Goal: Transaction & Acquisition: Purchase product/service

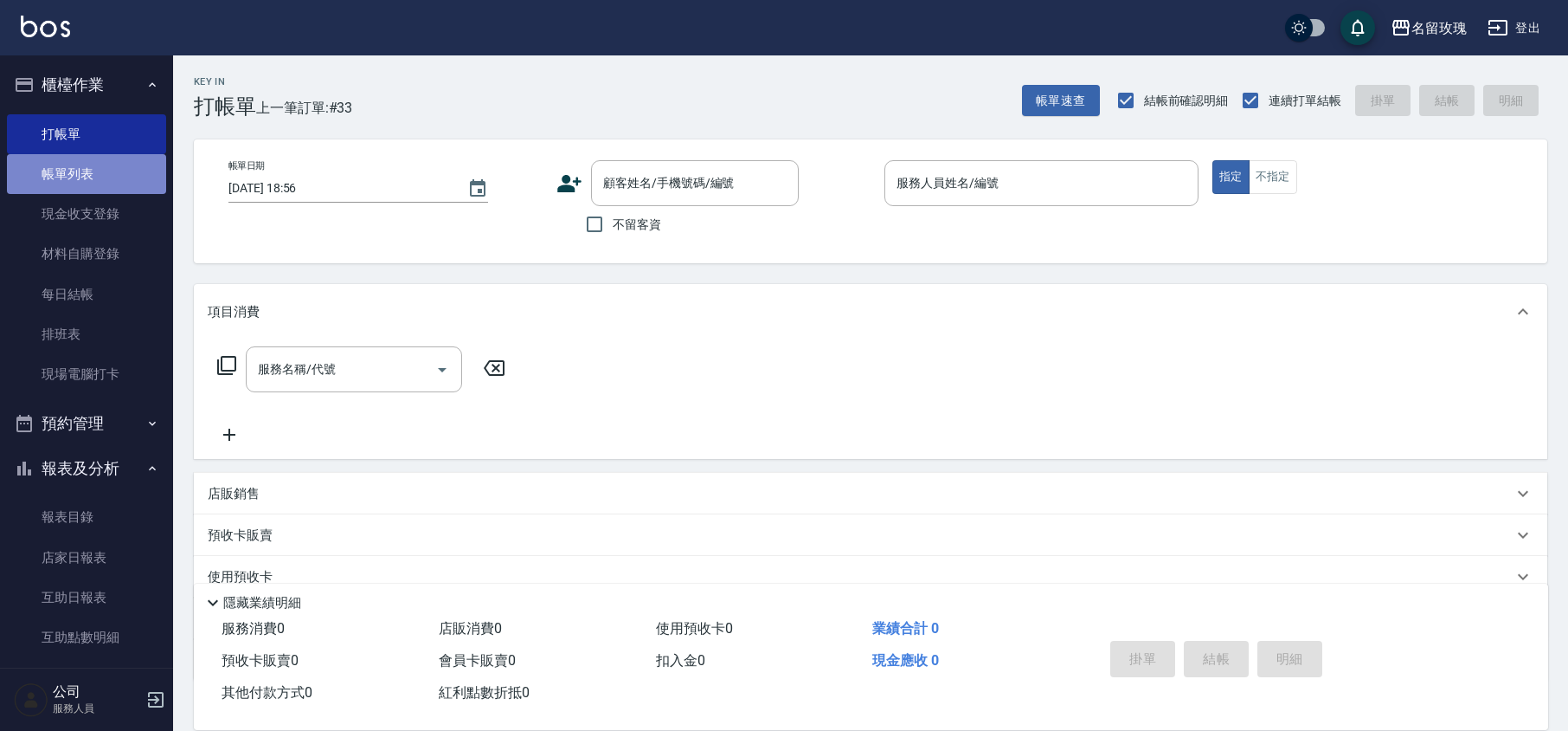
click at [119, 174] on link "帳單列表" at bounding box center [87, 174] width 159 height 40
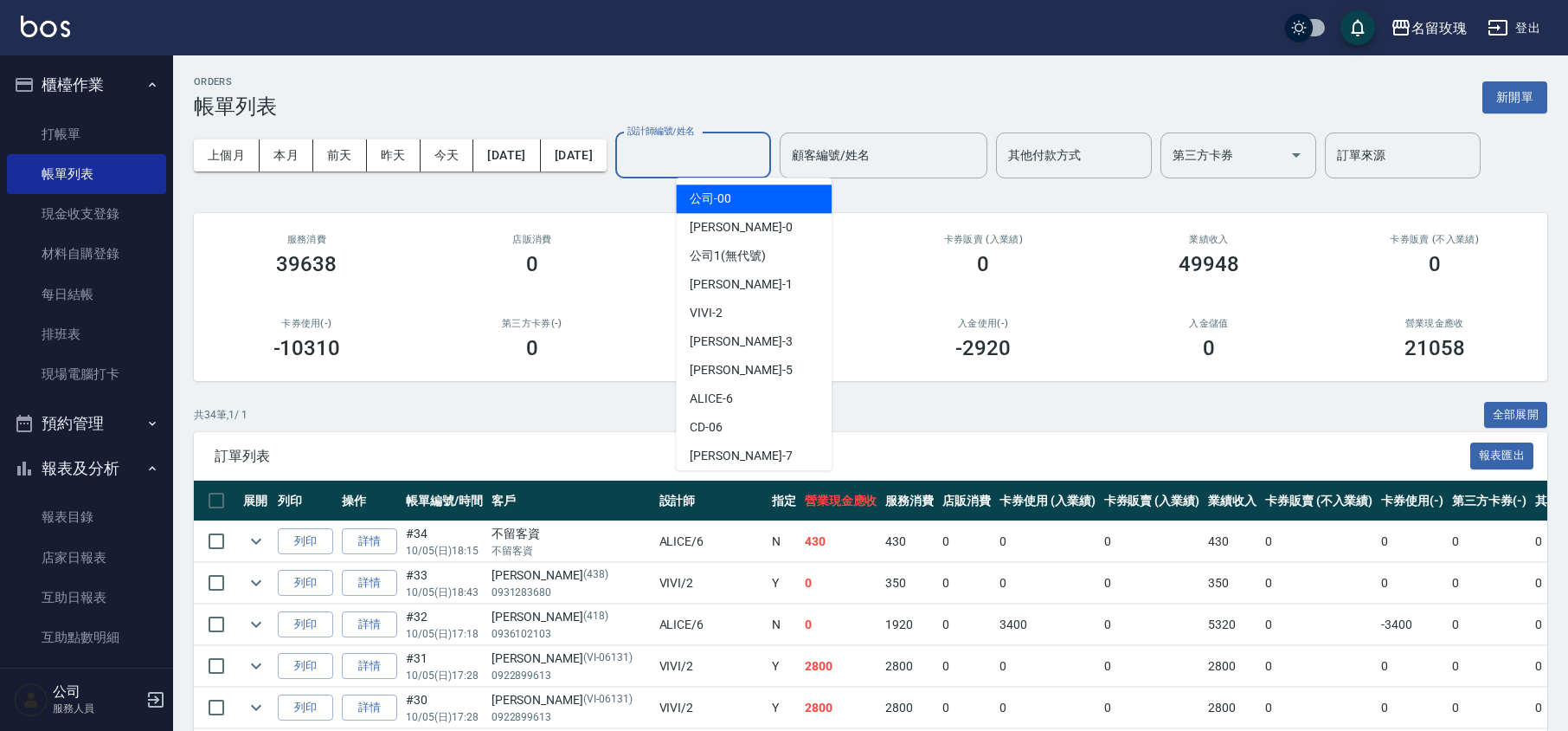
click at [744, 158] on input "設計師編號/姓名" at bounding box center [693, 155] width 140 height 30
click at [728, 310] on div "VIVI -2" at bounding box center [753, 313] width 156 height 28
type input "VIVI-2"
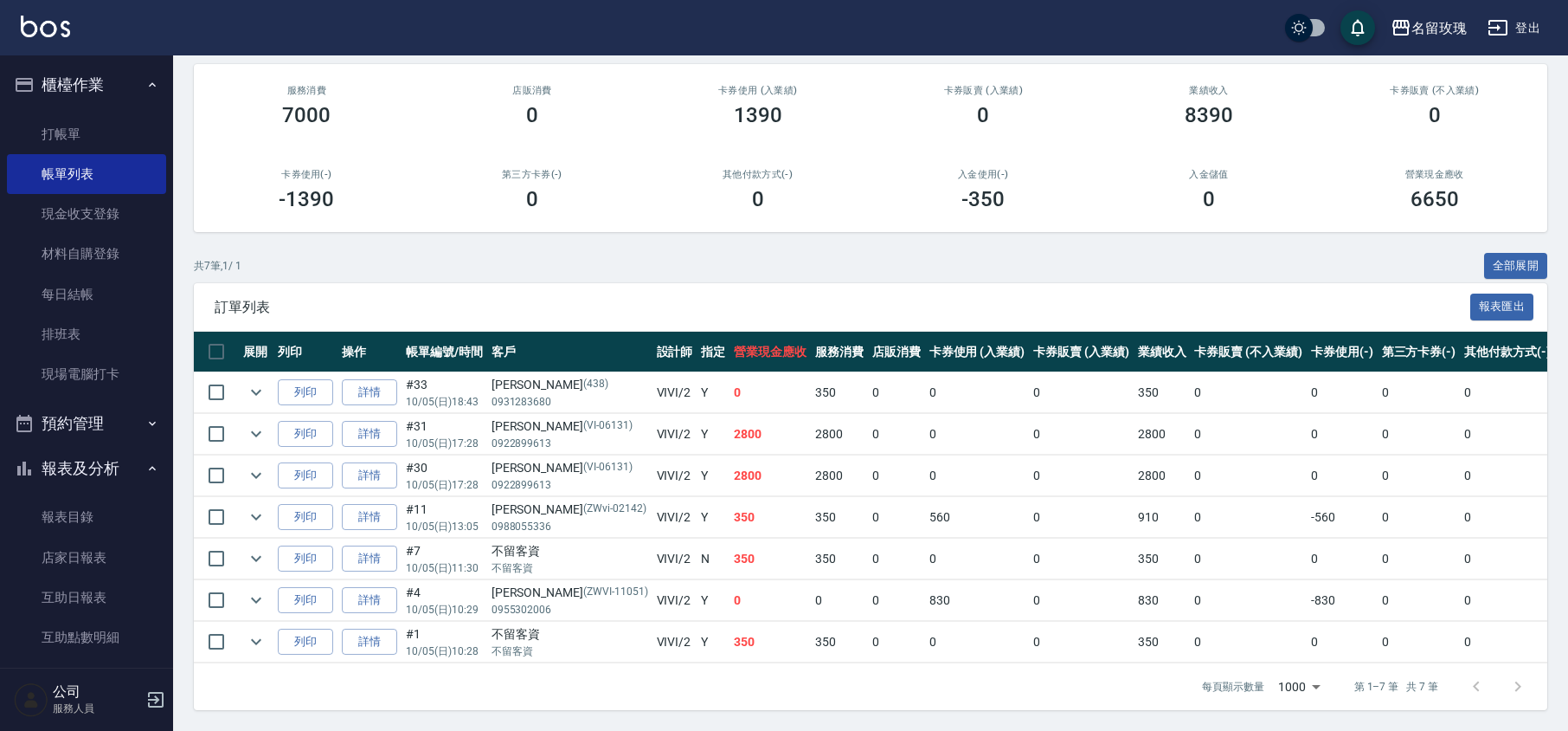
scroll to position [170, 0]
click at [84, 126] on link "打帳單" at bounding box center [87, 134] width 159 height 40
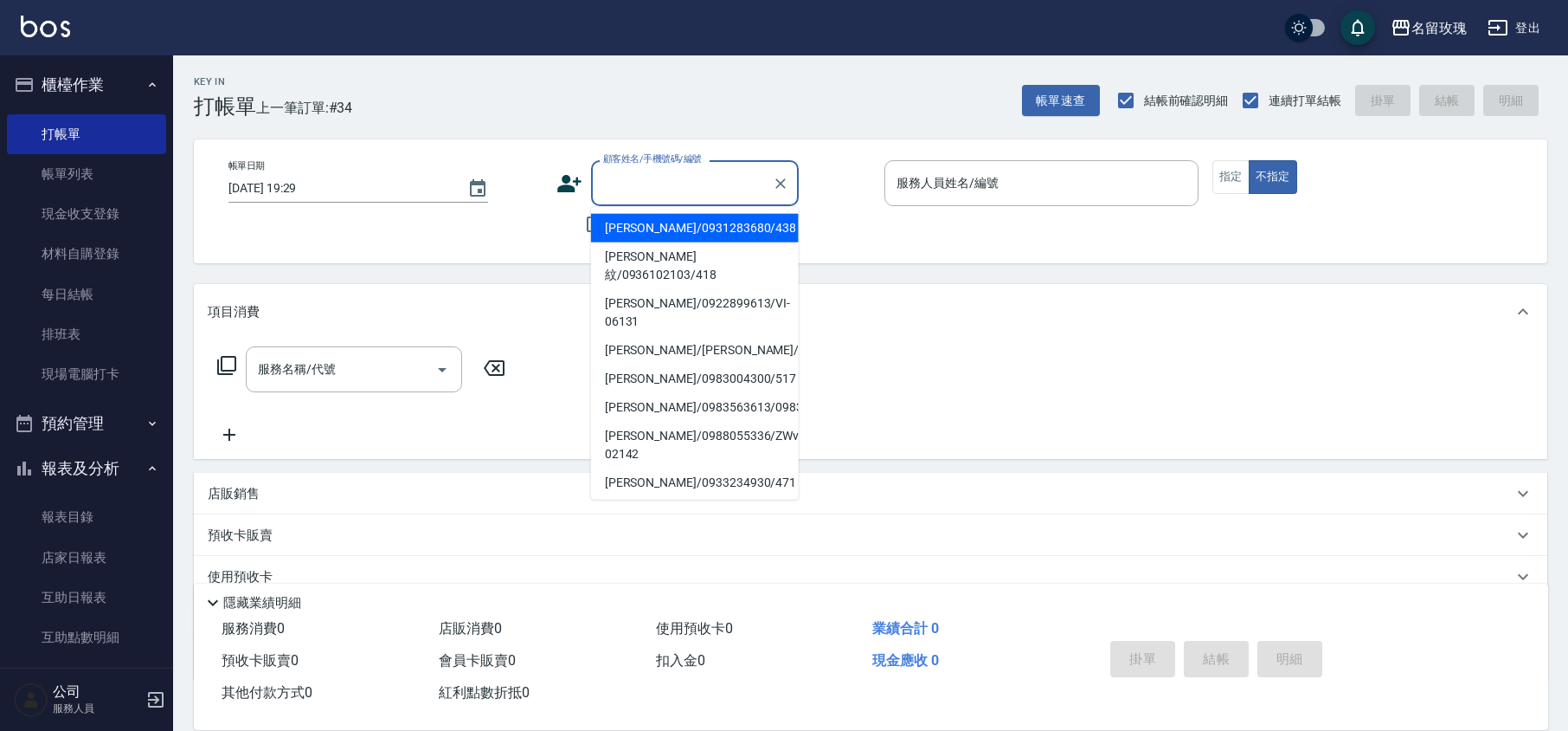
click at [641, 180] on input "顧客姓名/手機號碼/編號" at bounding box center [682, 182] width 166 height 30
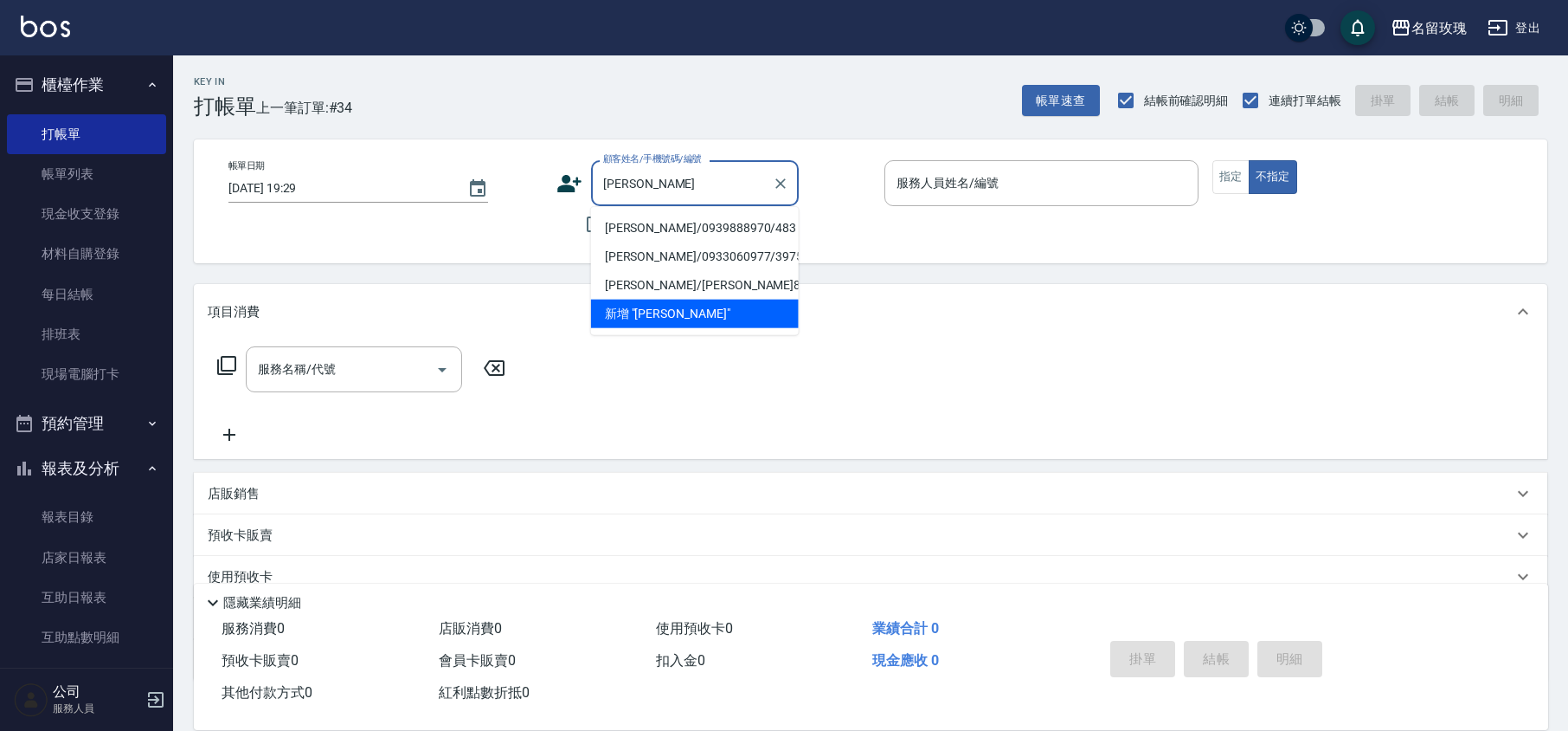
click at [665, 232] on li "[PERSON_NAME]/0939888970/483" at bounding box center [695, 228] width 208 height 28
type input "[PERSON_NAME]/0939888970/483"
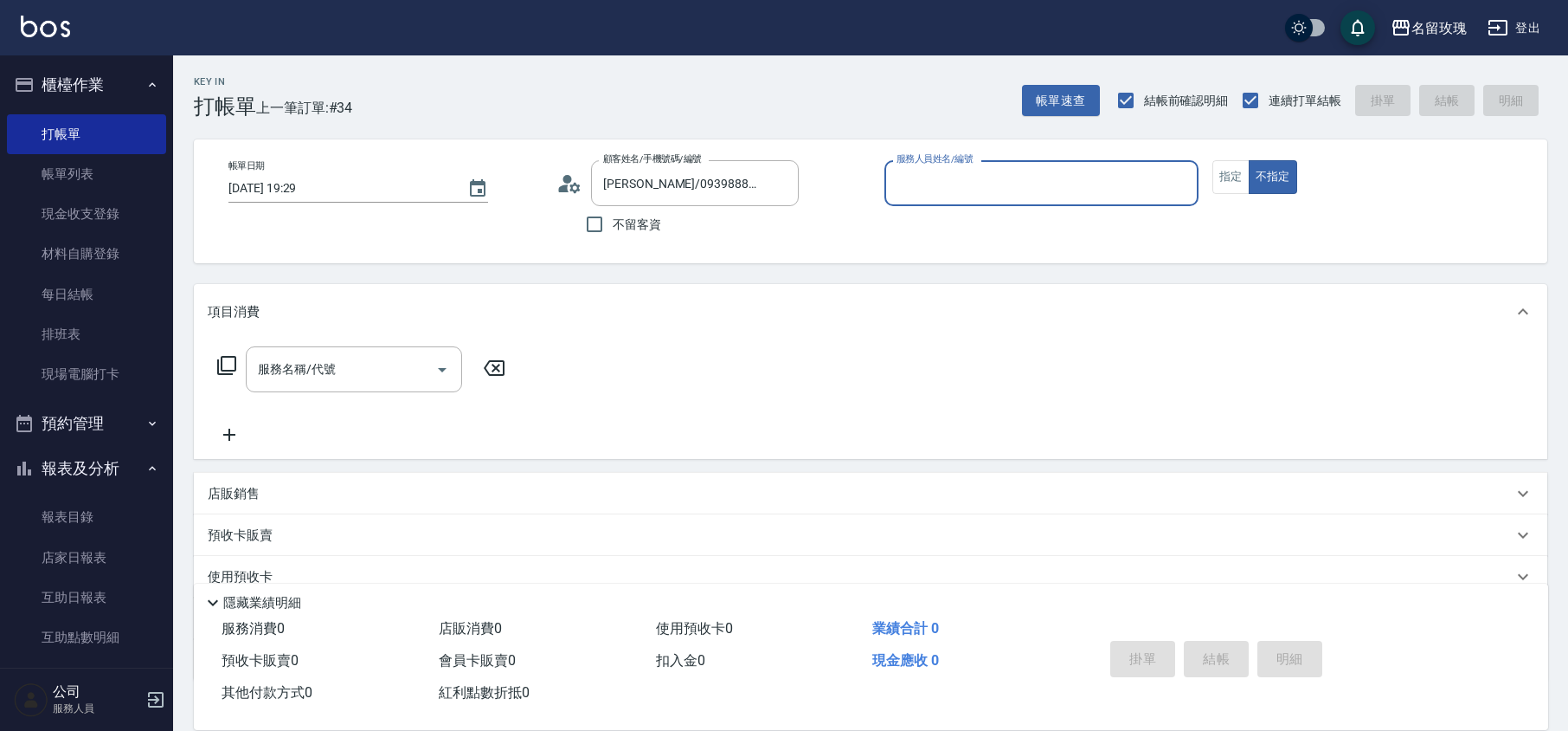
type input "VIVI-2"
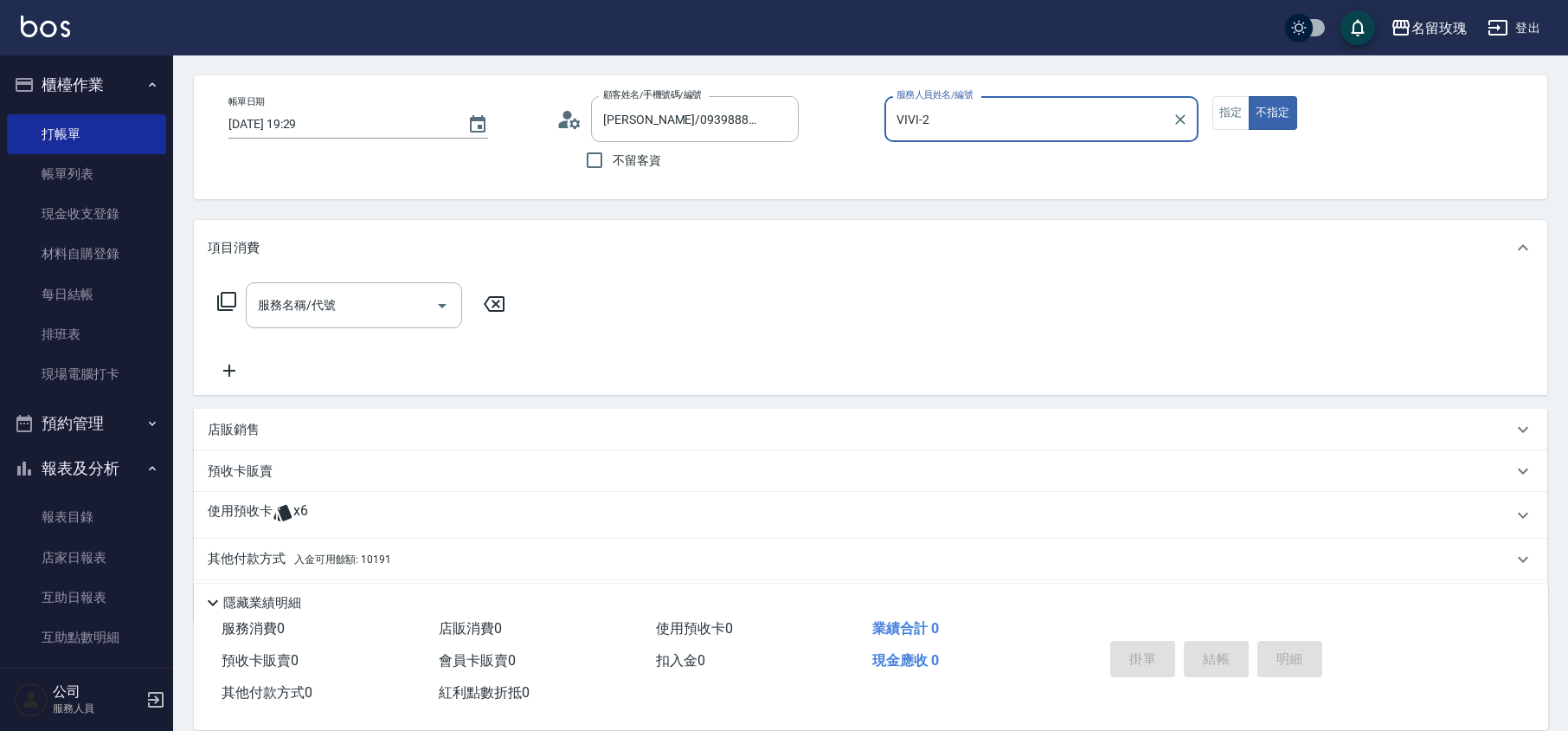
scroll to position [118, 0]
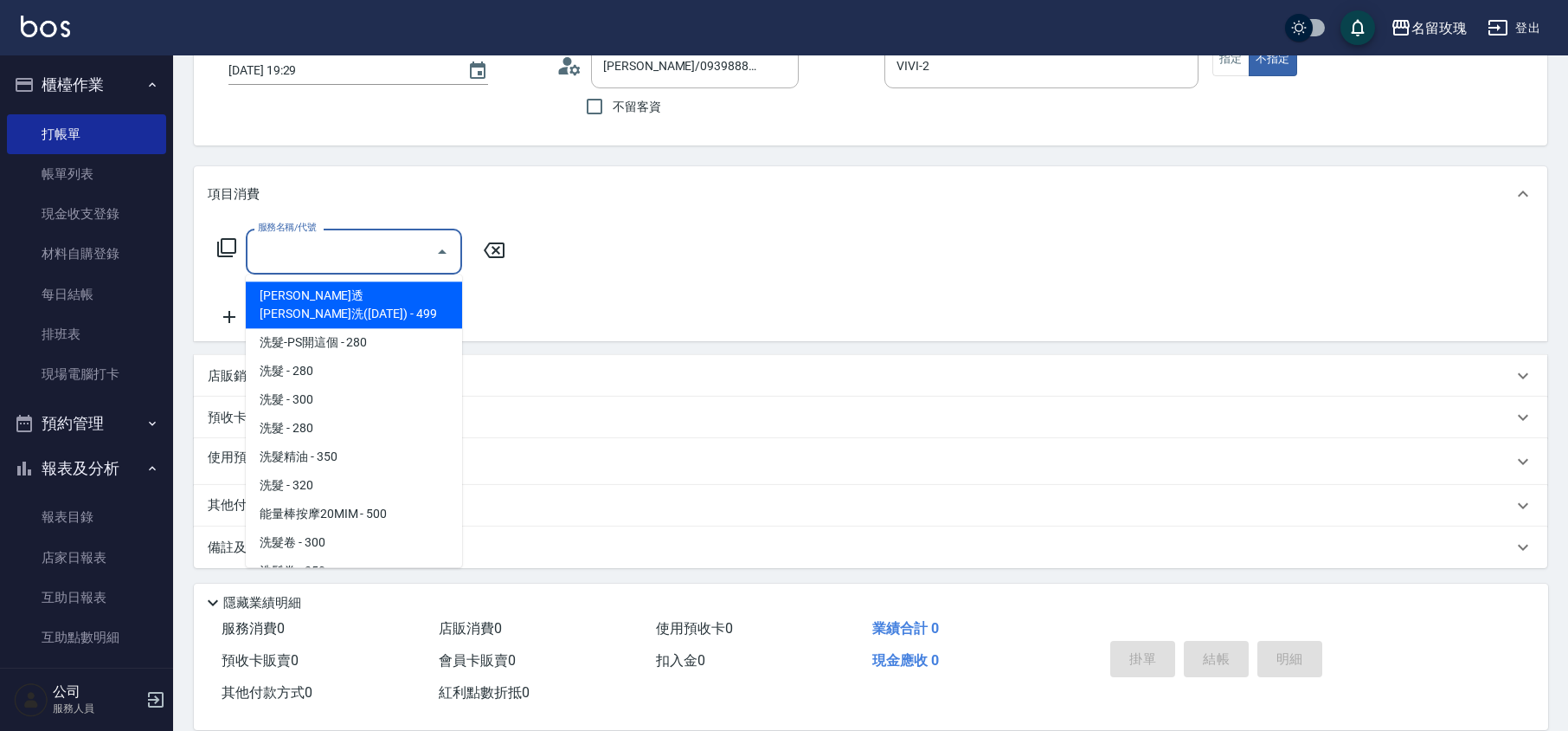
click at [325, 236] on input "服務名稱/代號" at bounding box center [341, 251] width 175 height 30
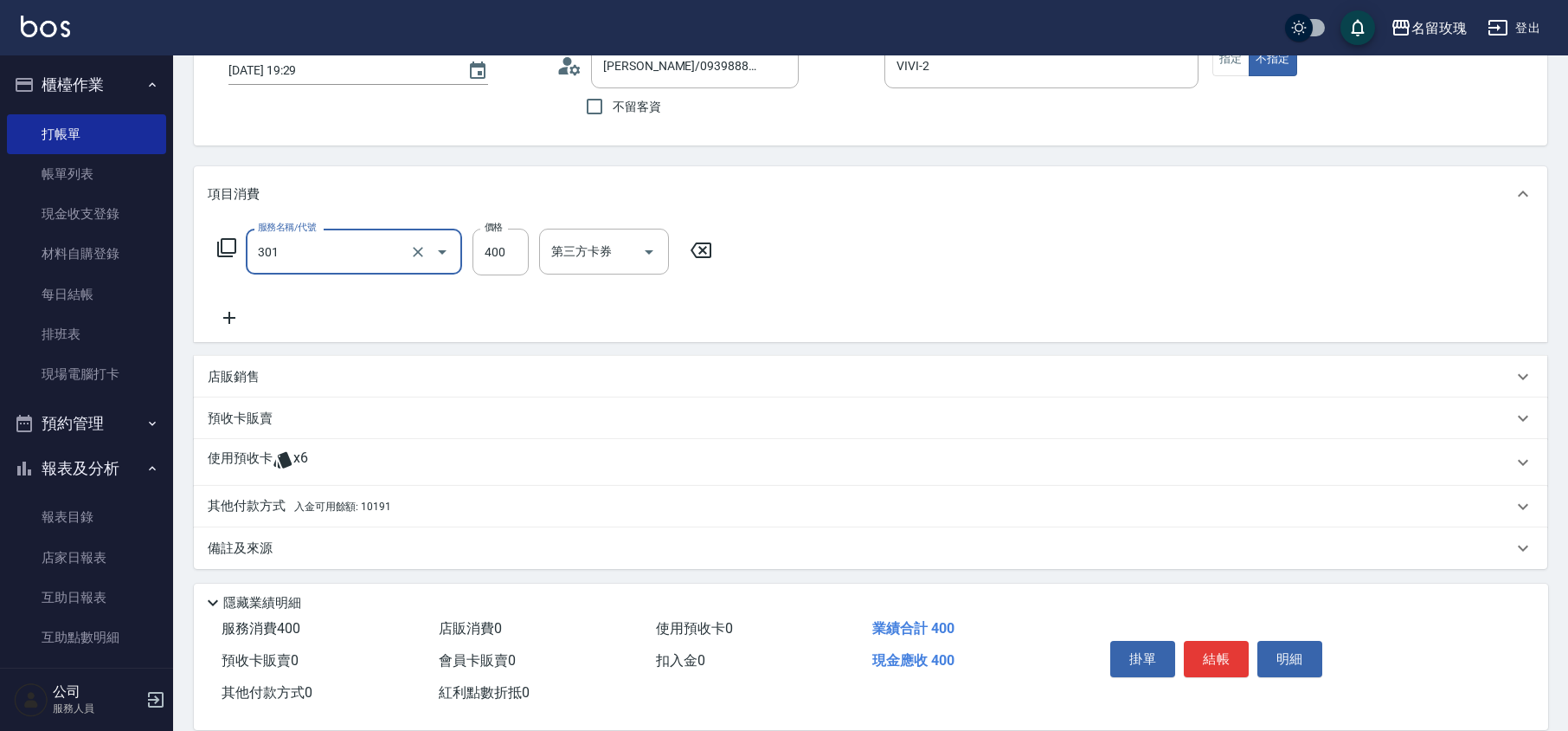
type input "剪髮(301)"
type input "350"
click at [395, 502] on div "其他付款方式 入金可用餘額: 10191" at bounding box center [860, 505] width 1305 height 19
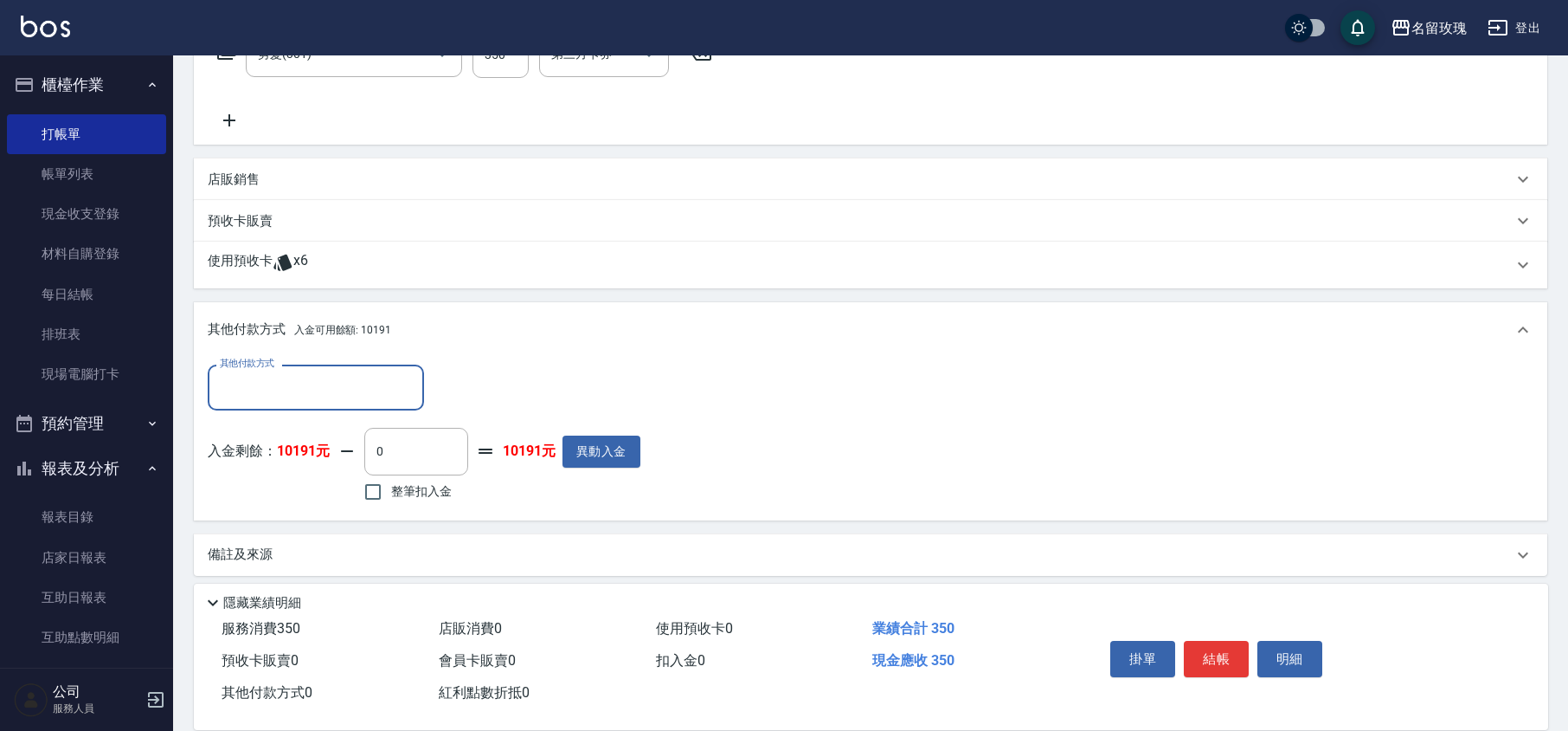
scroll to position [322, 0]
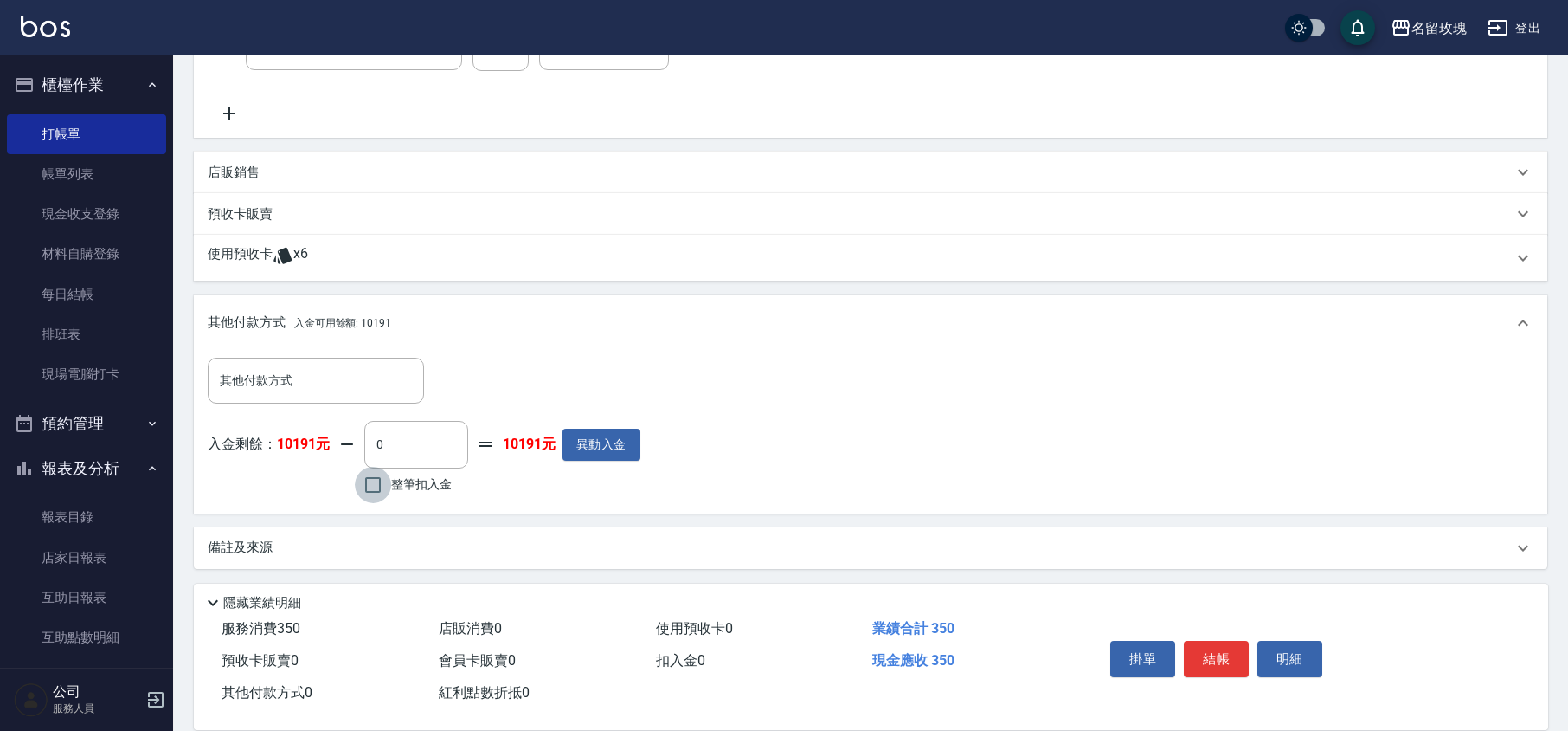
click at [377, 482] on input "整筆扣入金" at bounding box center [373, 485] width 36 height 36
checkbox input "true"
type input "350"
click at [603, 441] on button "異動入金" at bounding box center [593, 444] width 77 height 32
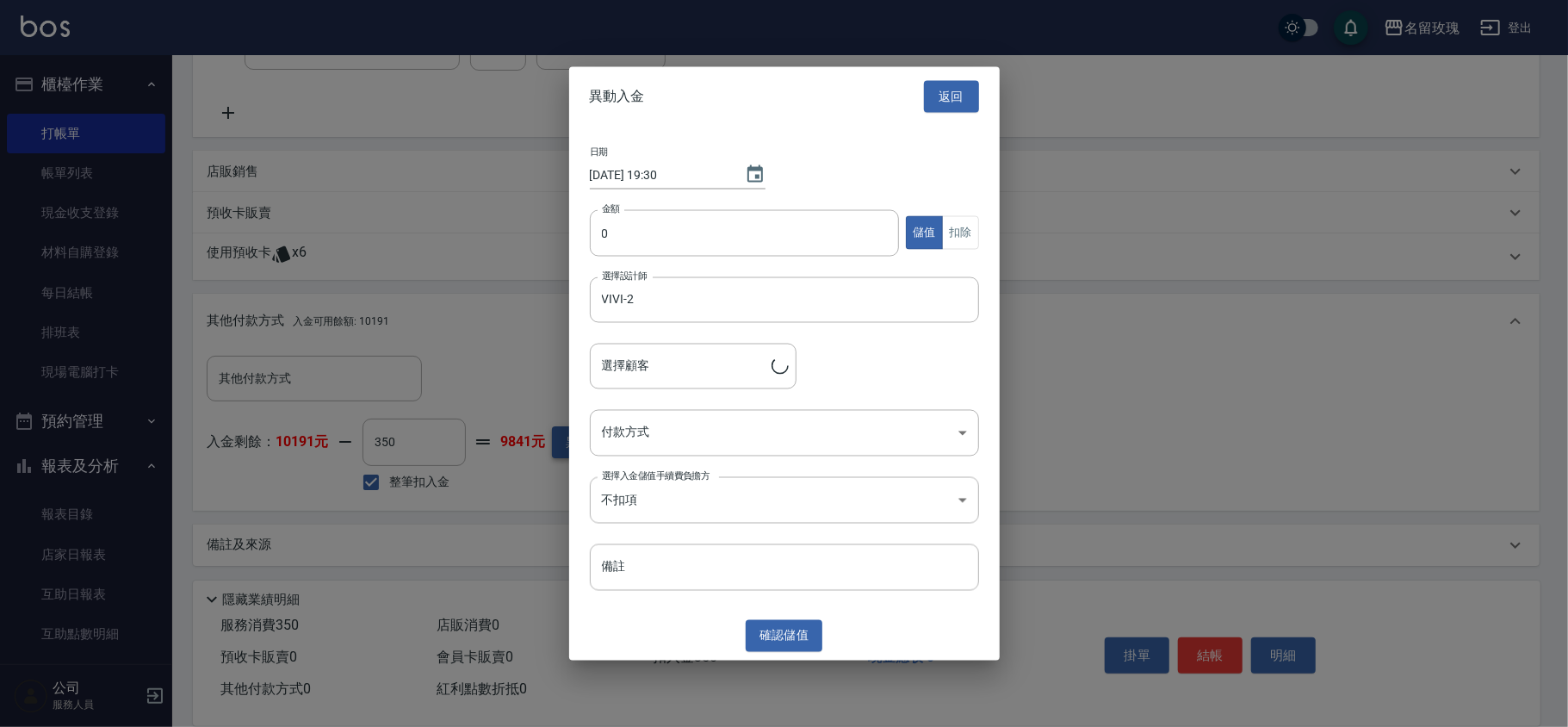
type input "[PERSON_NAME]/0939888970/483"
click at [953, 91] on button "返回" at bounding box center [951, 96] width 55 height 32
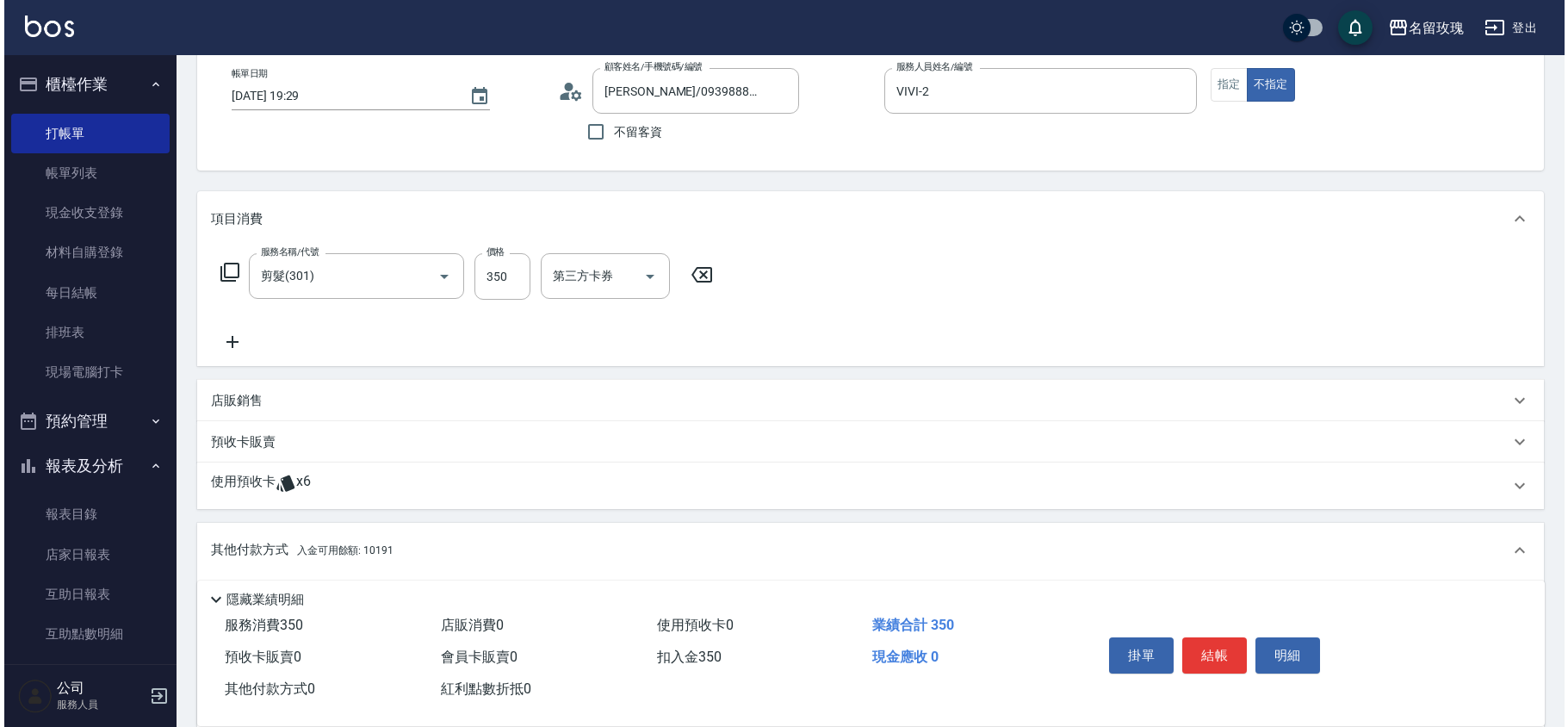
scroll to position [91, 0]
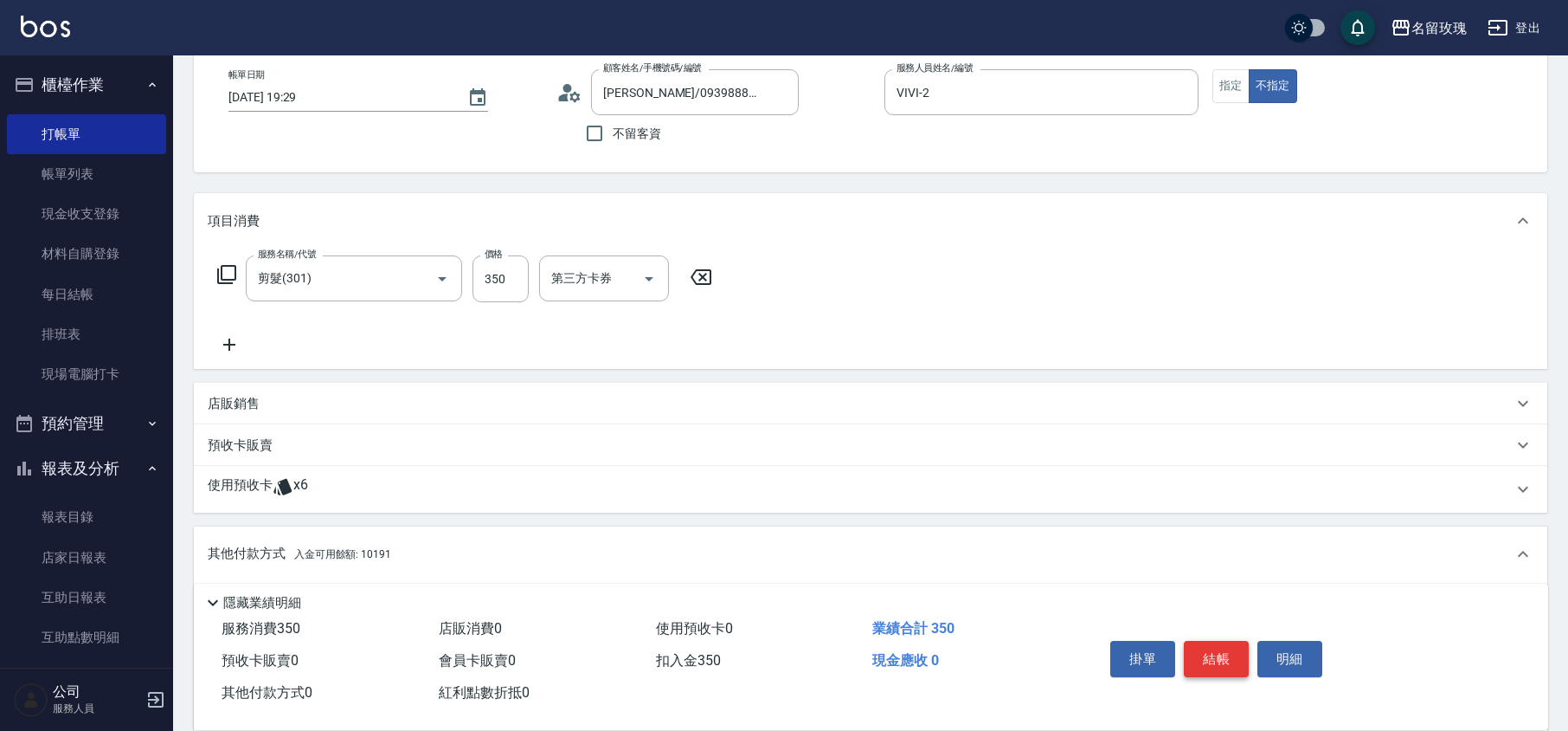
click at [1218, 652] on button "結帳" at bounding box center [1215, 659] width 65 height 36
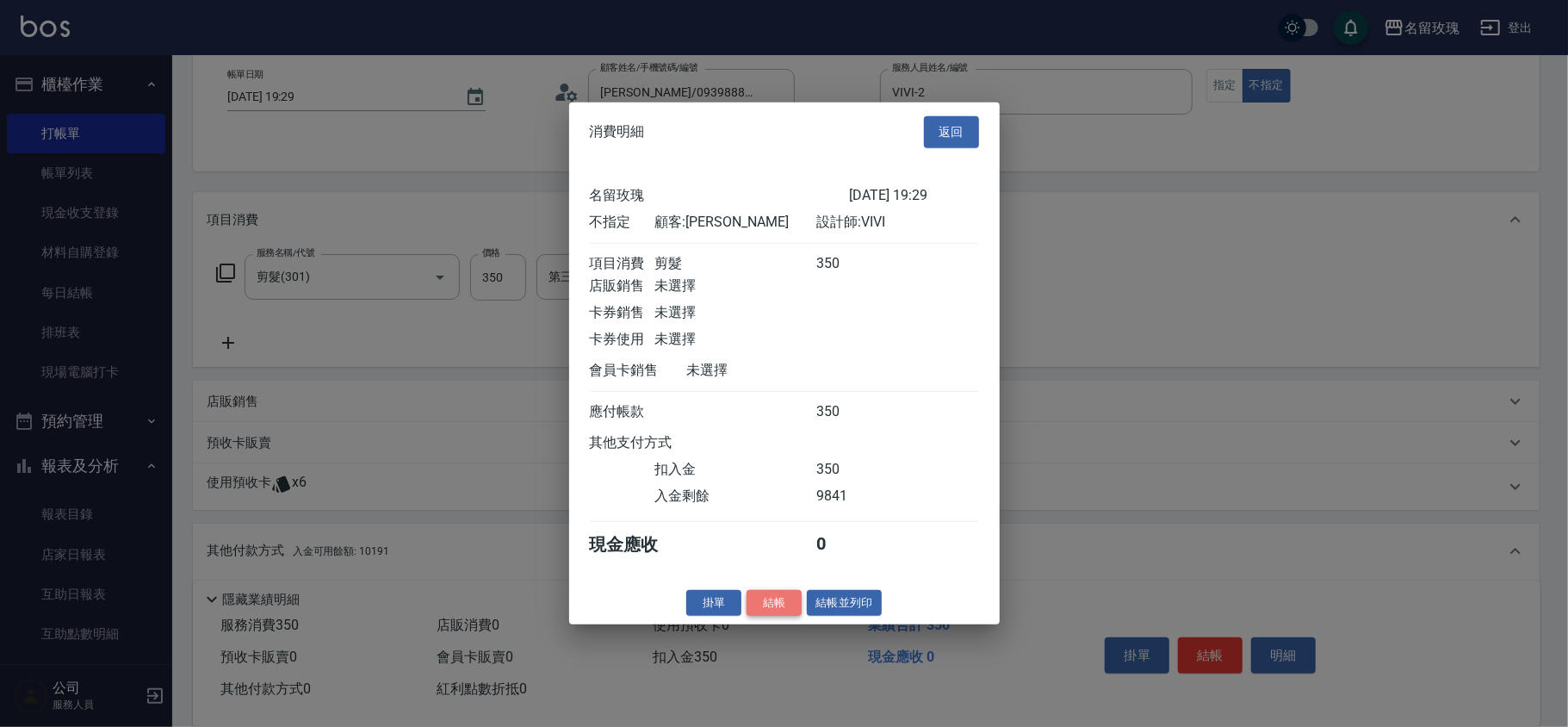
click at [783, 606] on button "結帳" at bounding box center [773, 602] width 55 height 26
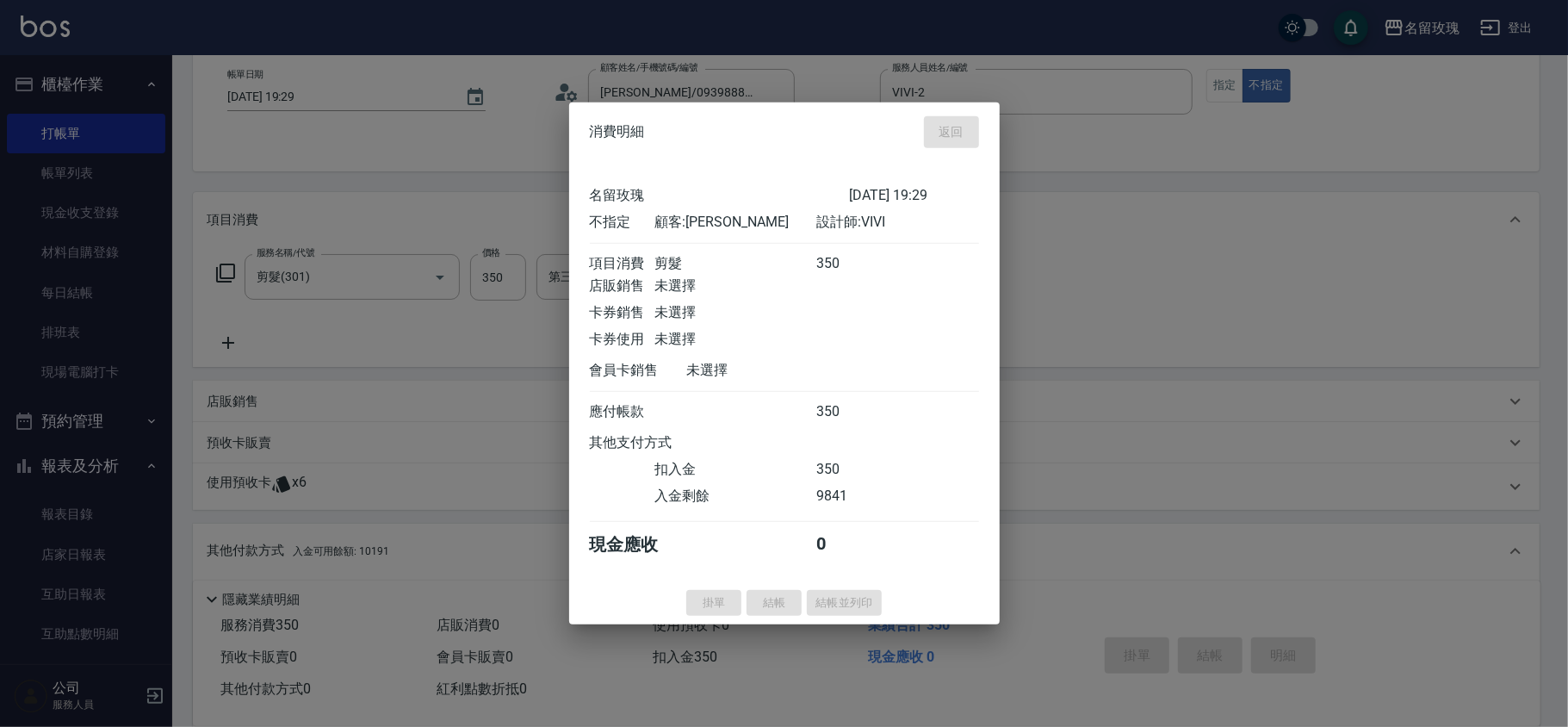
type input "[DATE] 19:30"
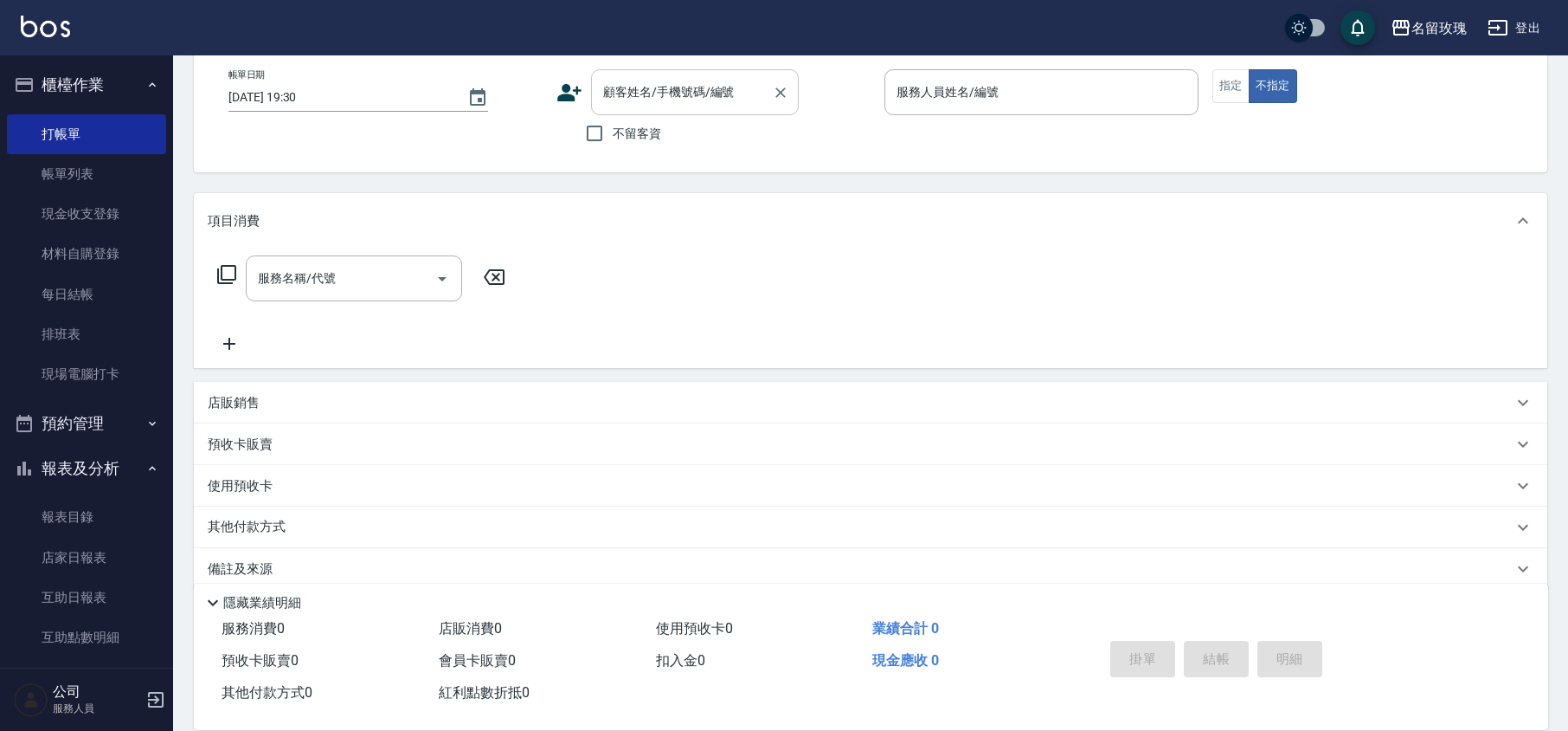
click at [642, 85] on input "顧客姓名/手機號碼/編號" at bounding box center [682, 92] width 166 height 30
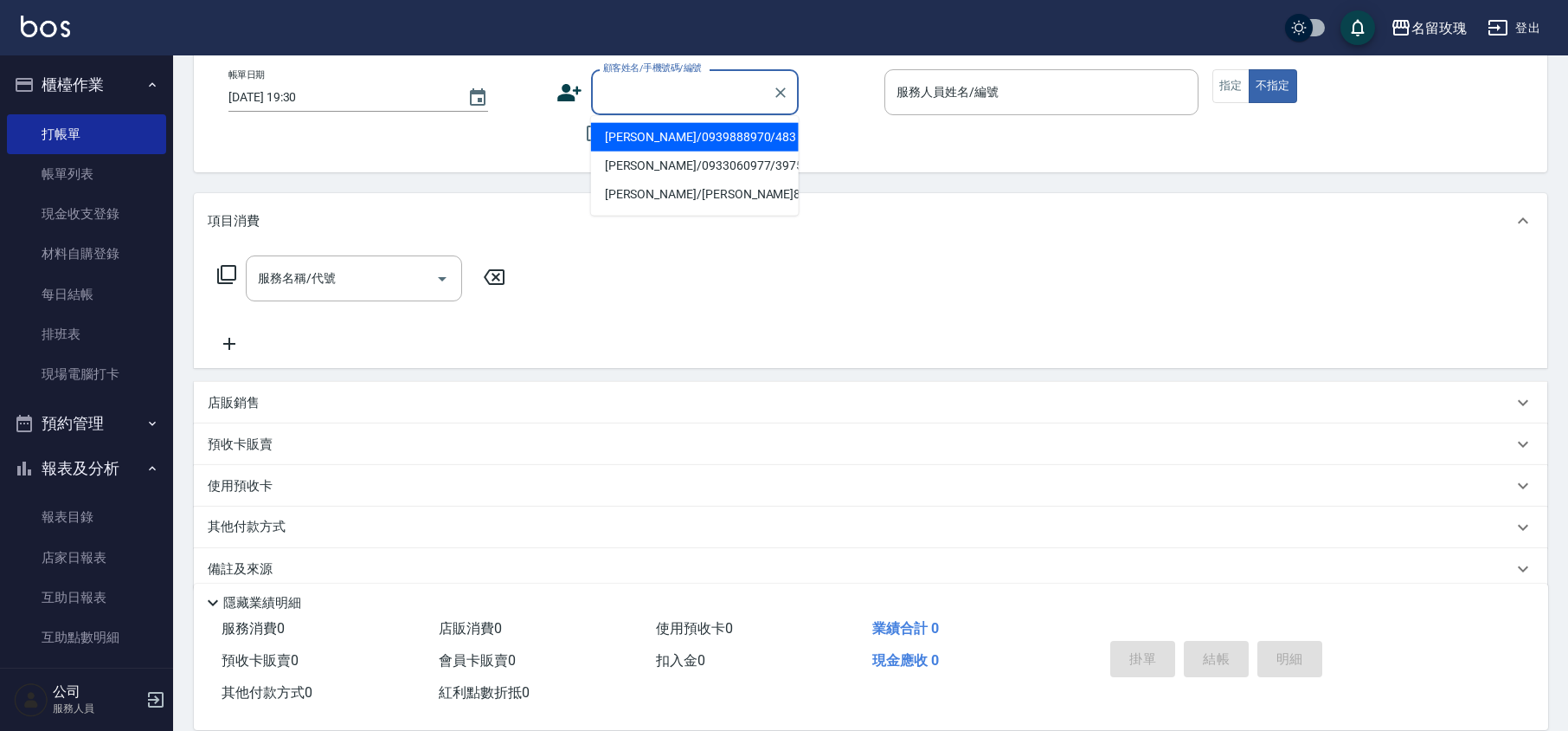
click at [680, 88] on input "顧客姓名/手機號碼/編號" at bounding box center [682, 92] width 166 height 30
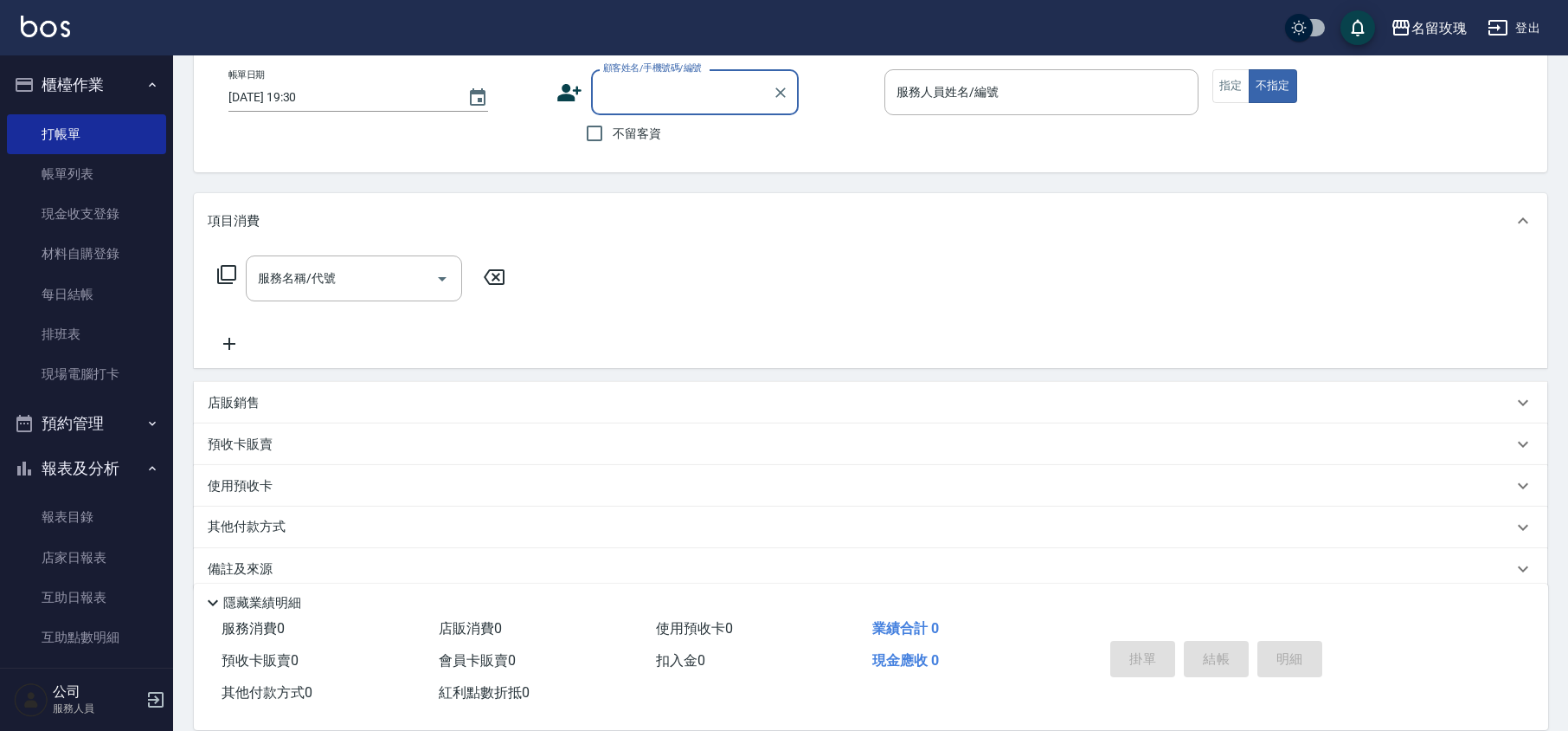
click at [680, 88] on input "顧客姓名/手機號碼/編號" at bounding box center [682, 92] width 166 height 30
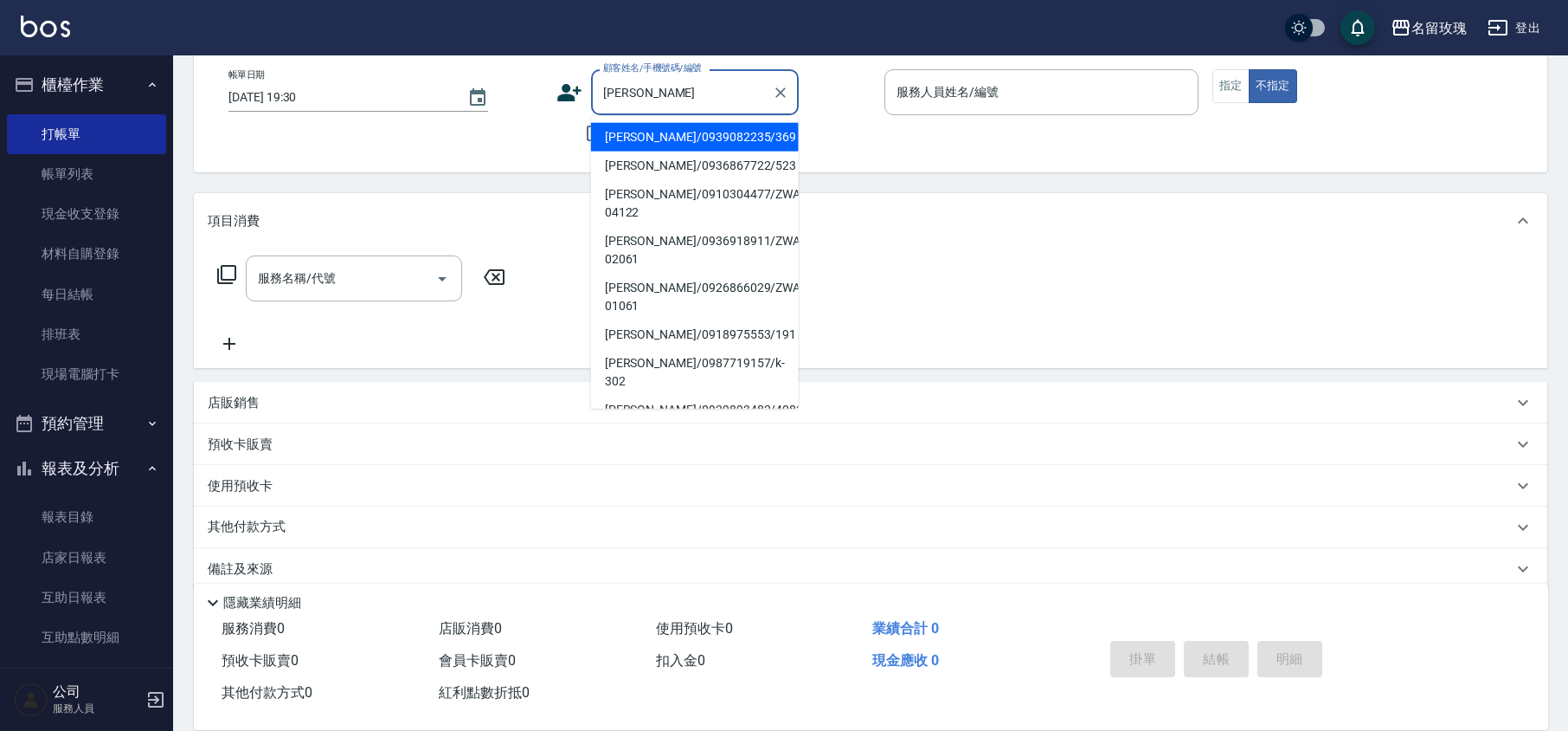
click at [712, 160] on li "[PERSON_NAME]/0936867722/523" at bounding box center [695, 165] width 208 height 28
type input "[PERSON_NAME]/0936867722/523"
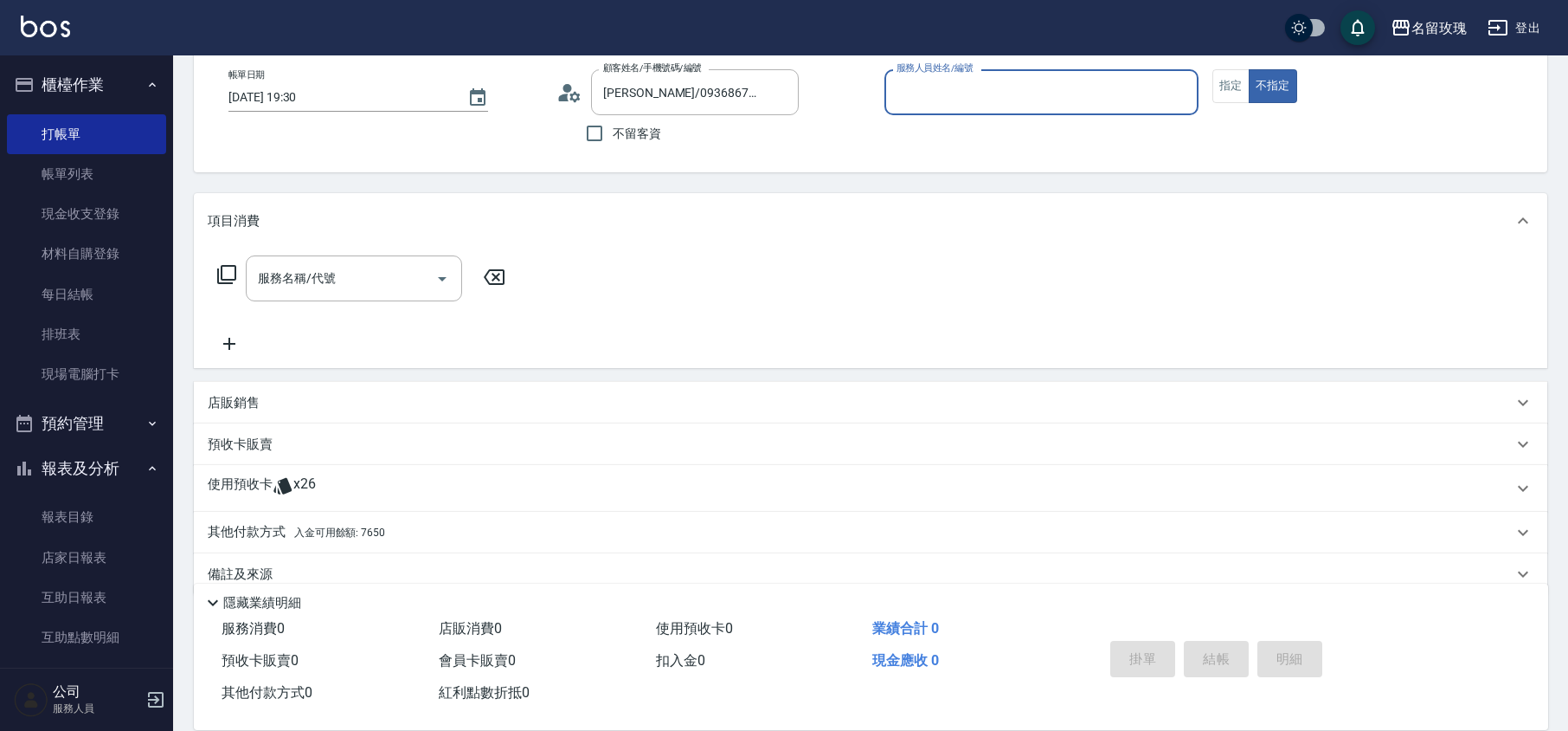
click at [571, 94] on icon at bounding box center [574, 96] width 10 height 10
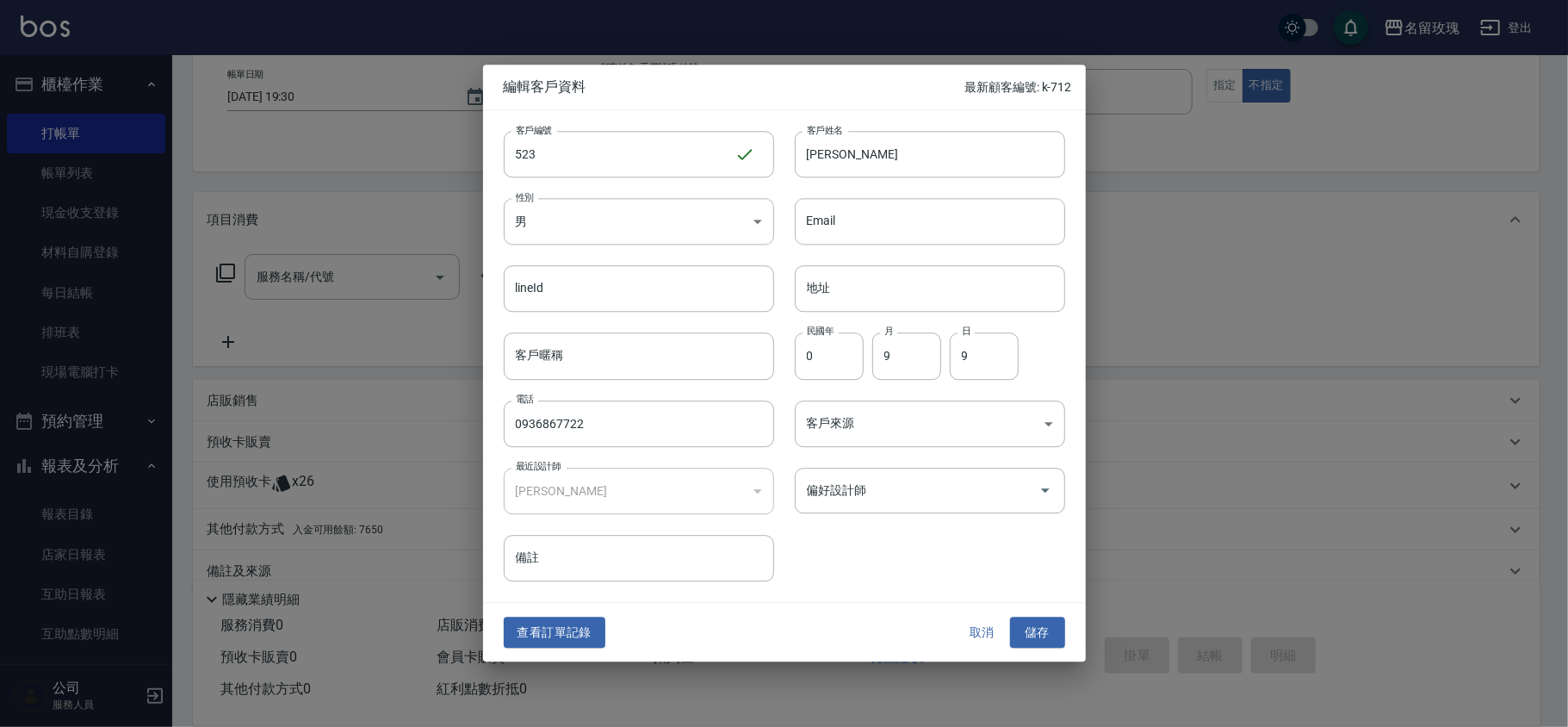
click at [552, 625] on button "查看訂單記錄" at bounding box center [555, 632] width 102 height 32
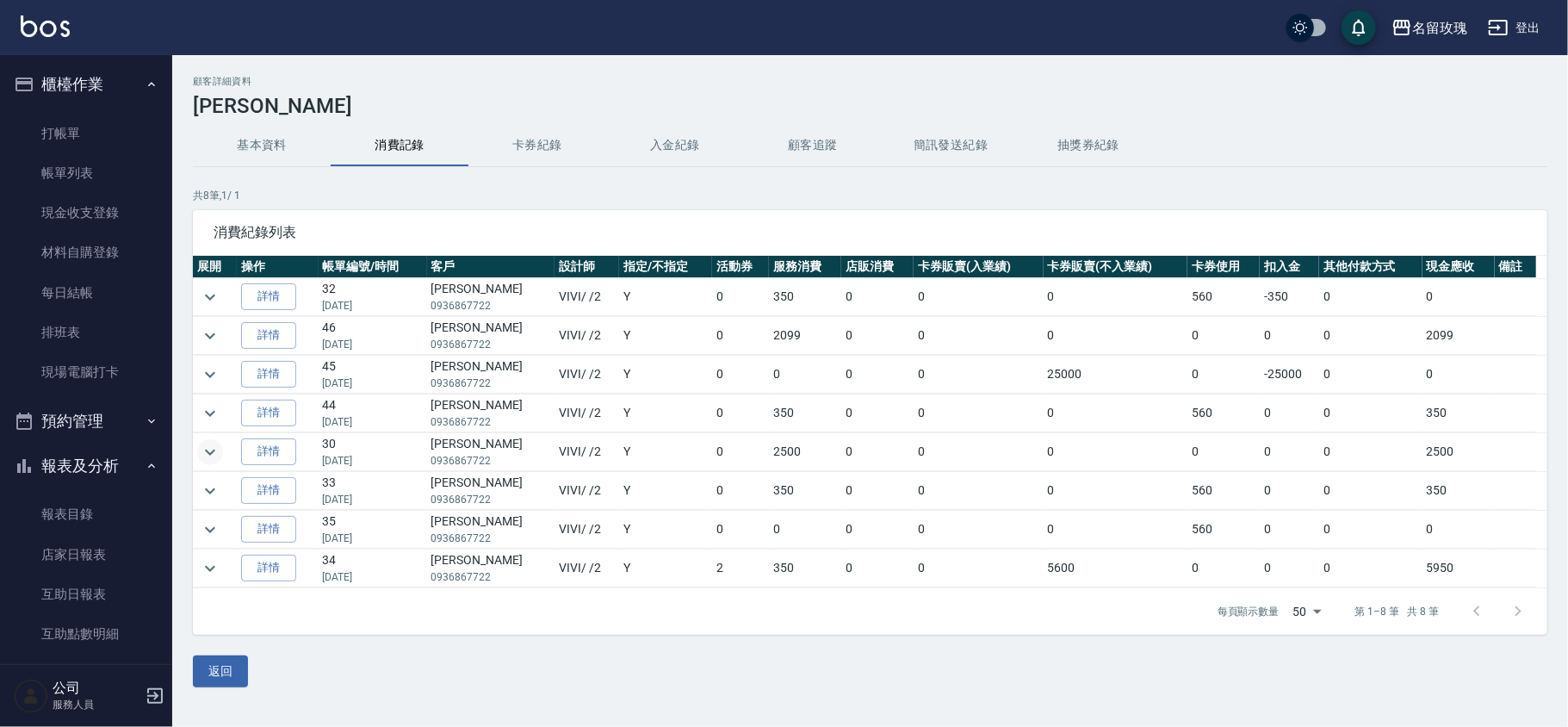
click at [212, 453] on icon "expand row" at bounding box center [209, 451] width 21 height 21
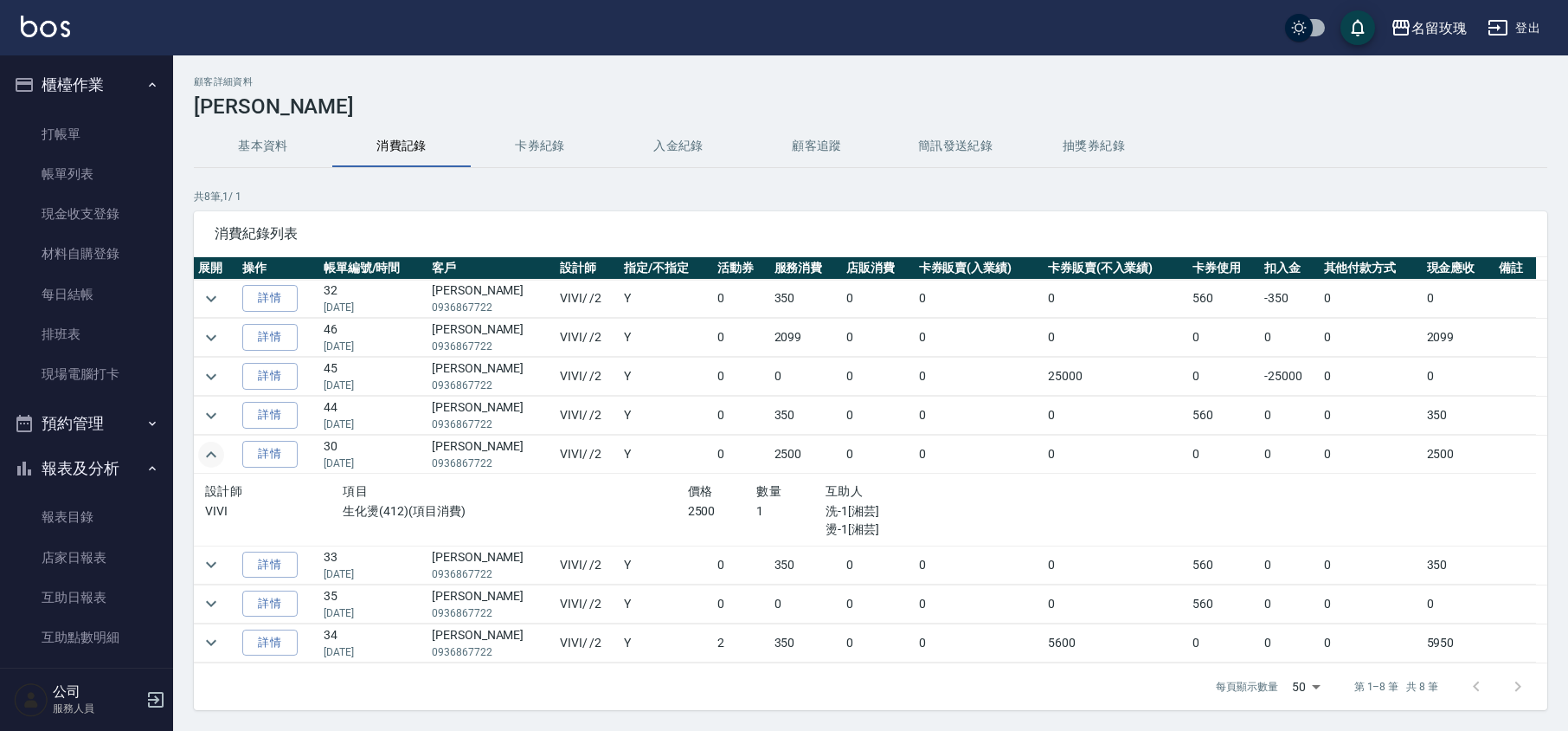
click at [213, 441] on td at bounding box center [216, 455] width 44 height 38
click at [60, 129] on link "打帳單" at bounding box center [87, 134] width 159 height 40
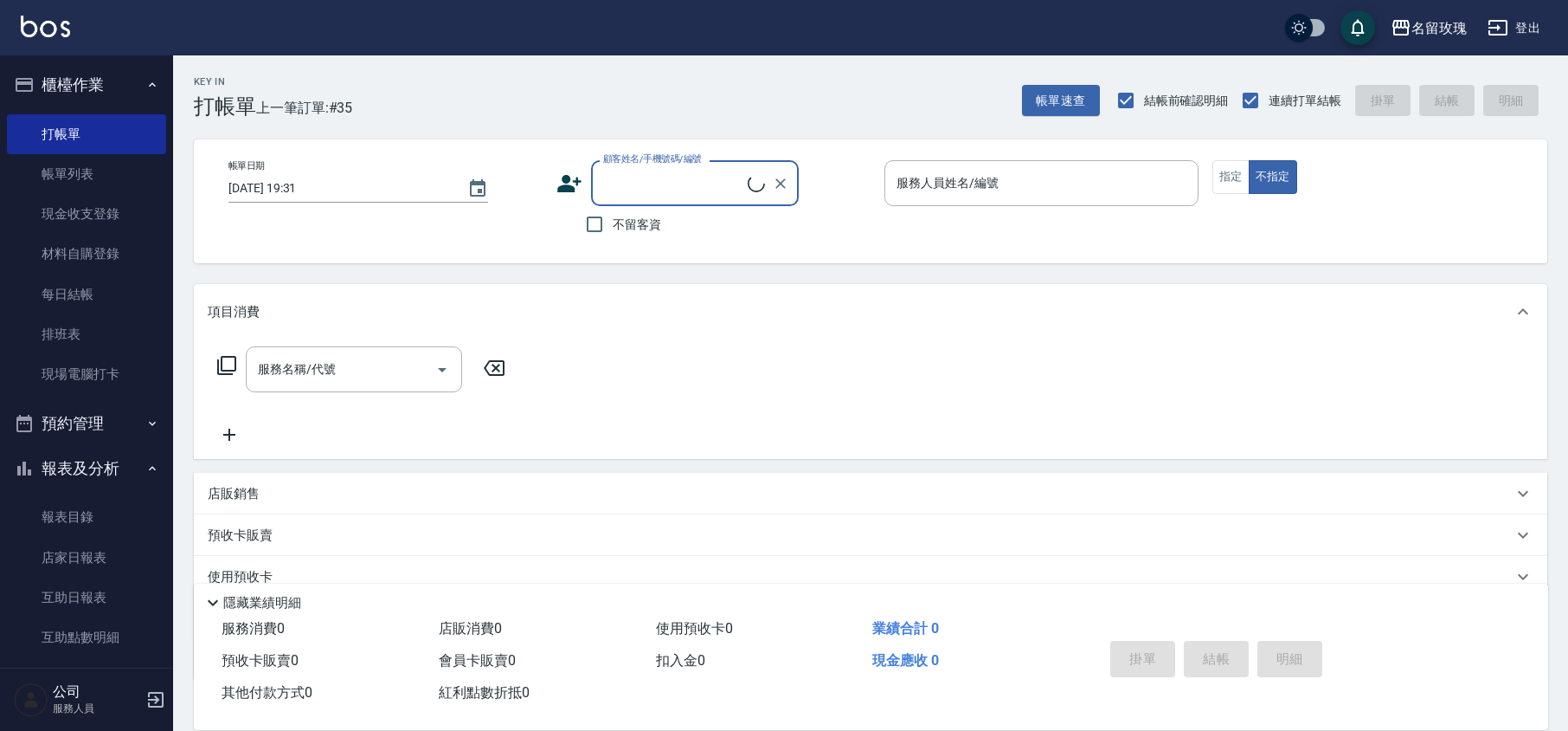
click at [669, 170] on input "顧客姓名/手機號碼/編號" at bounding box center [672, 182] width 149 height 30
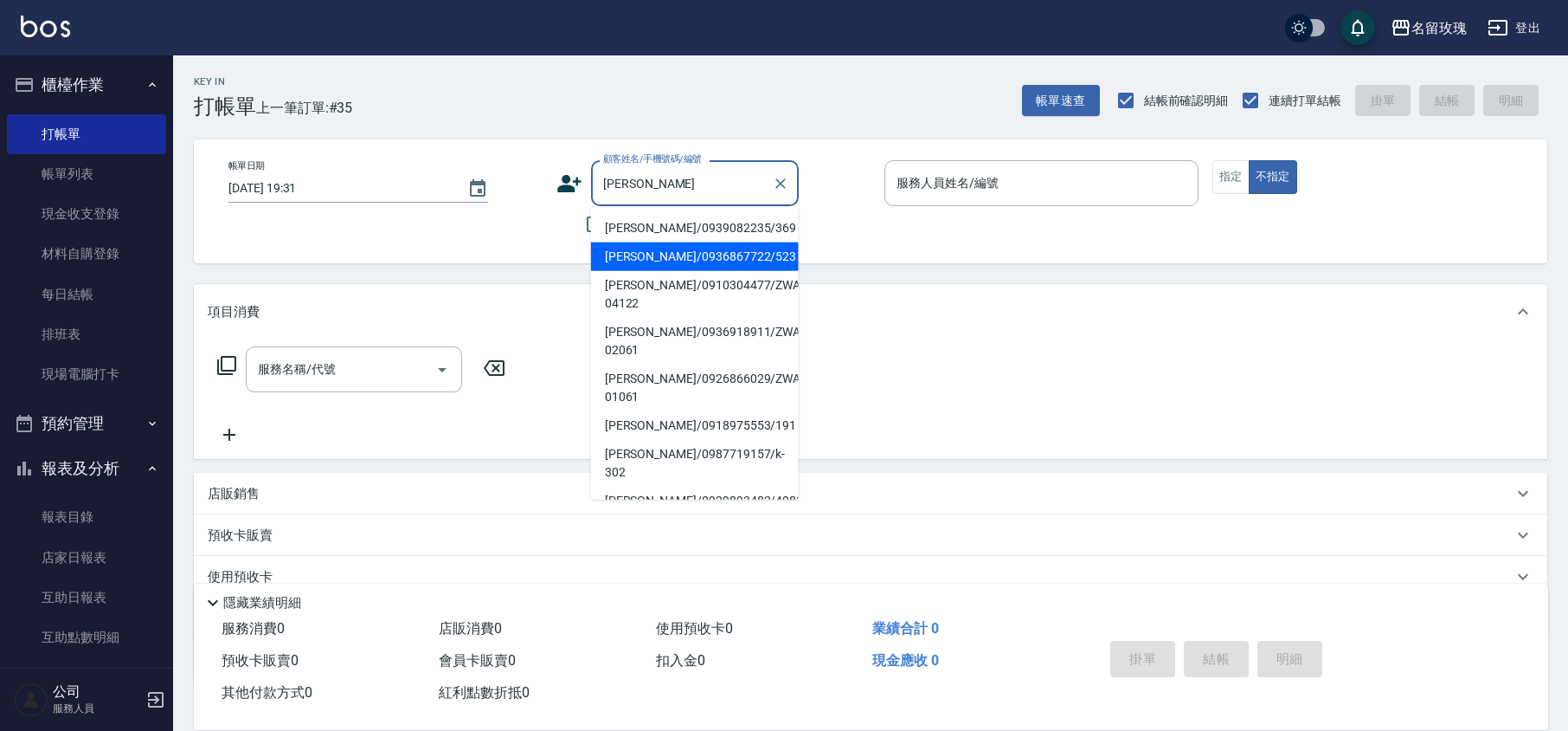
click at [683, 250] on li "[PERSON_NAME]/0936867722/523" at bounding box center [695, 256] width 208 height 28
type input "[PERSON_NAME]/0936867722/523"
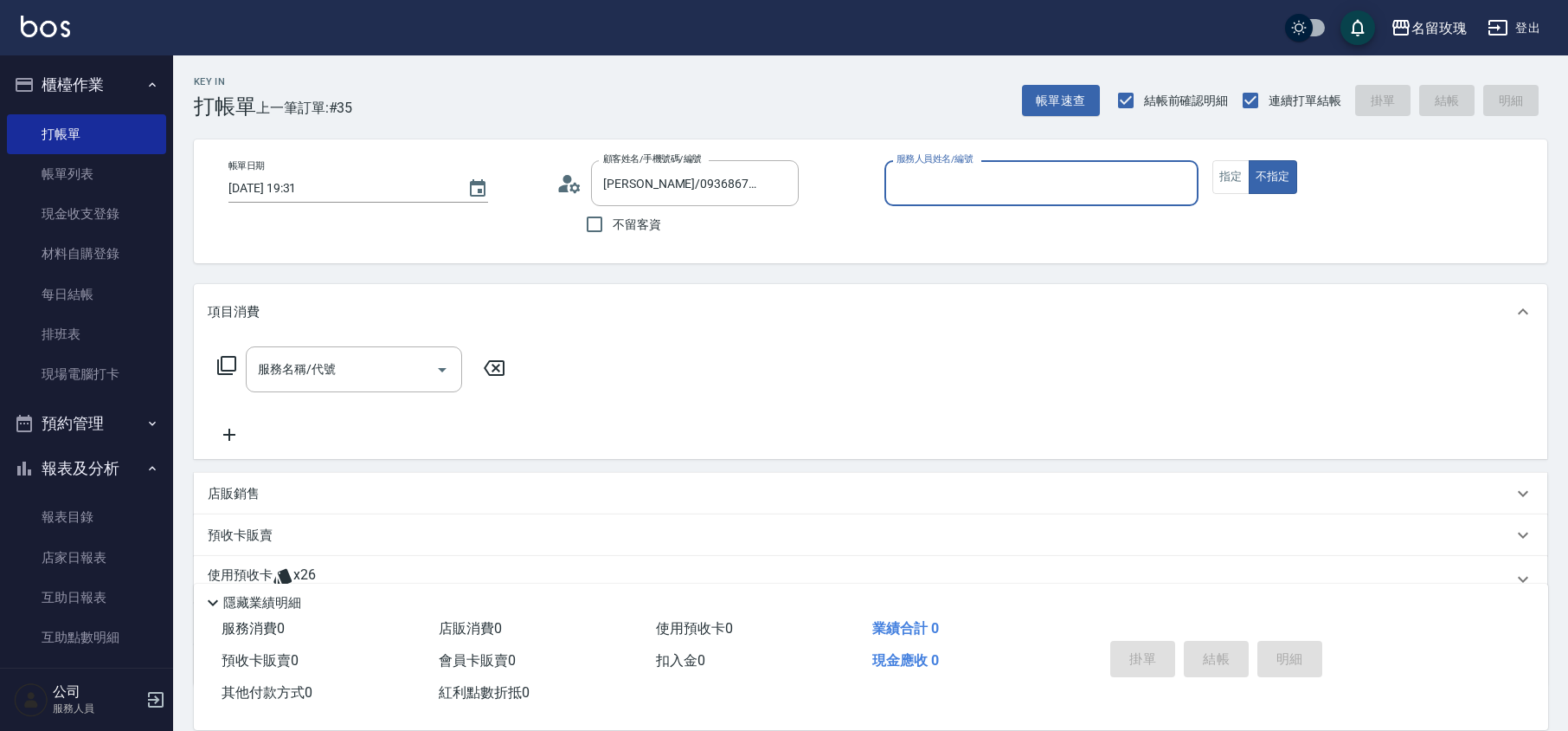
click at [938, 181] on input "服務人員姓名/編號" at bounding box center [1041, 182] width 299 height 30
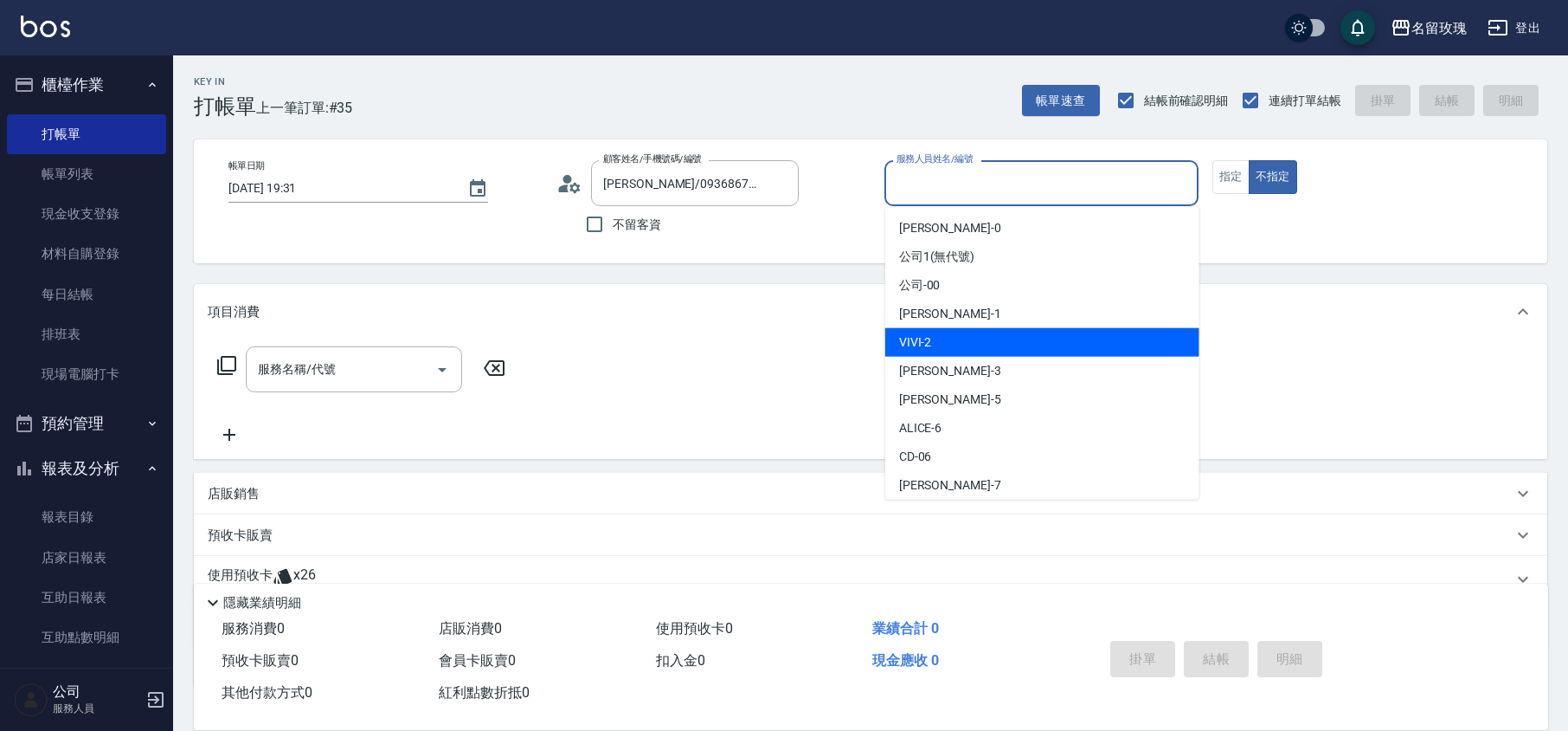
click at [964, 336] on div "VIVI -2" at bounding box center [1042, 342] width 314 height 28
type input "VIVI-2"
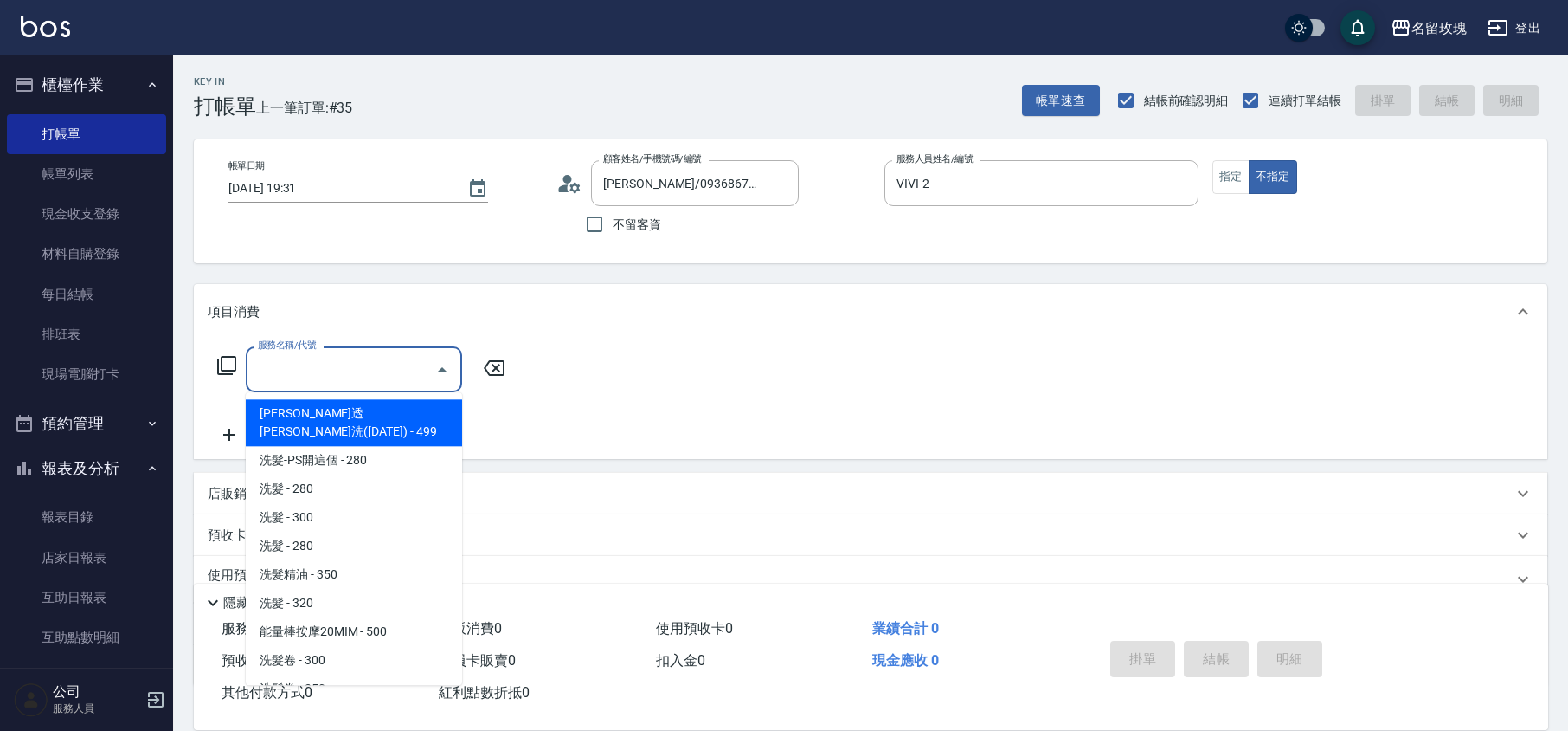
click at [271, 362] on input "服務名稱/代號" at bounding box center [341, 368] width 175 height 30
click at [562, 396] on div "服務名稱/代號 服務名稱/代號" at bounding box center [871, 398] width 1354 height 119
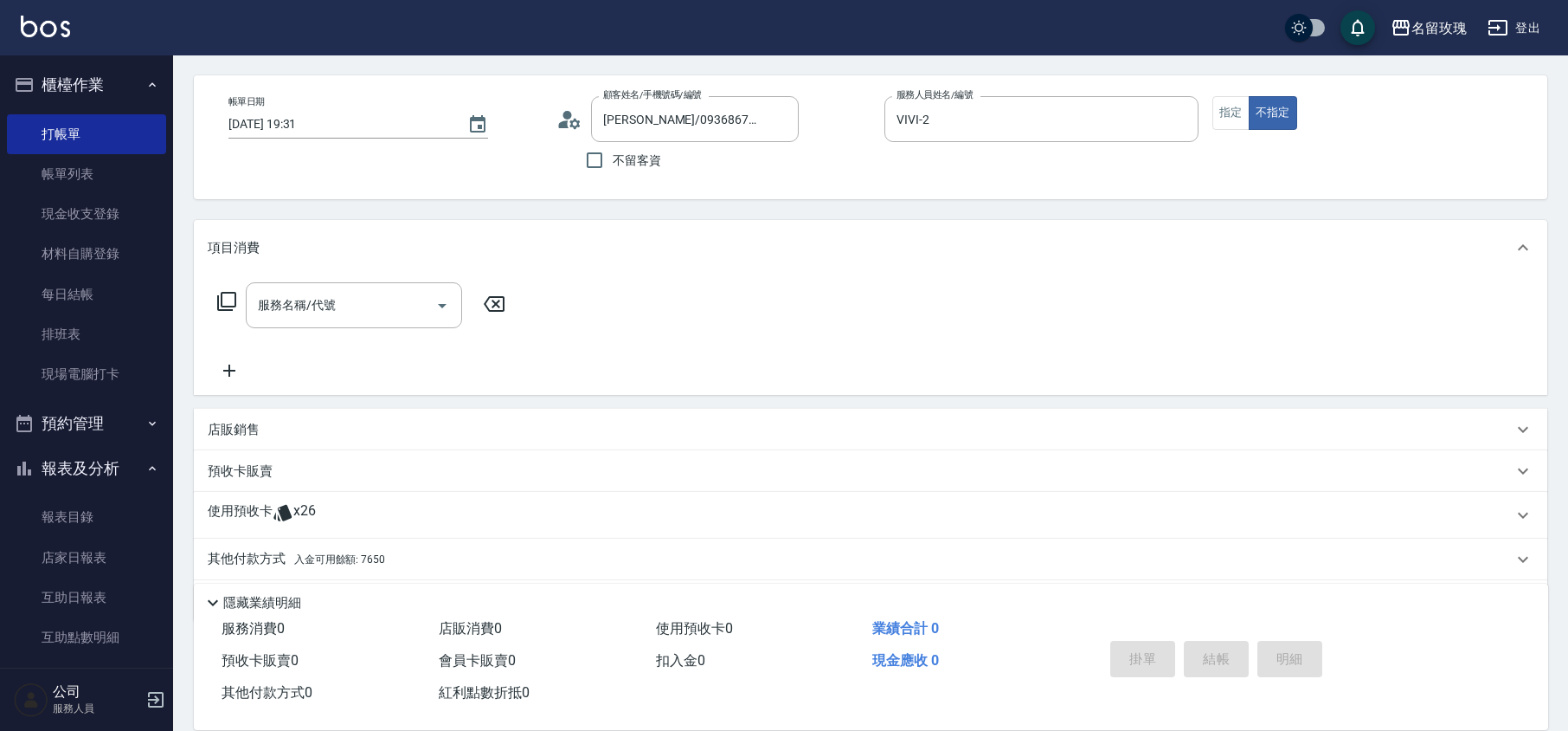
scroll to position [118, 0]
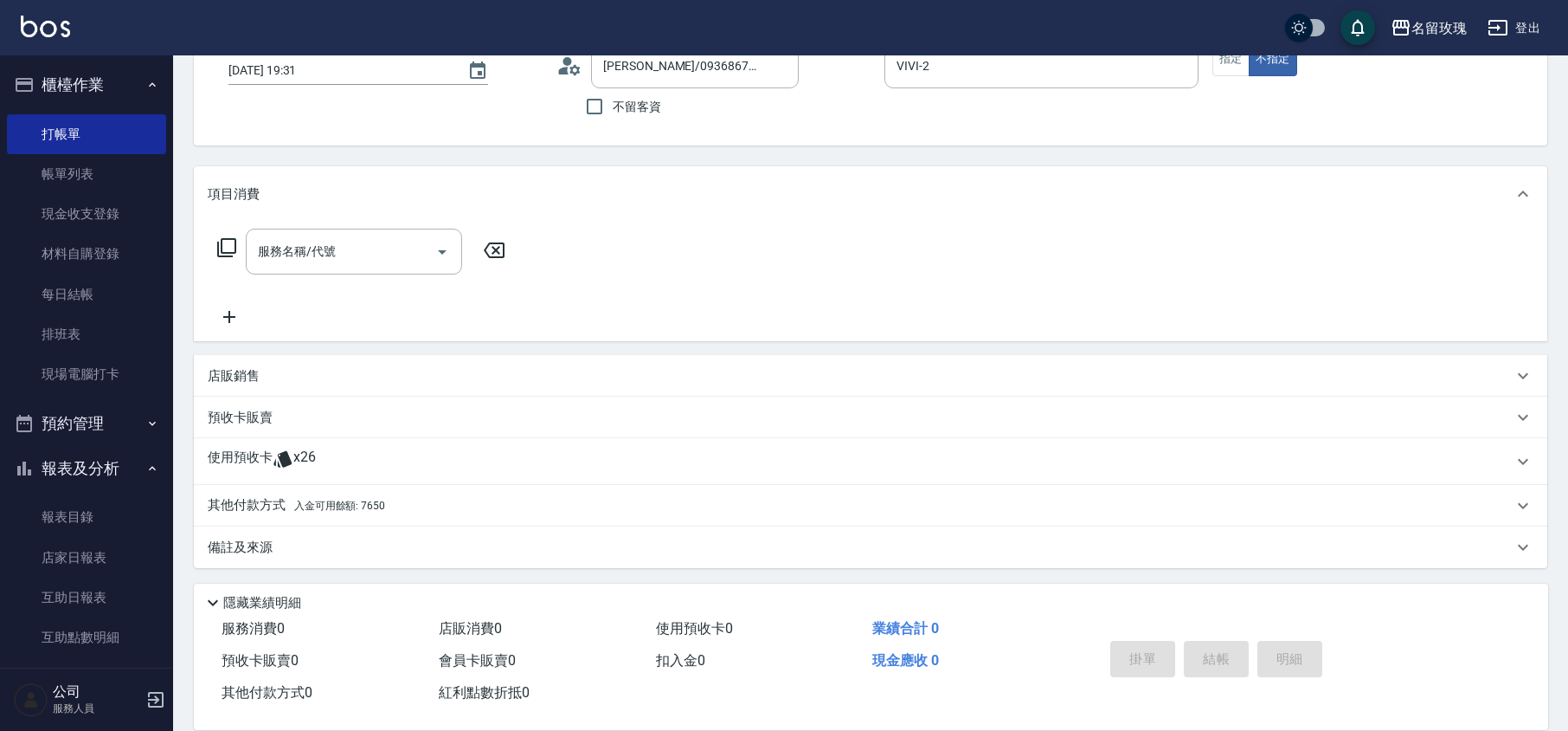
click at [227, 244] on icon at bounding box center [226, 247] width 21 height 21
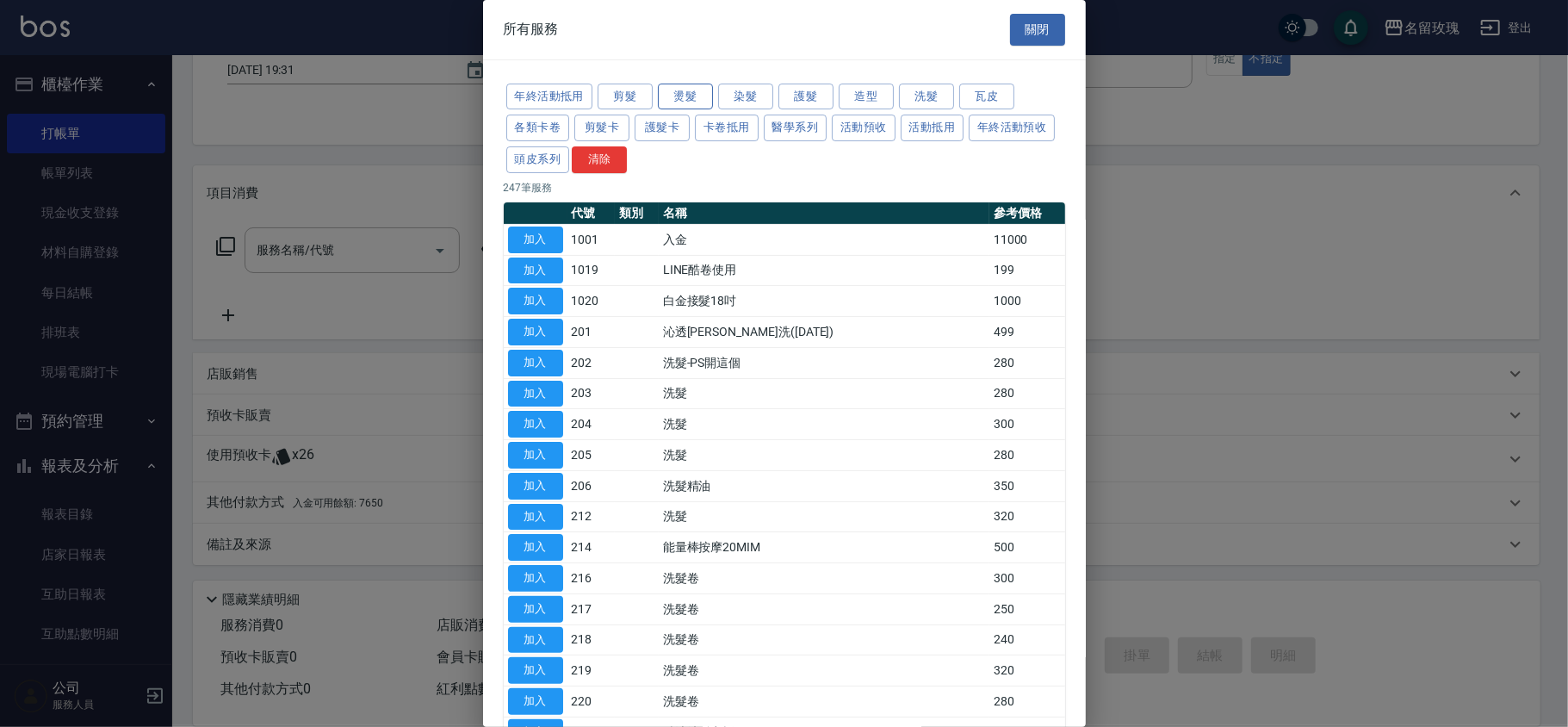
click at [687, 97] on button "燙髮" at bounding box center [685, 96] width 55 height 26
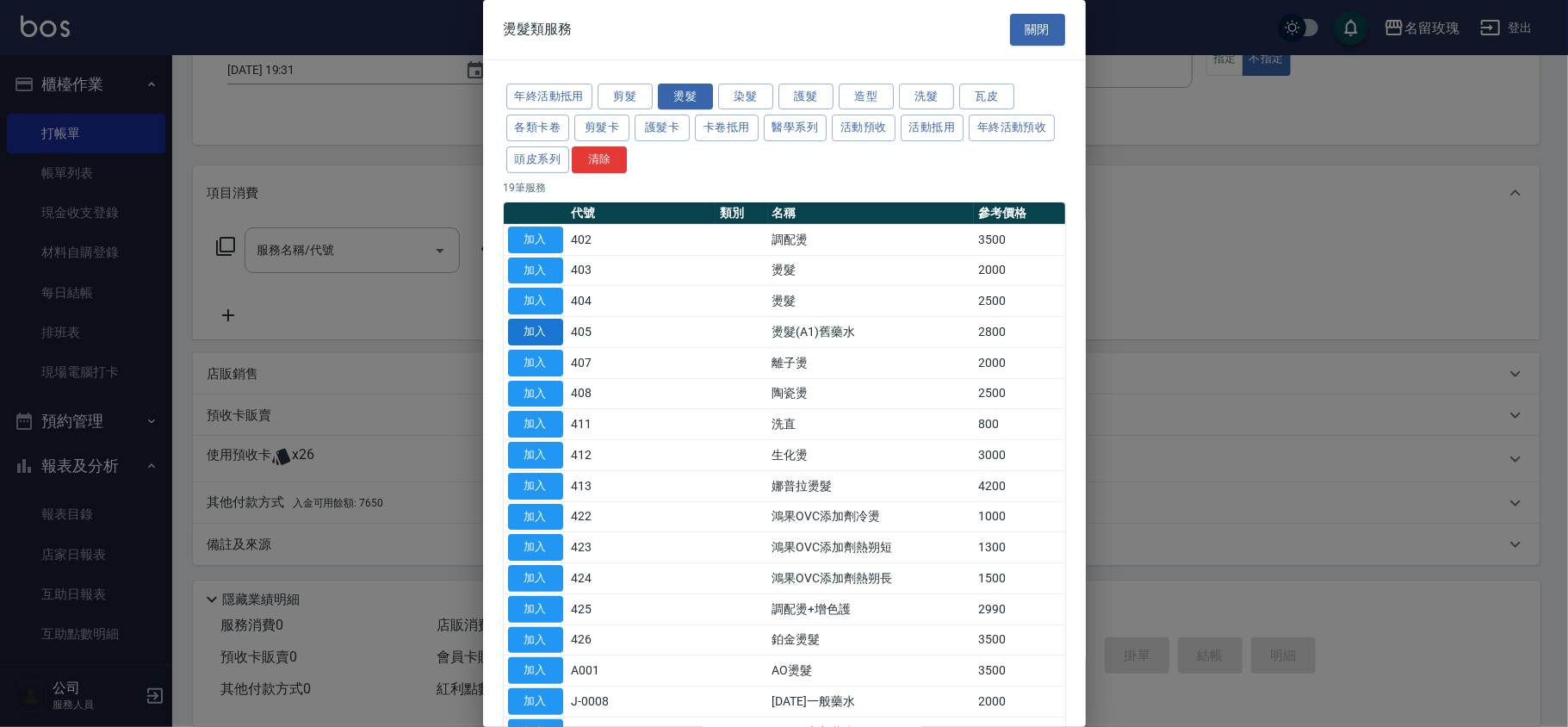
click at [534, 335] on button "加入" at bounding box center [535, 331] width 55 height 26
type input "燙髮(A1)舊藥水(405)"
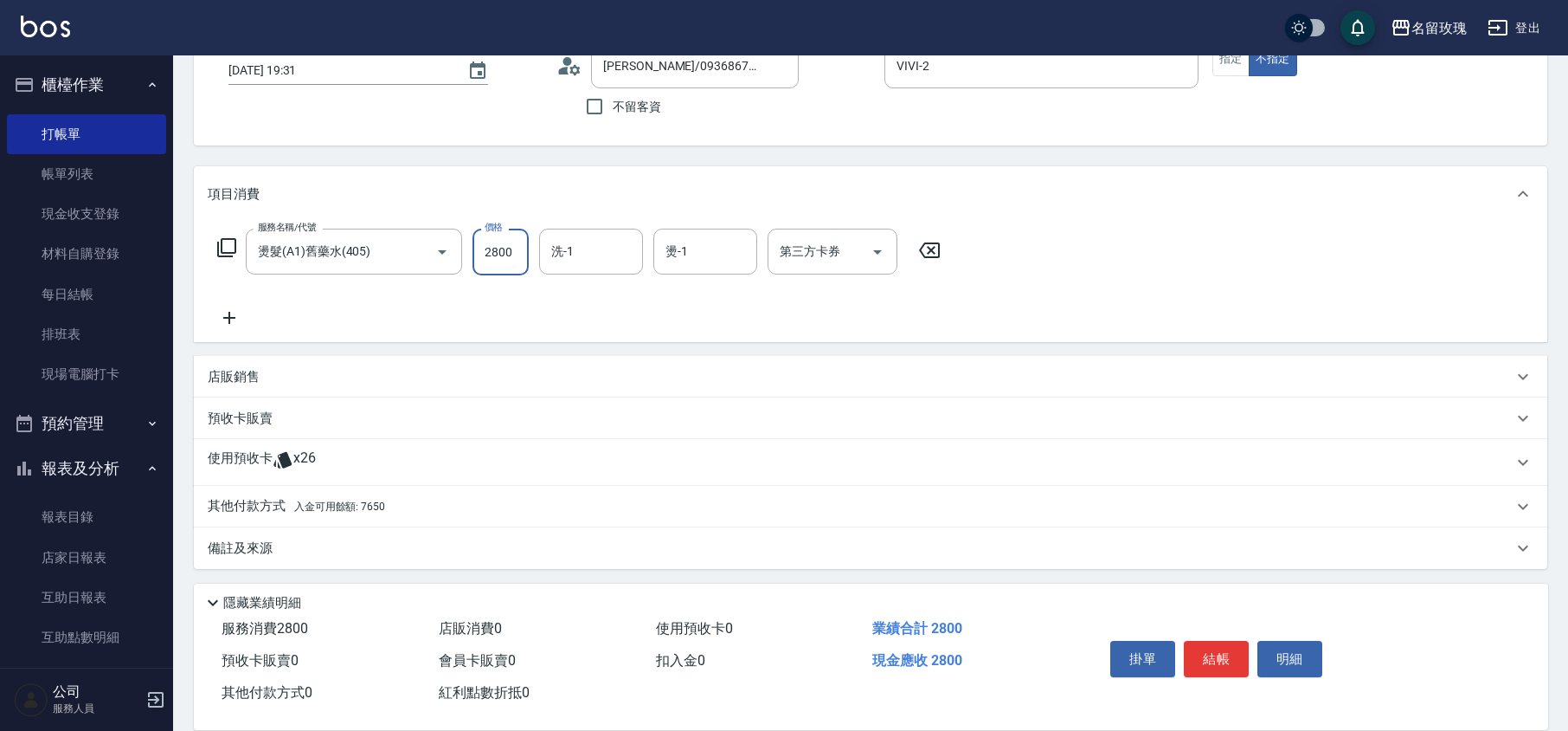
click at [514, 233] on input "2800" at bounding box center [501, 252] width 56 height 46
type input "2500"
type input "湘芸-17"
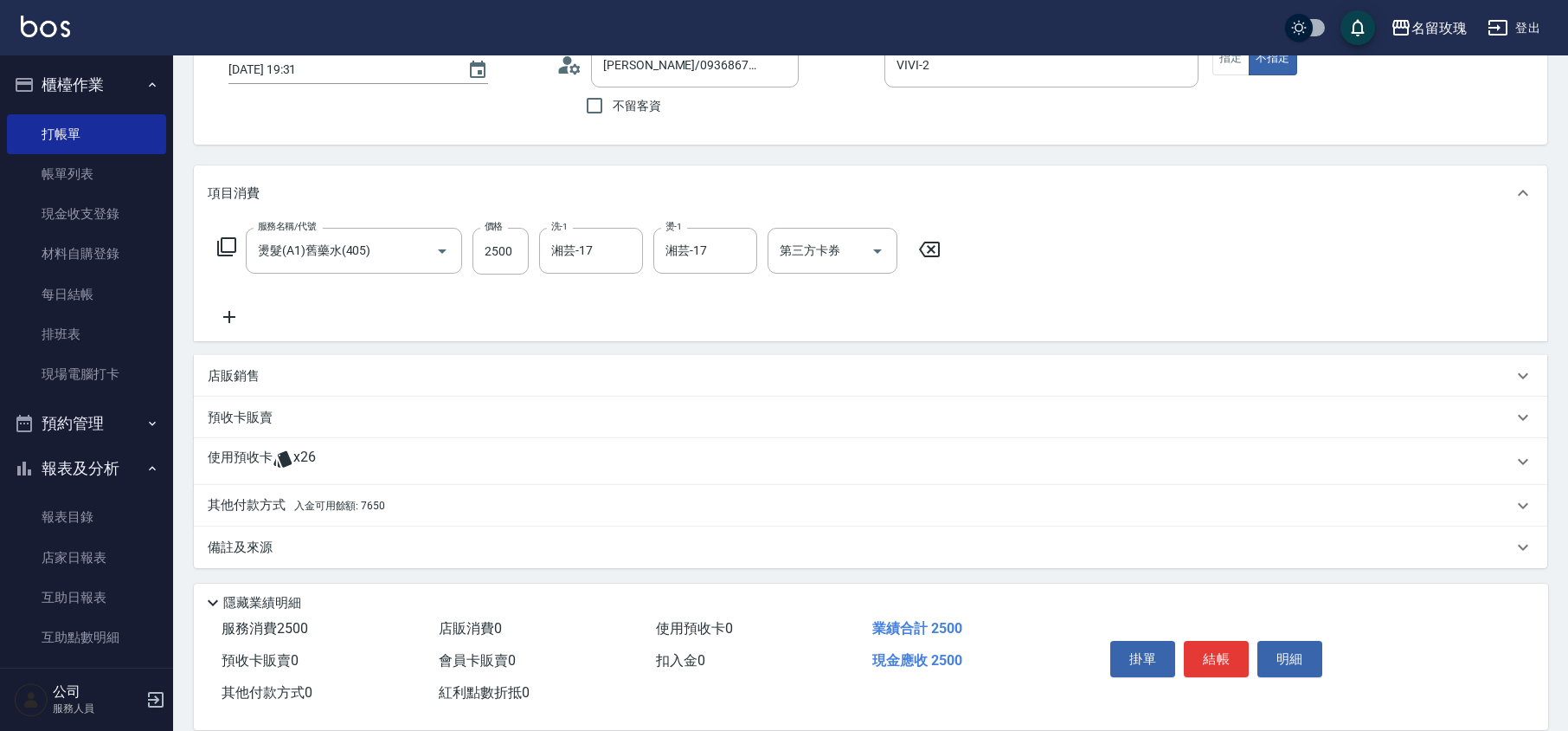
click at [433, 507] on div "其他付款方式 入金可用餘額: 7650" at bounding box center [860, 505] width 1305 height 19
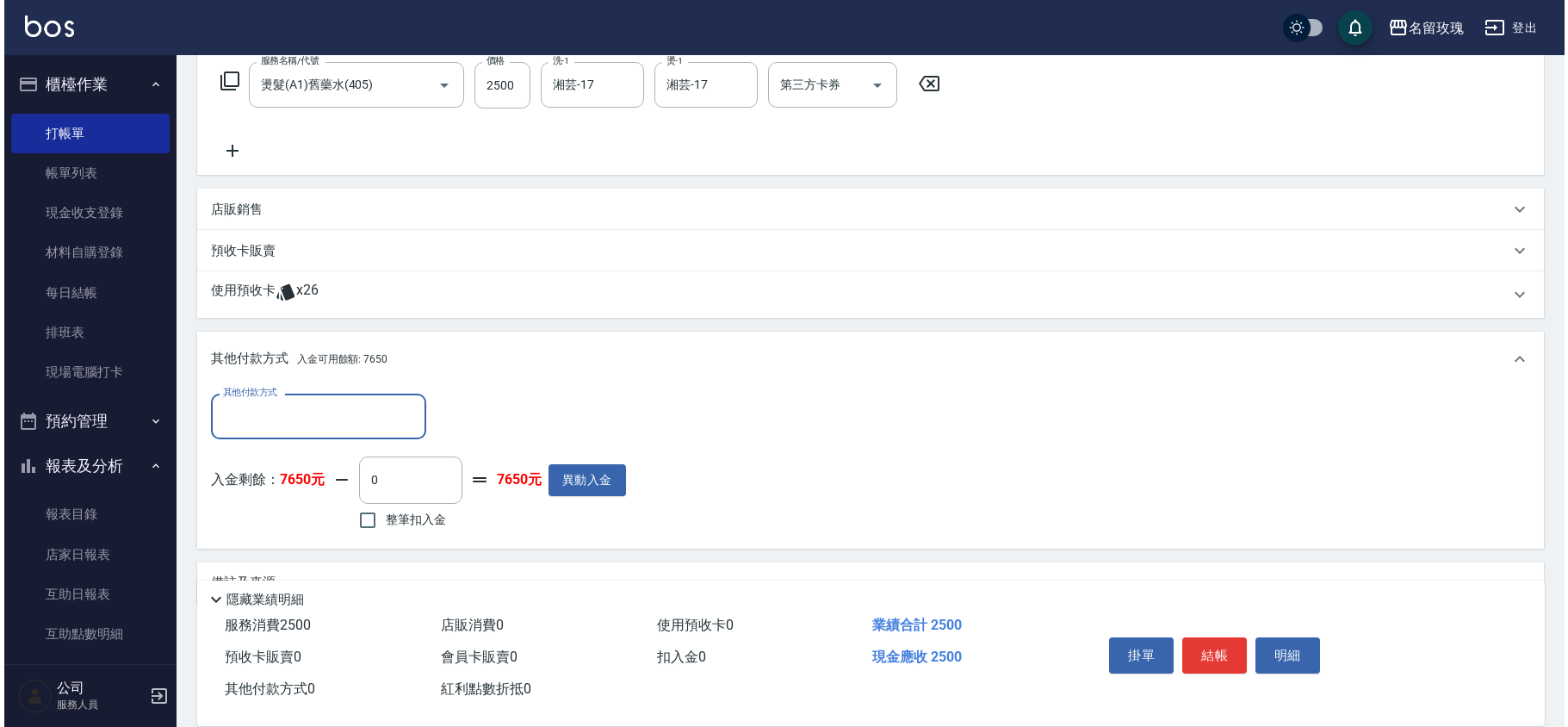
scroll to position [315, 0]
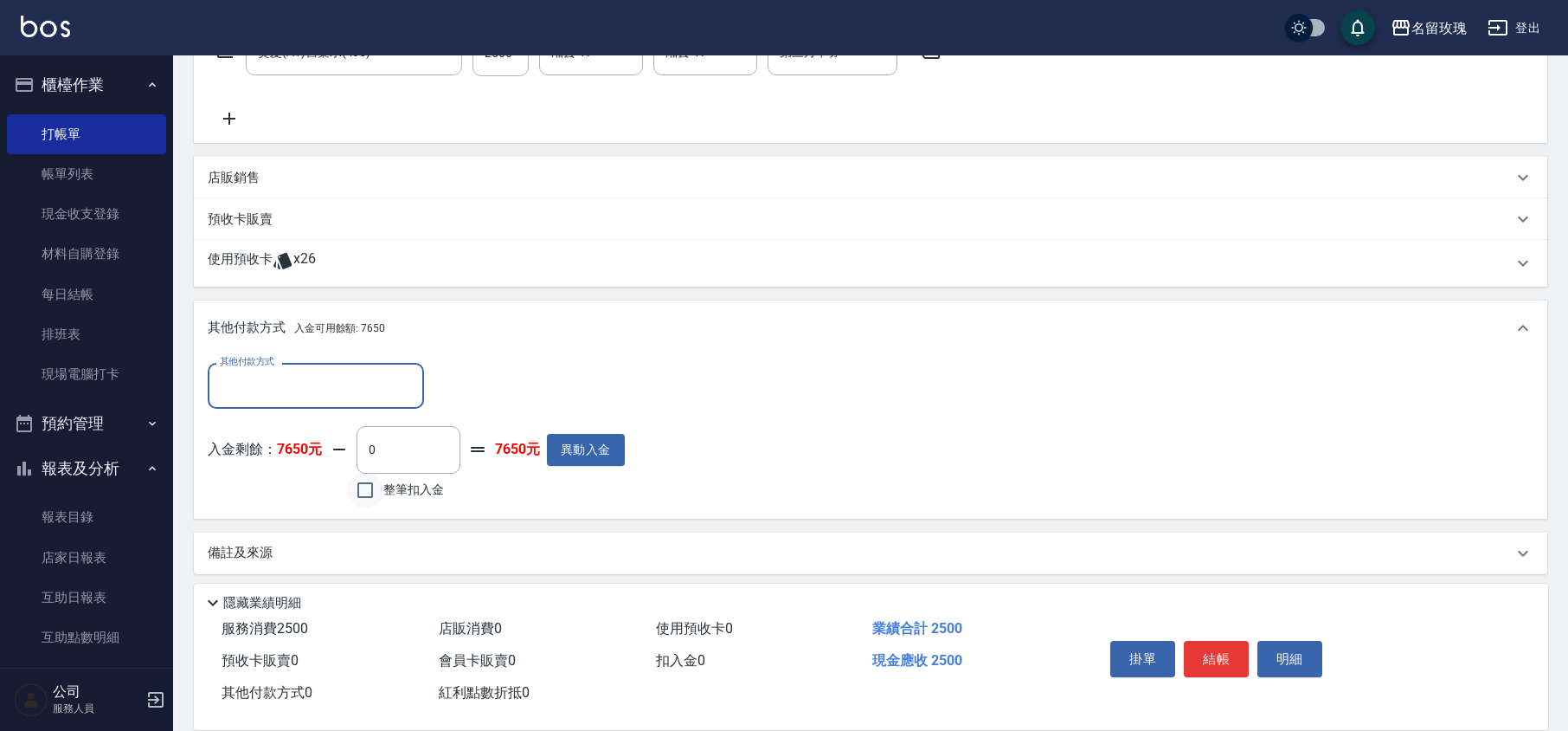
click at [358, 490] on input "整筆扣入金" at bounding box center [365, 490] width 36 height 36
checkbox input "true"
type input "2500"
click at [1224, 659] on button "結帳" at bounding box center [1215, 659] width 65 height 36
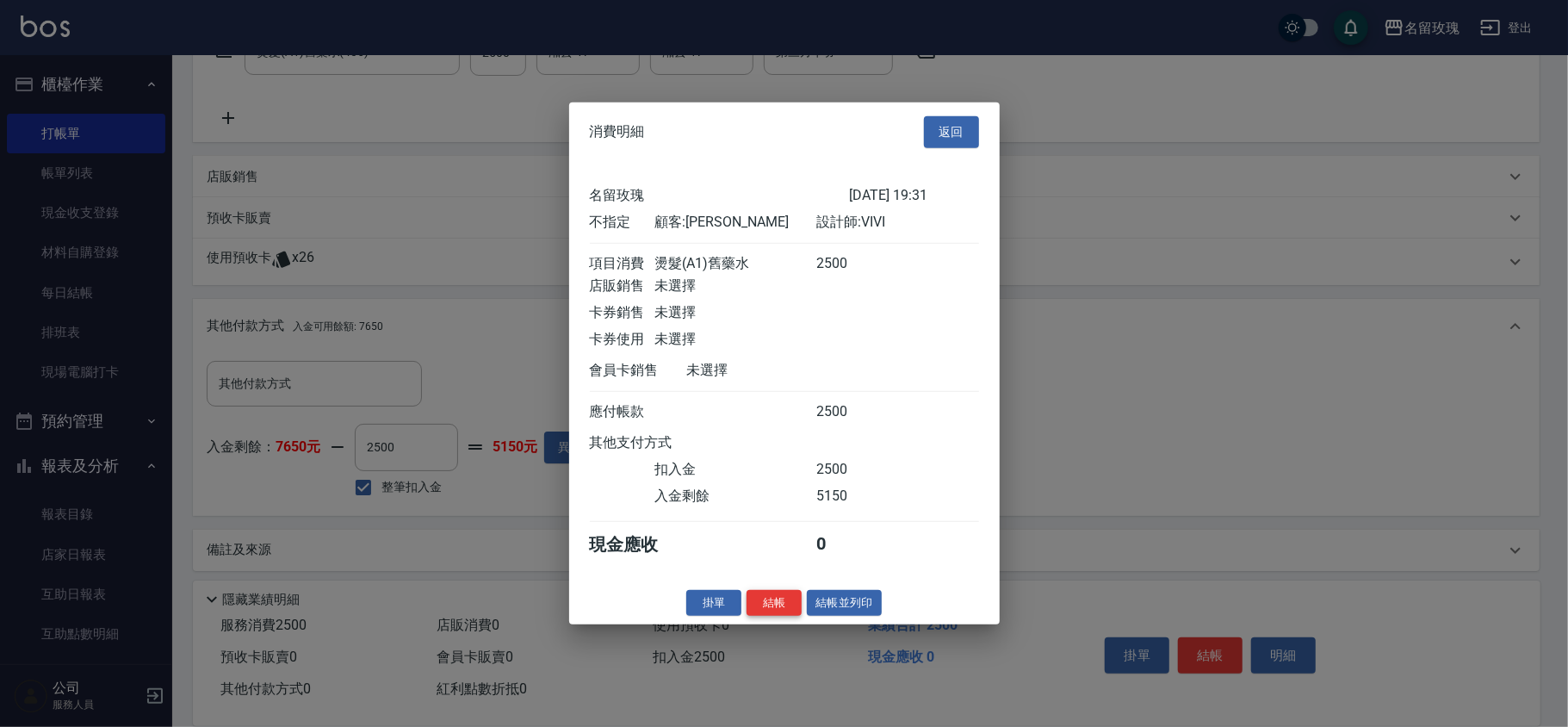
click at [790, 609] on button "結帳" at bounding box center [773, 602] width 55 height 26
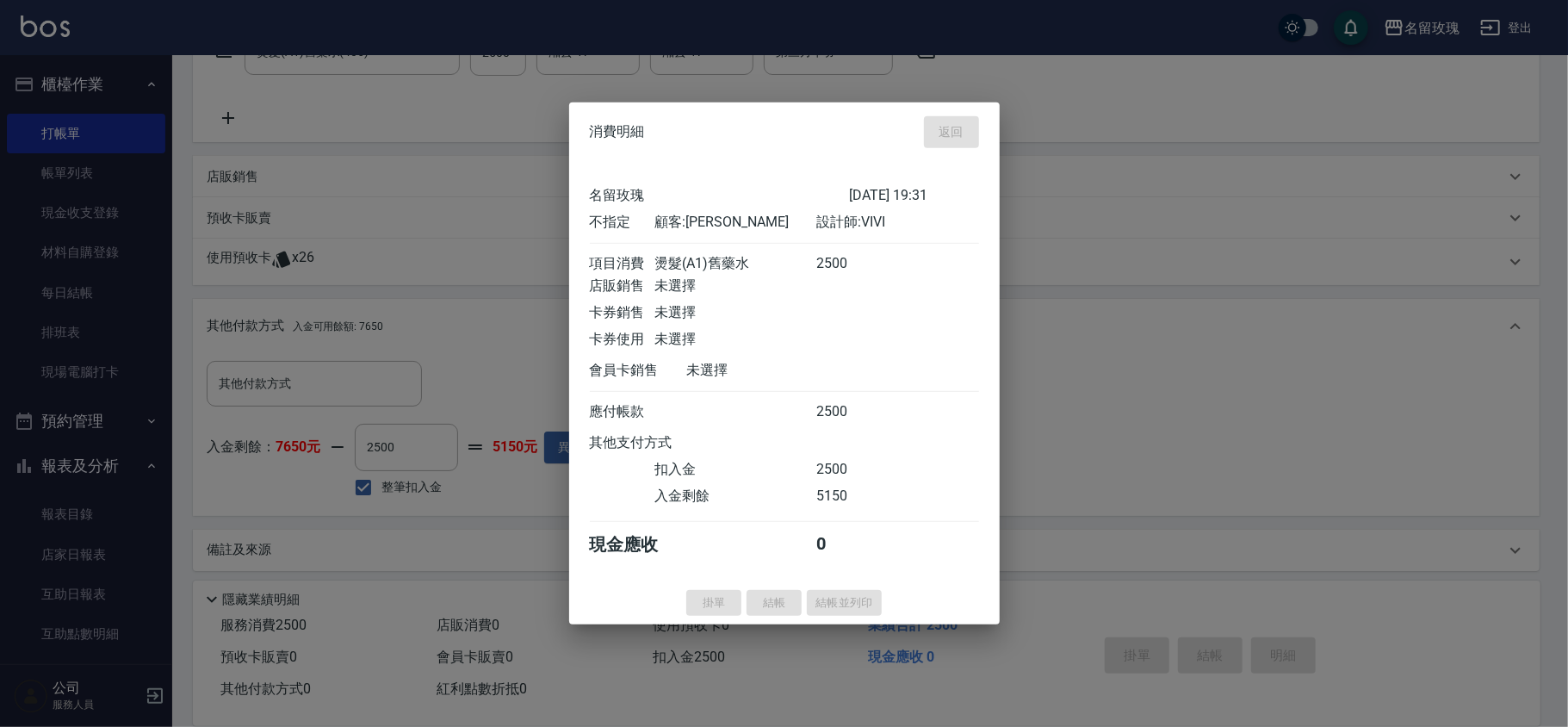
type input "[DATE] 19:32"
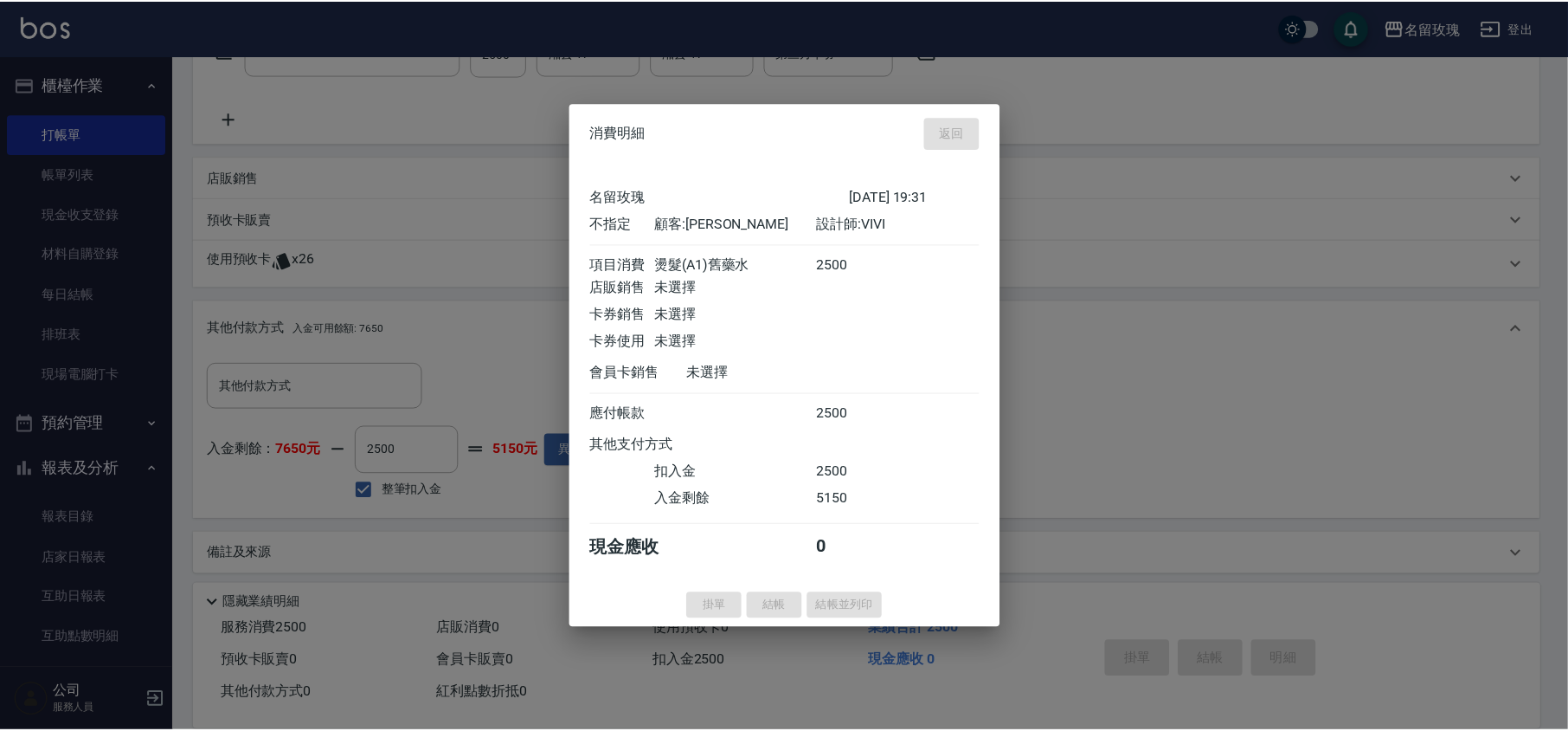
scroll to position [0, 0]
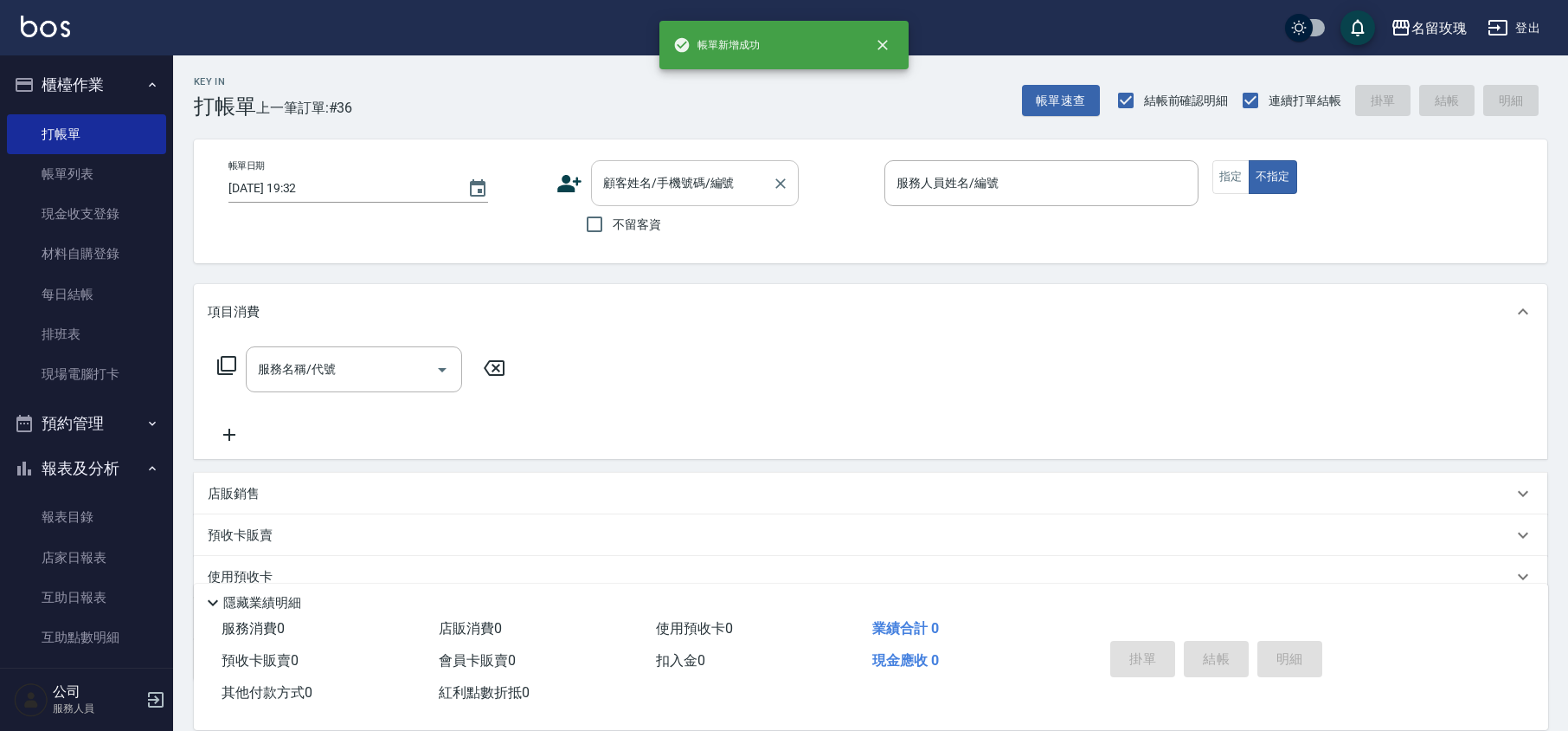
click at [715, 179] on input "顧客姓名/手機號碼/編號" at bounding box center [682, 182] width 166 height 30
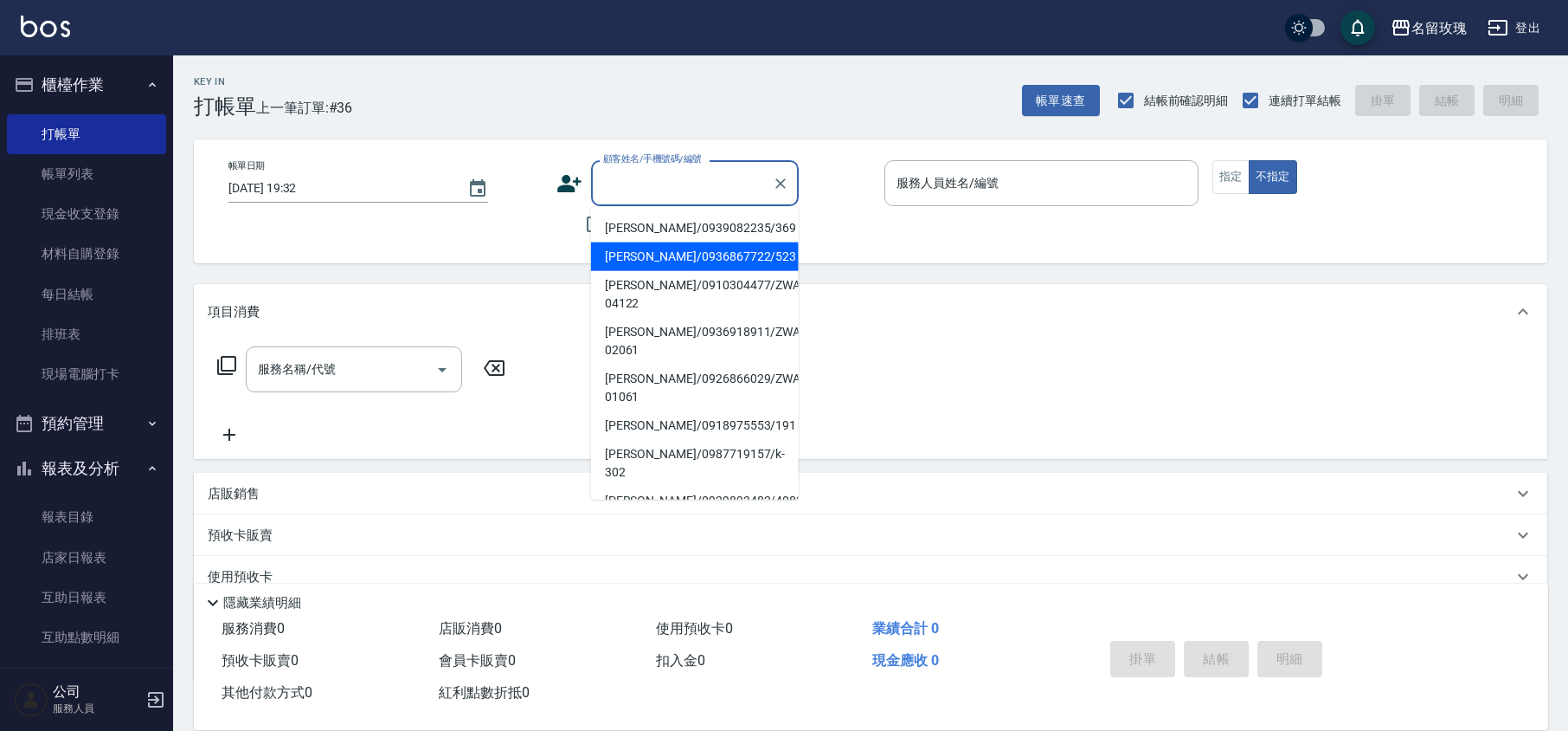
click at [714, 258] on li "[PERSON_NAME]/0936867722/523" at bounding box center [695, 256] width 208 height 28
type input "[PERSON_NAME]/0936867722/523"
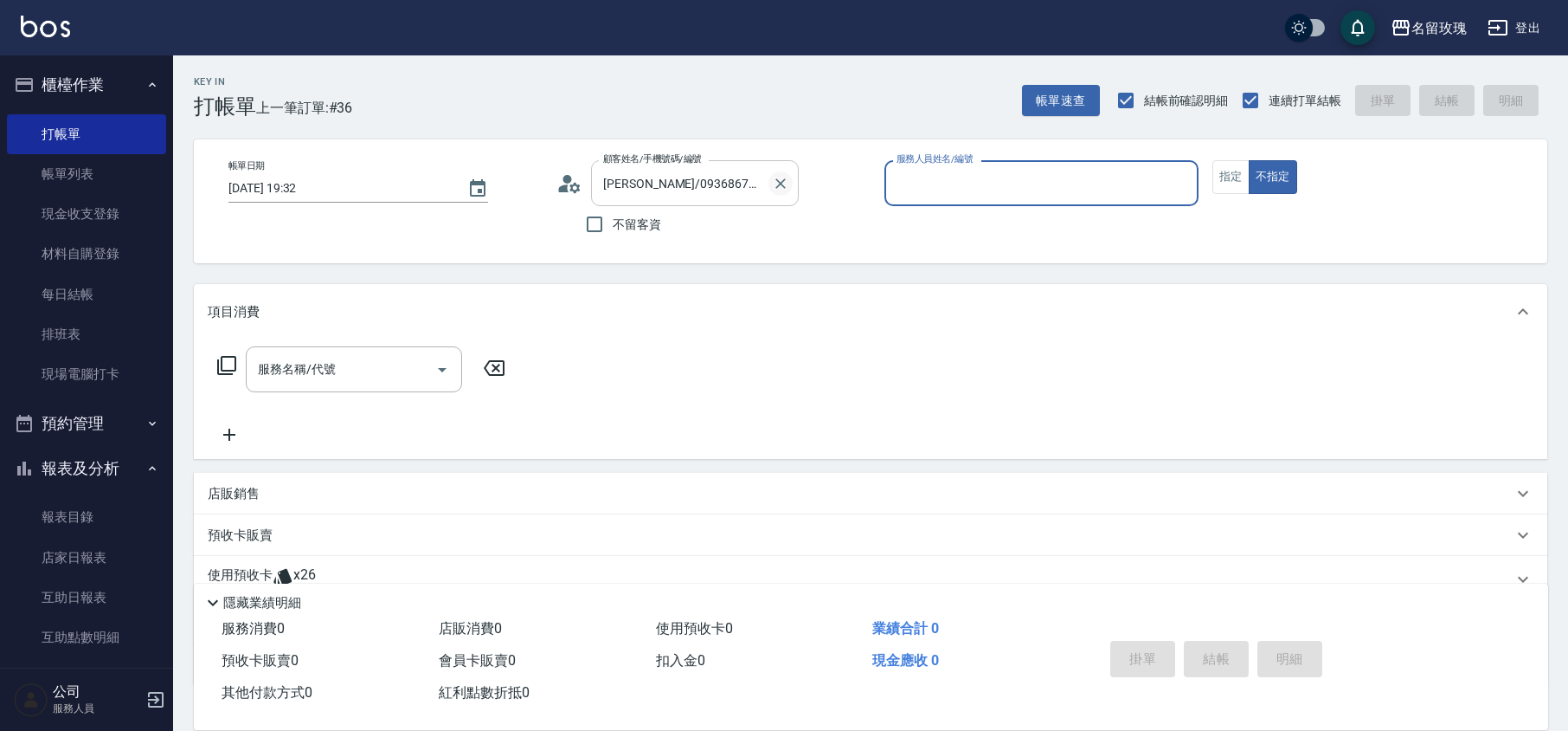
click at [783, 183] on icon "Clear" at bounding box center [780, 183] width 17 height 17
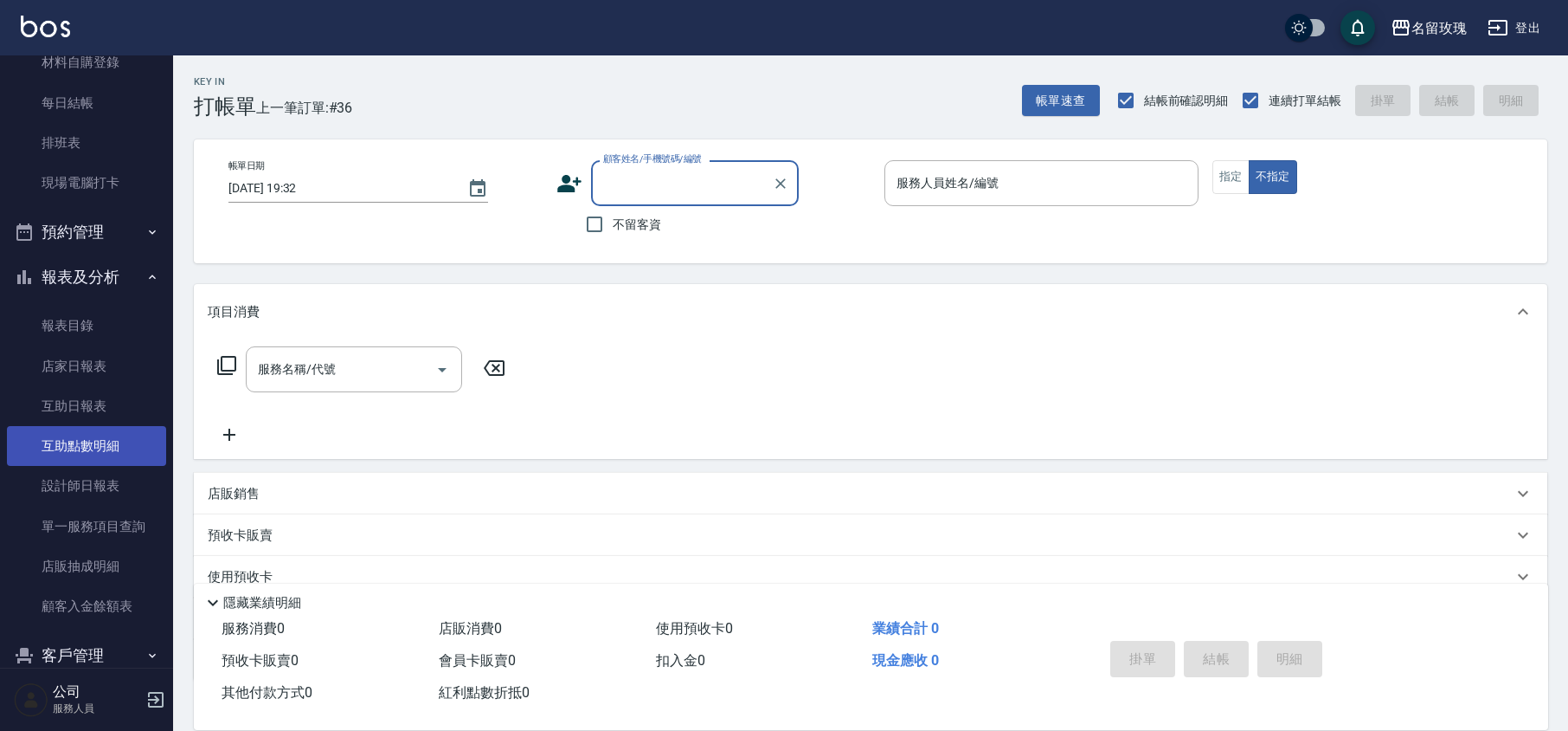
scroll to position [231, 0]
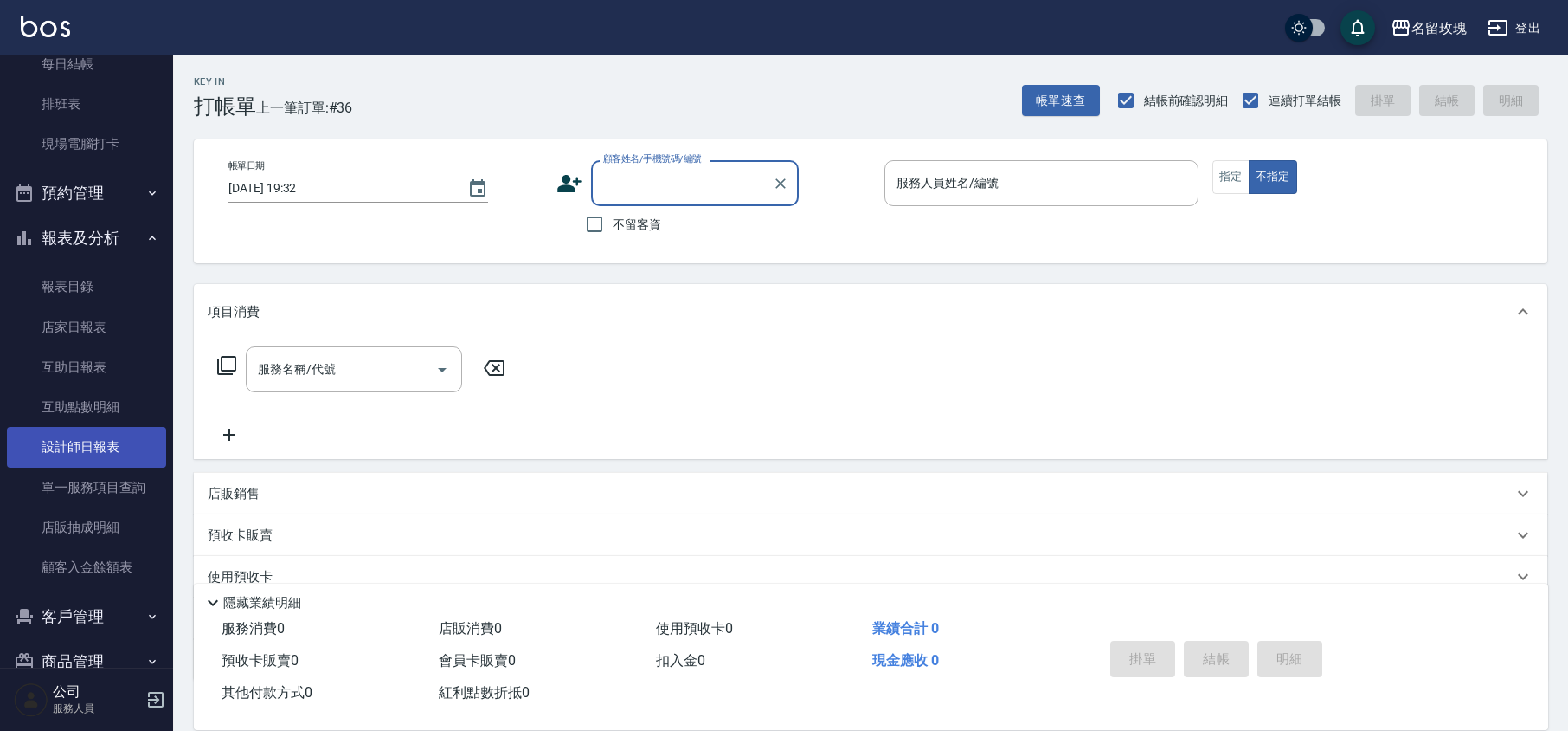
click at [111, 448] on link "設計師日報表" at bounding box center [87, 447] width 159 height 40
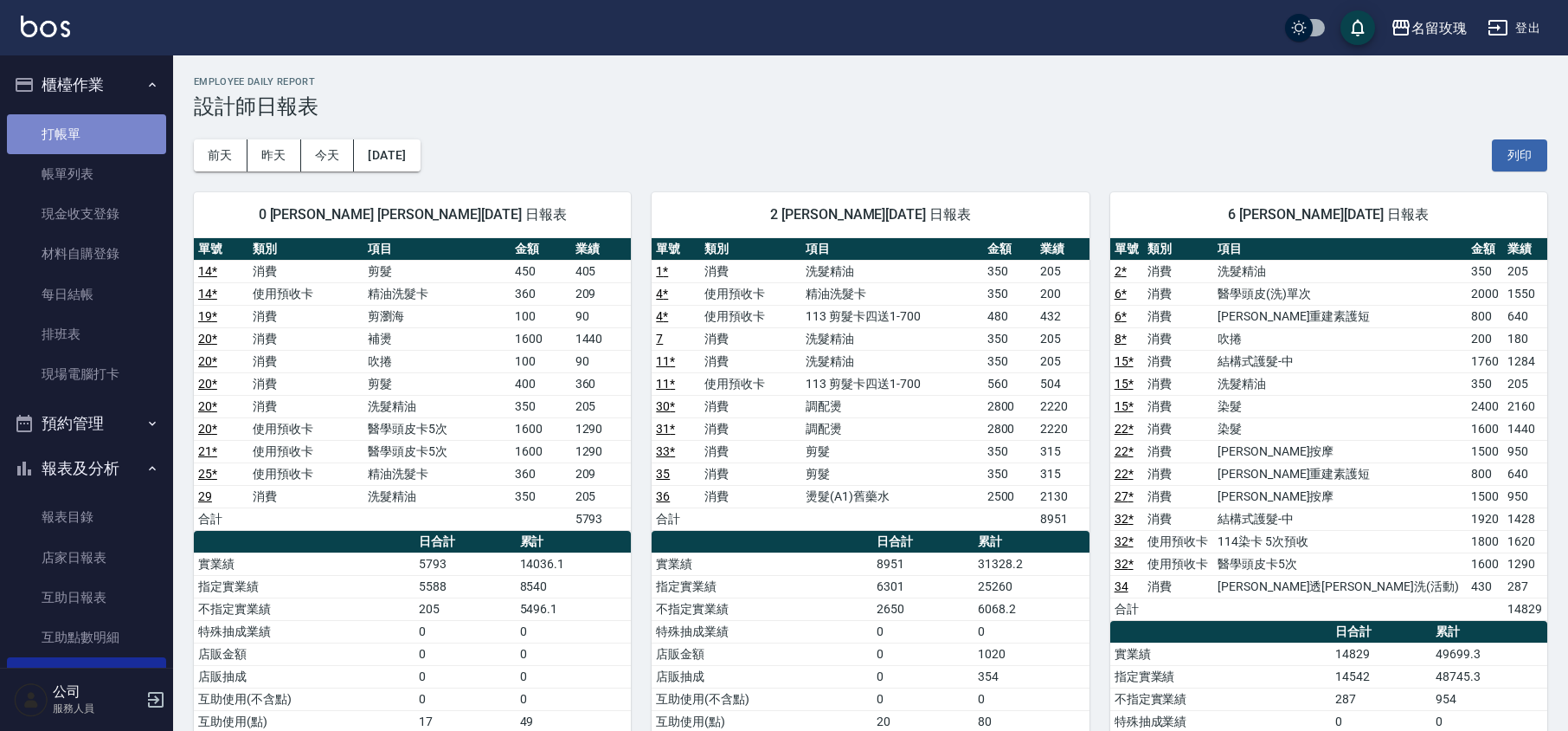
click at [92, 125] on link "打帳單" at bounding box center [87, 134] width 159 height 40
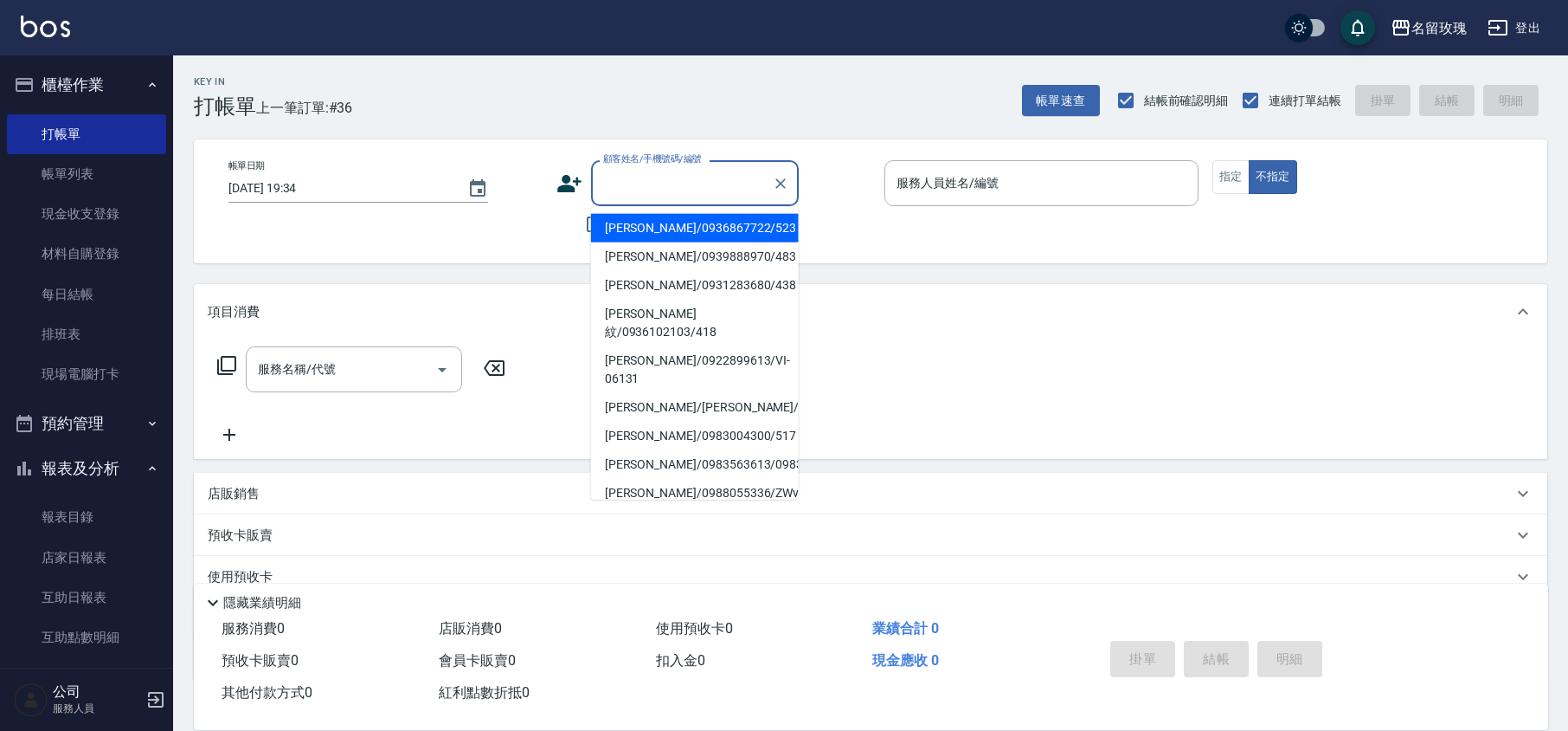
click at [641, 177] on input "顧客姓名/手機號碼/編號" at bounding box center [682, 182] width 166 height 30
click at [661, 225] on li "[PERSON_NAME]/0936867722/523" at bounding box center [695, 228] width 208 height 28
type input "[PERSON_NAME]/0936867722/523"
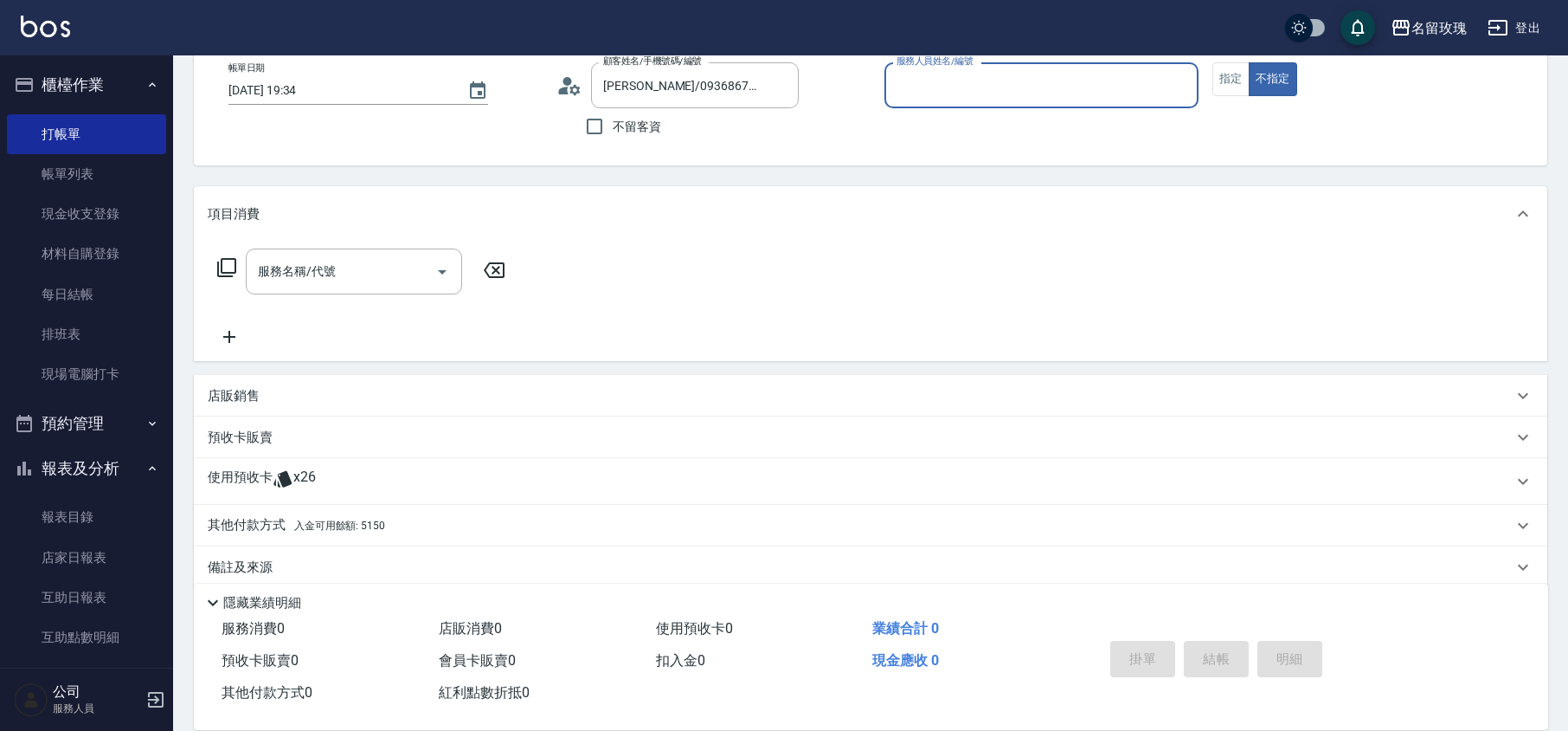
scroll to position [118, 0]
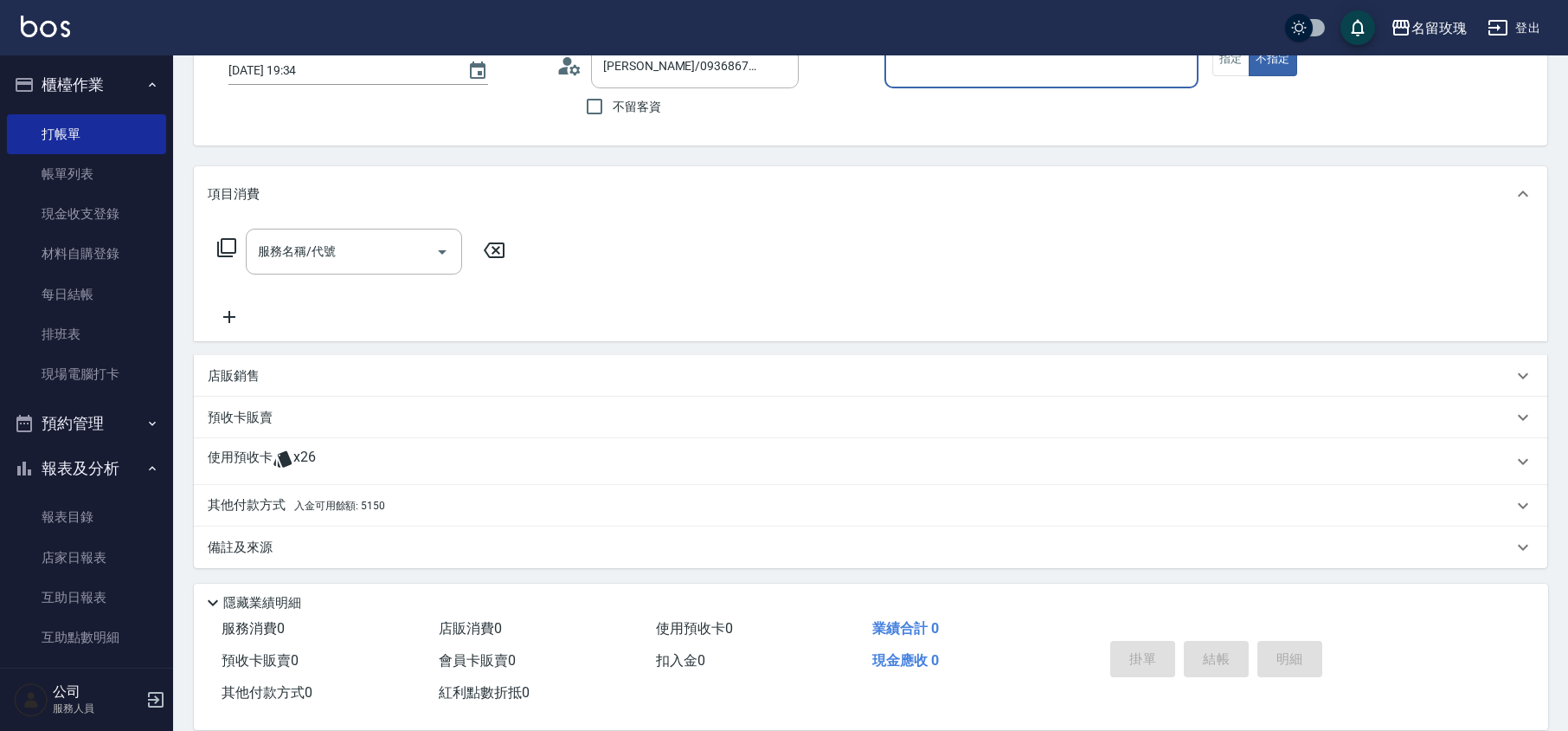
click at [343, 452] on div "使用預收卡 x26" at bounding box center [860, 461] width 1305 height 26
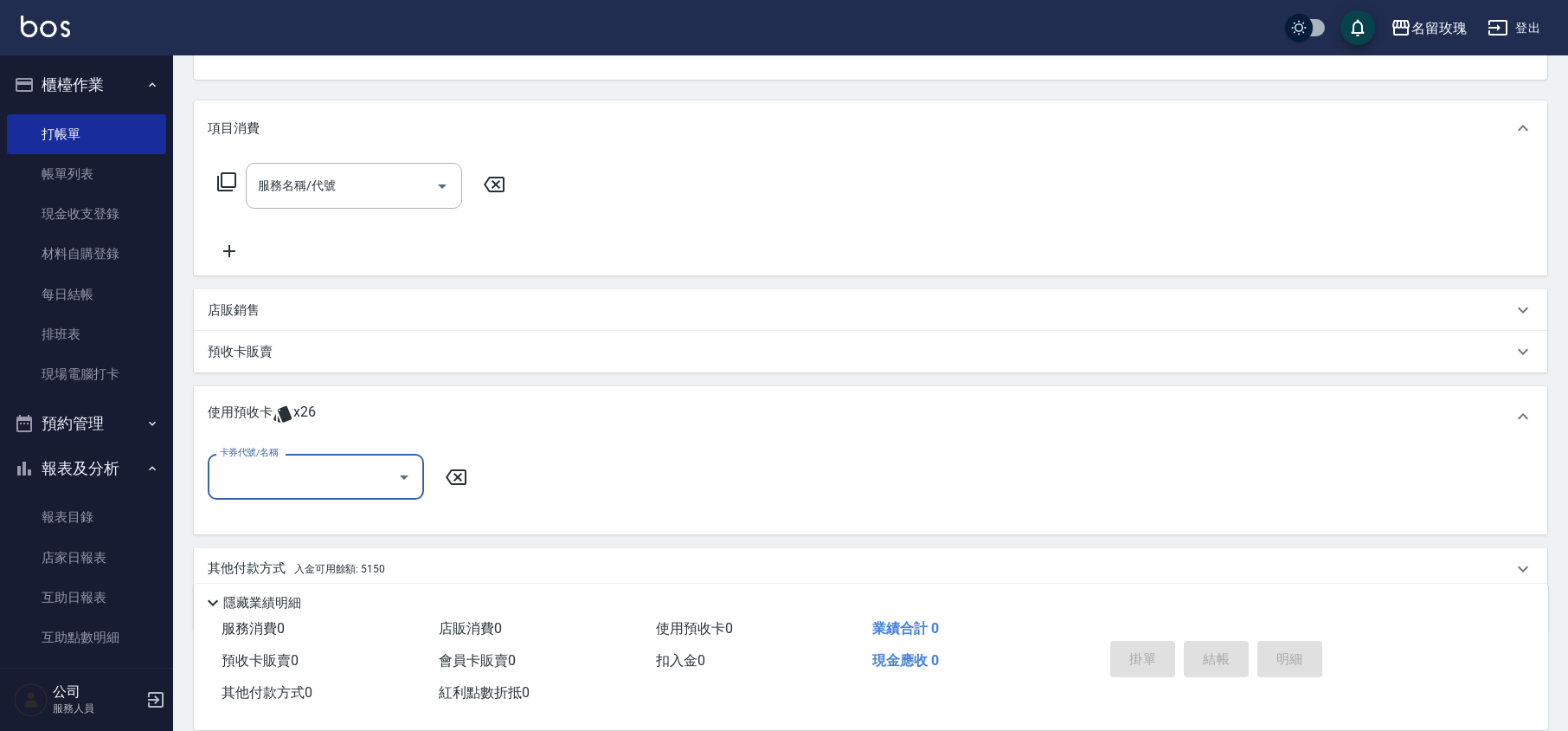
scroll to position [247, 0]
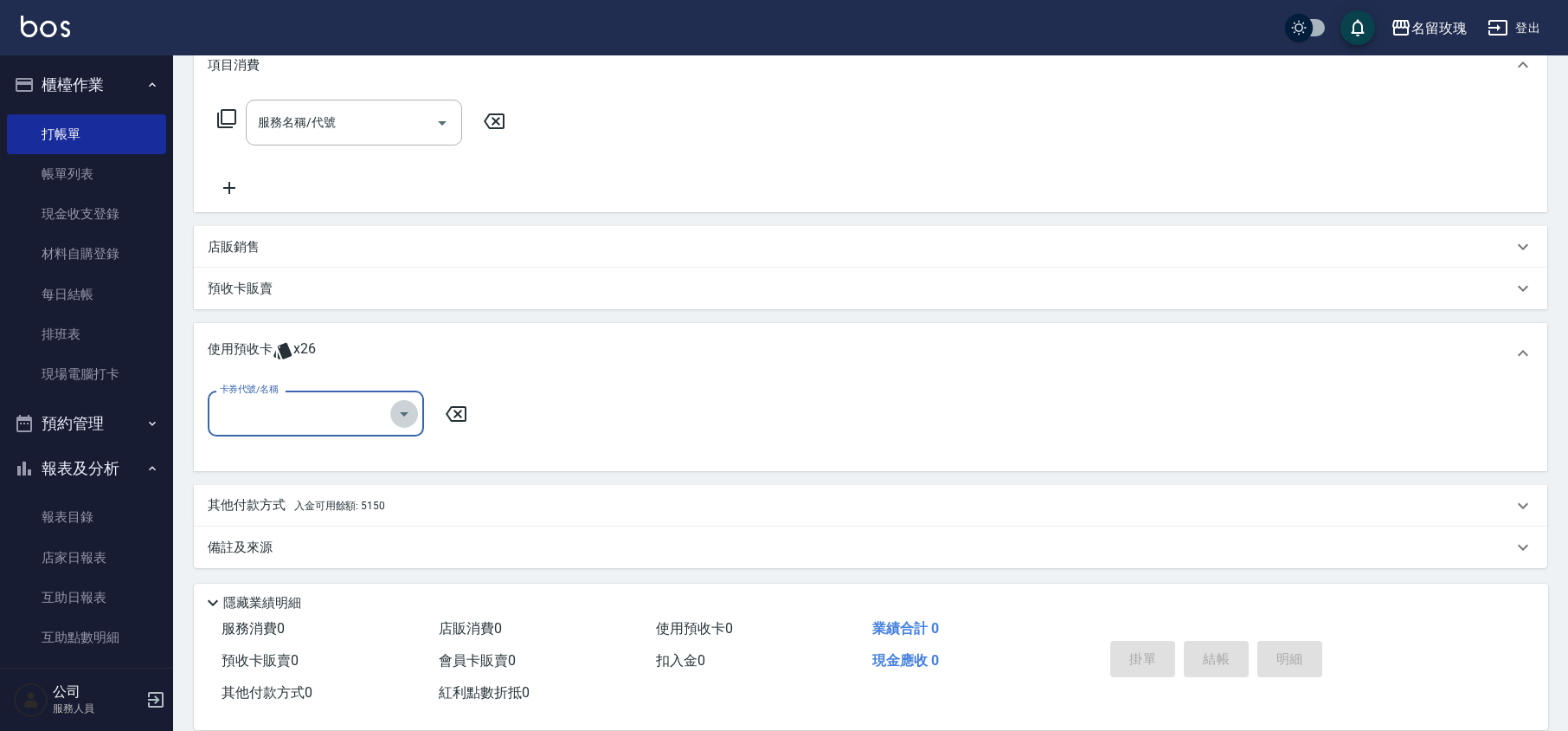
click at [402, 404] on icon "Open" at bounding box center [404, 414] width 21 height 21
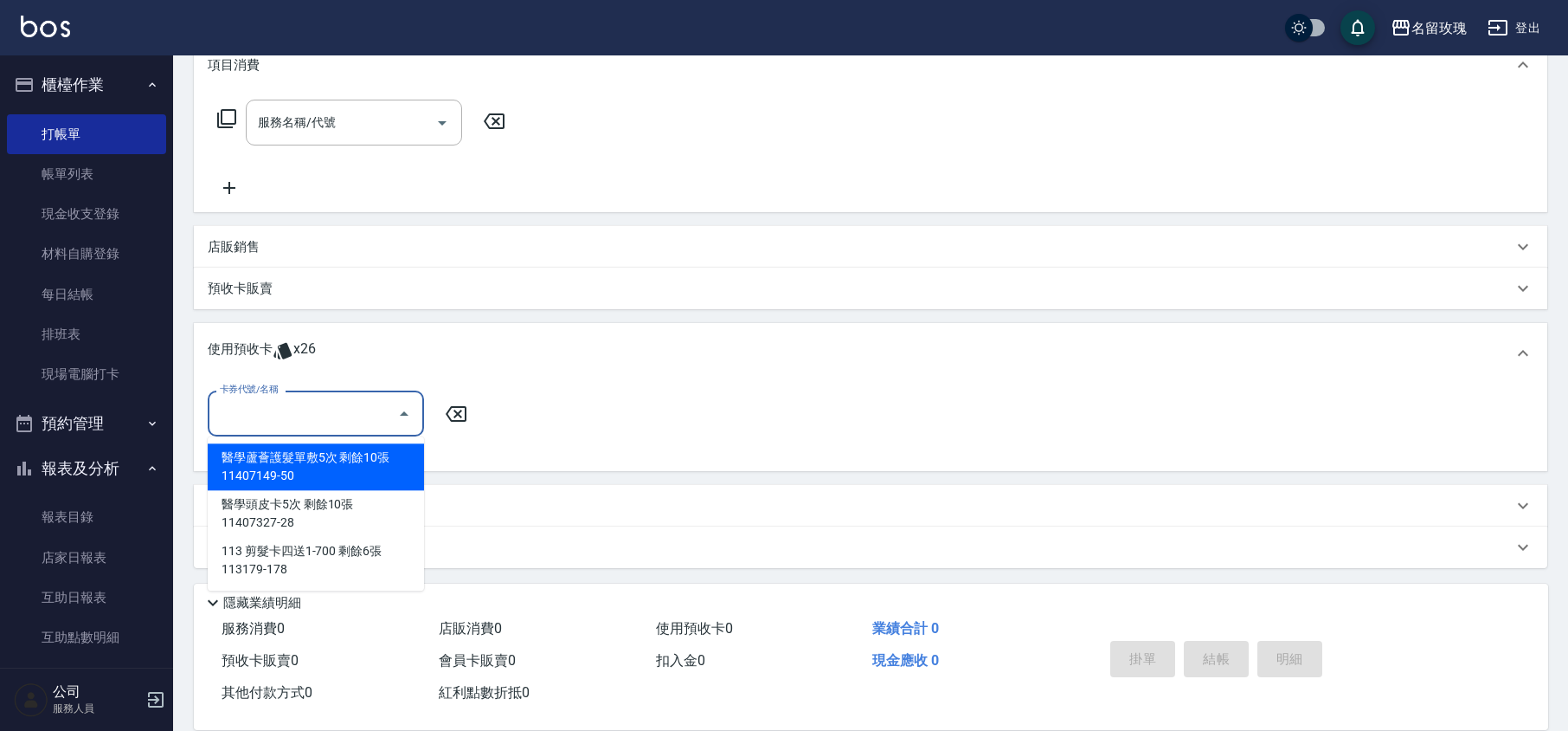
click at [374, 472] on div "醫學蘆薈護髮單敷5次 剩餘10張 11407149-50" at bounding box center [315, 466] width 216 height 46
type input "醫學蘆薈護髮單敷5次 11407149-50"
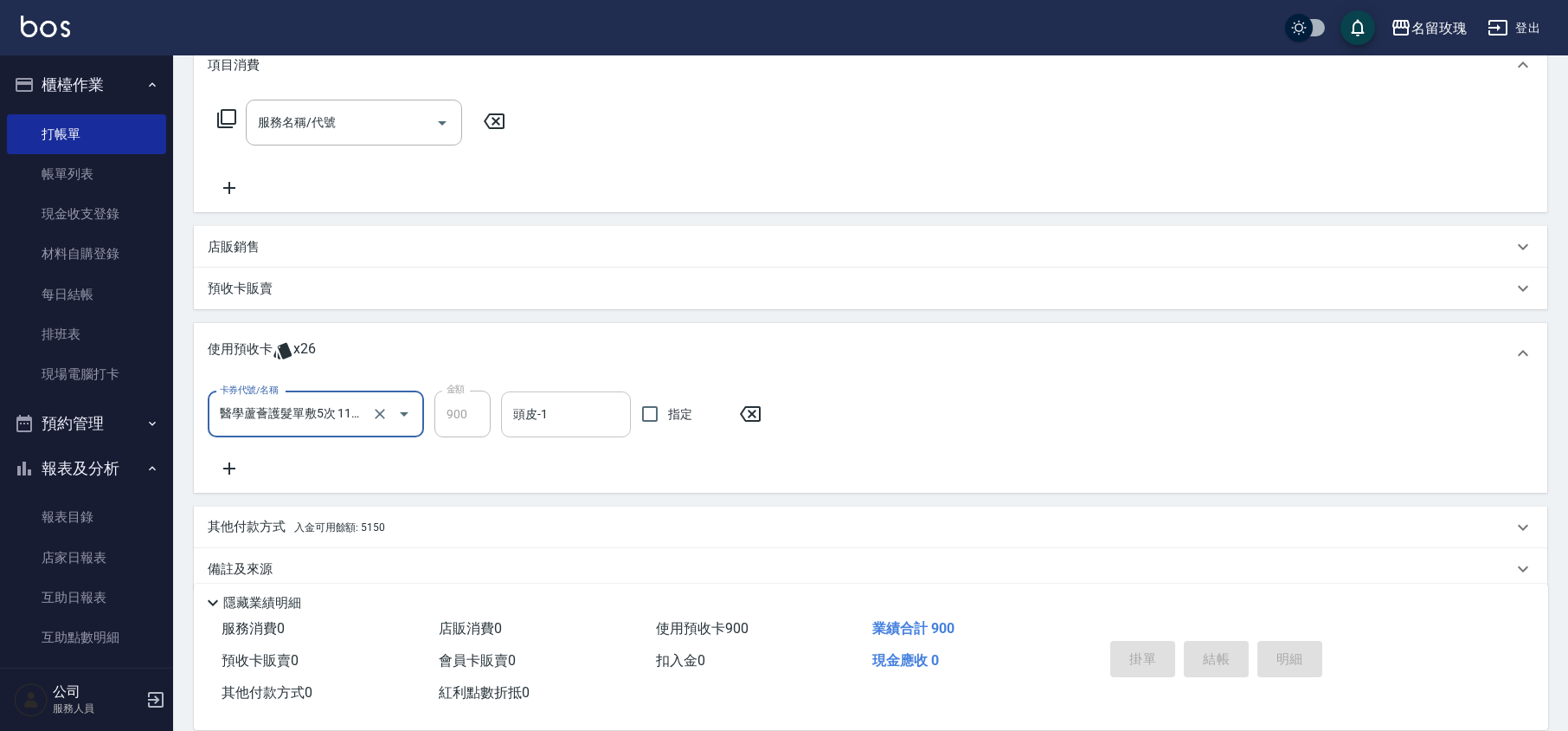
click at [534, 406] on div "頭皮-1 頭皮-1" at bounding box center [566, 414] width 129 height 46
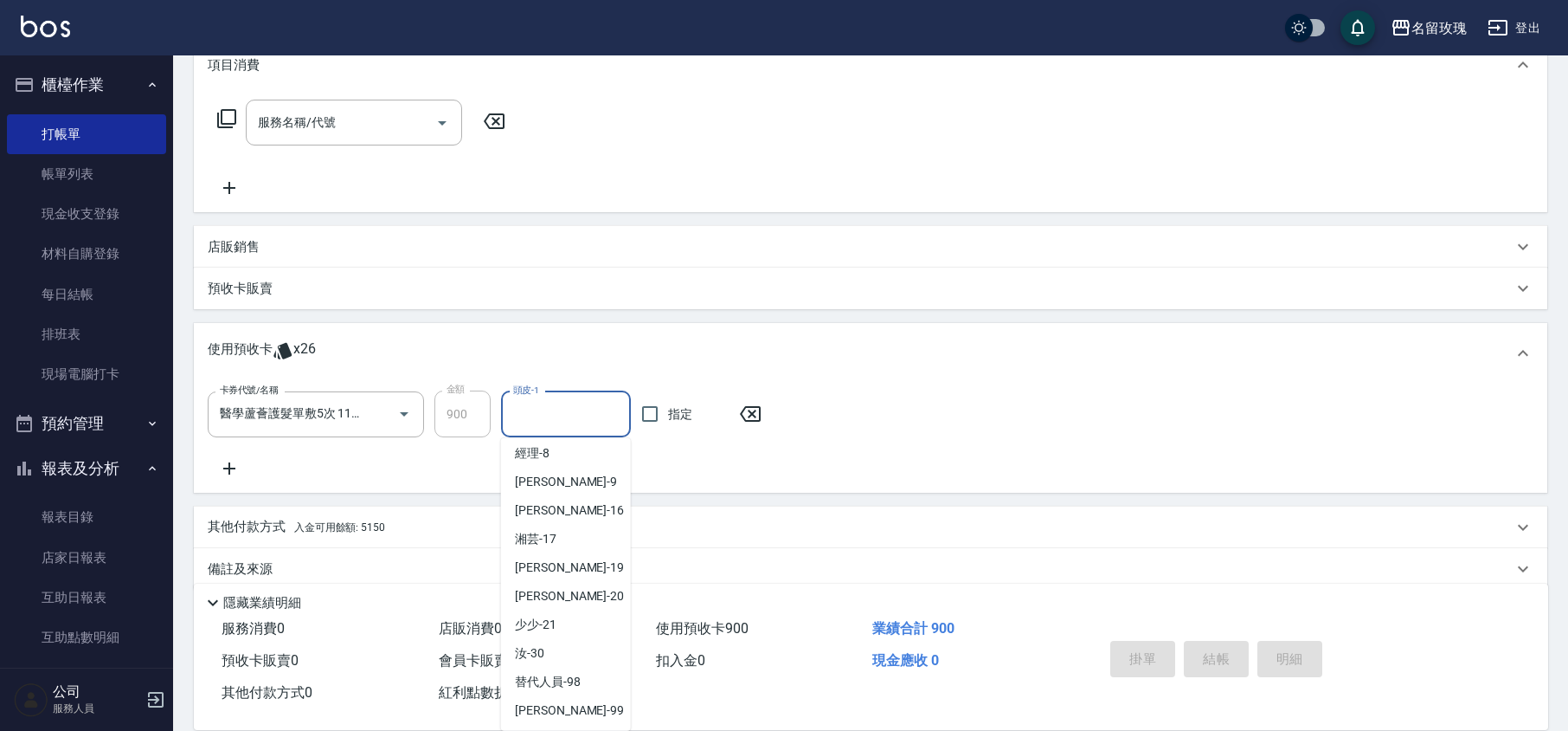
scroll to position [322, 0]
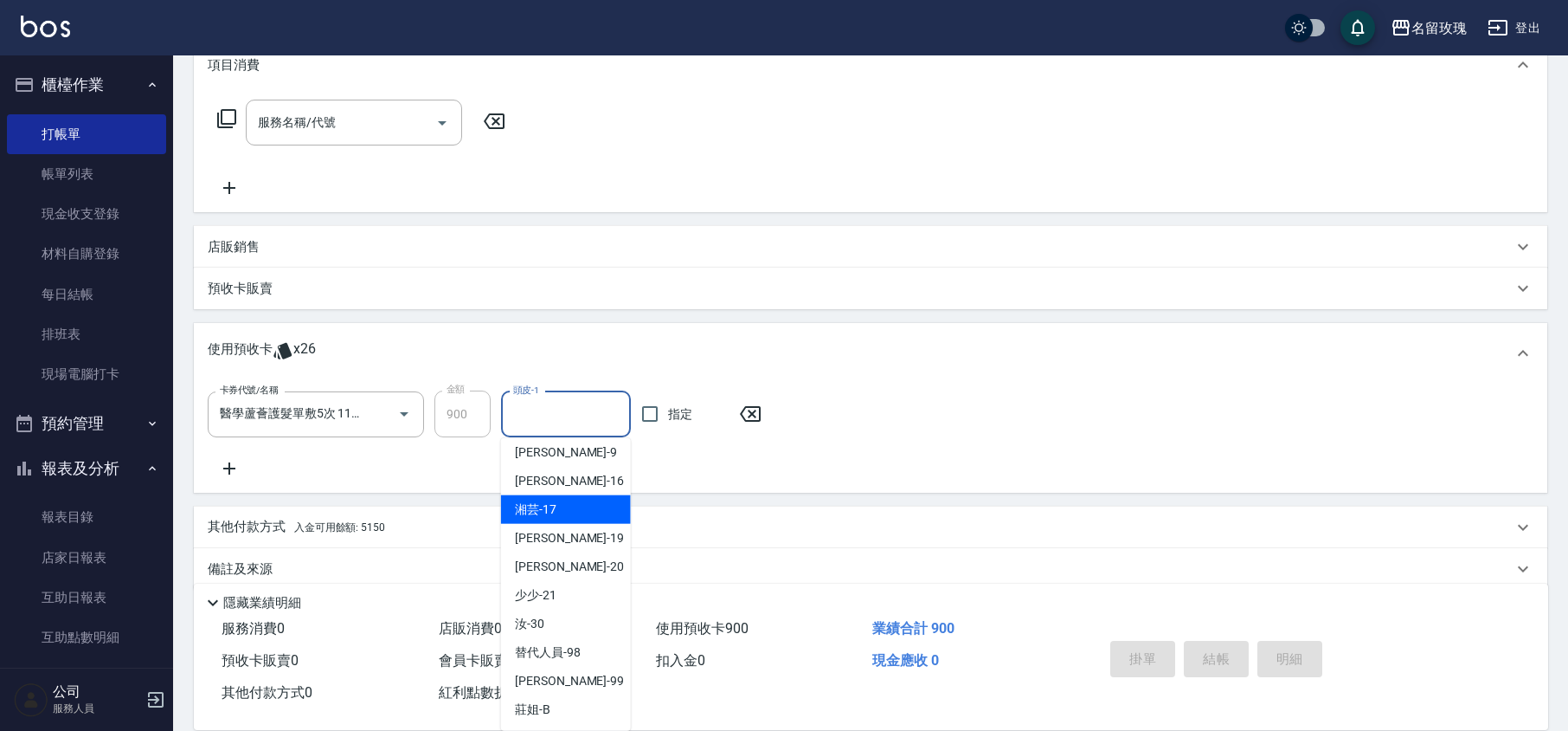
click at [559, 509] on div "湘芸 -17" at bounding box center [566, 509] width 129 height 28
type input "湘芸-17"
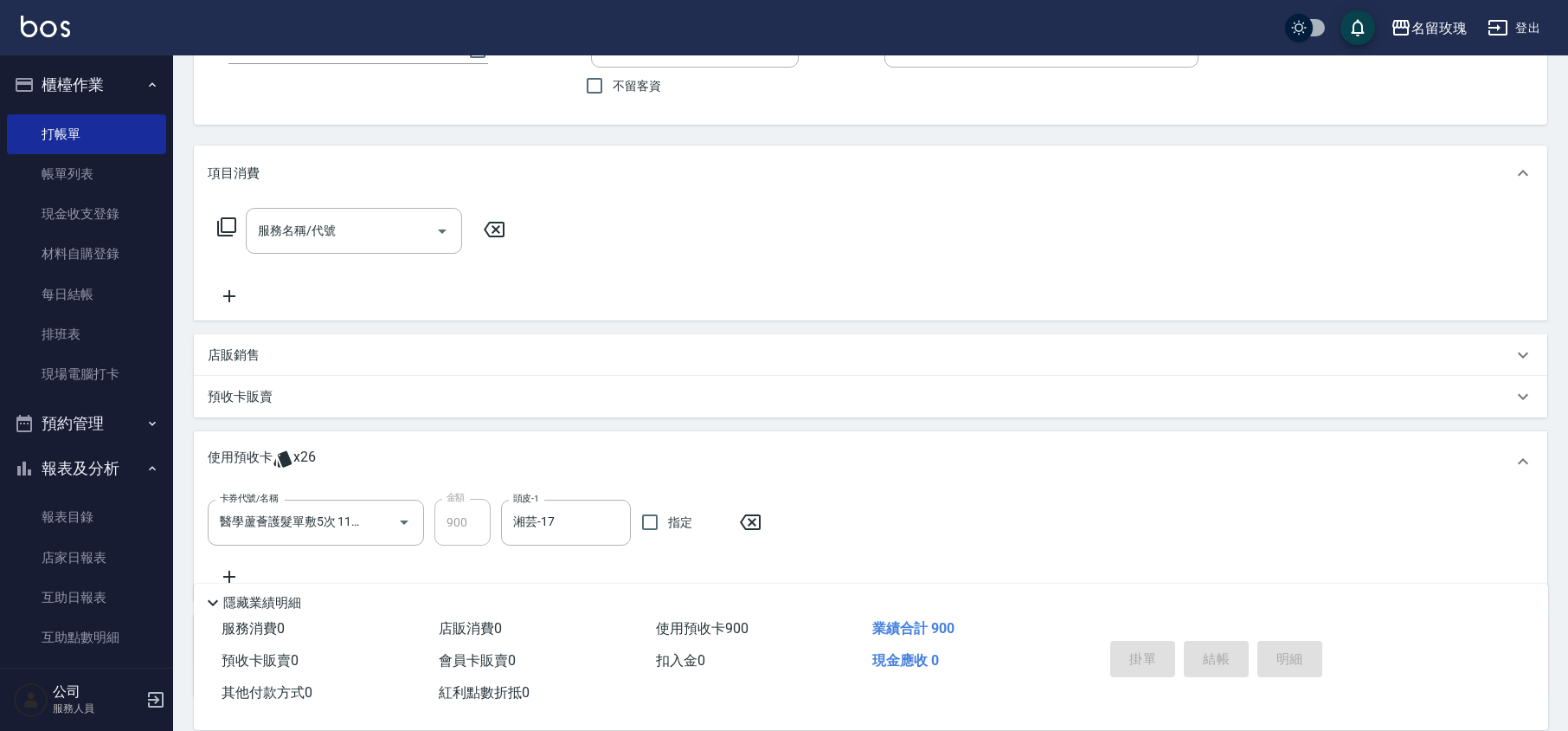
scroll to position [0, 0]
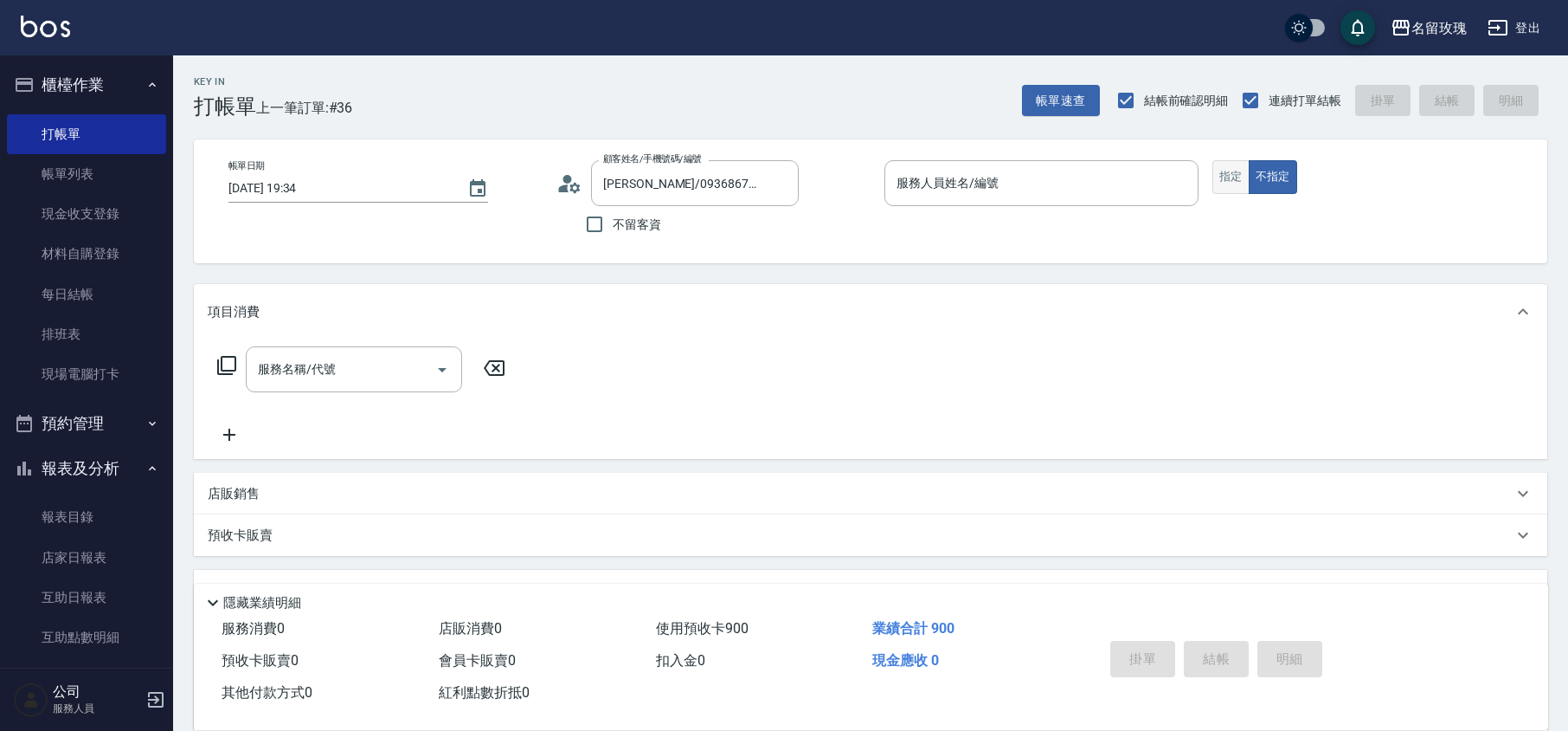
click at [1220, 179] on button "指定" at bounding box center [1231, 177] width 37 height 34
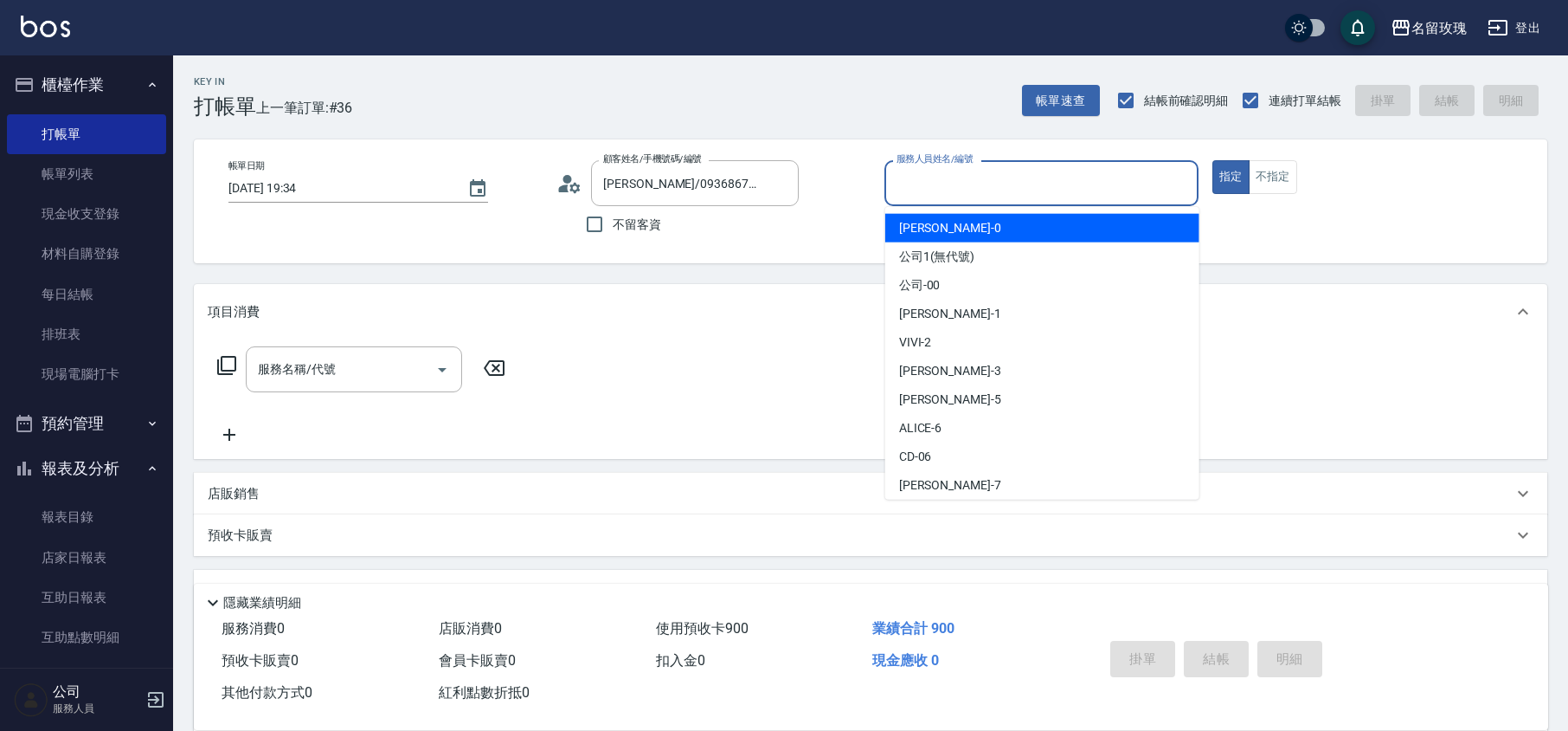
click at [942, 167] on div "服務人員姓名/編號 服務人員姓名/編號" at bounding box center [1041, 183] width 314 height 46
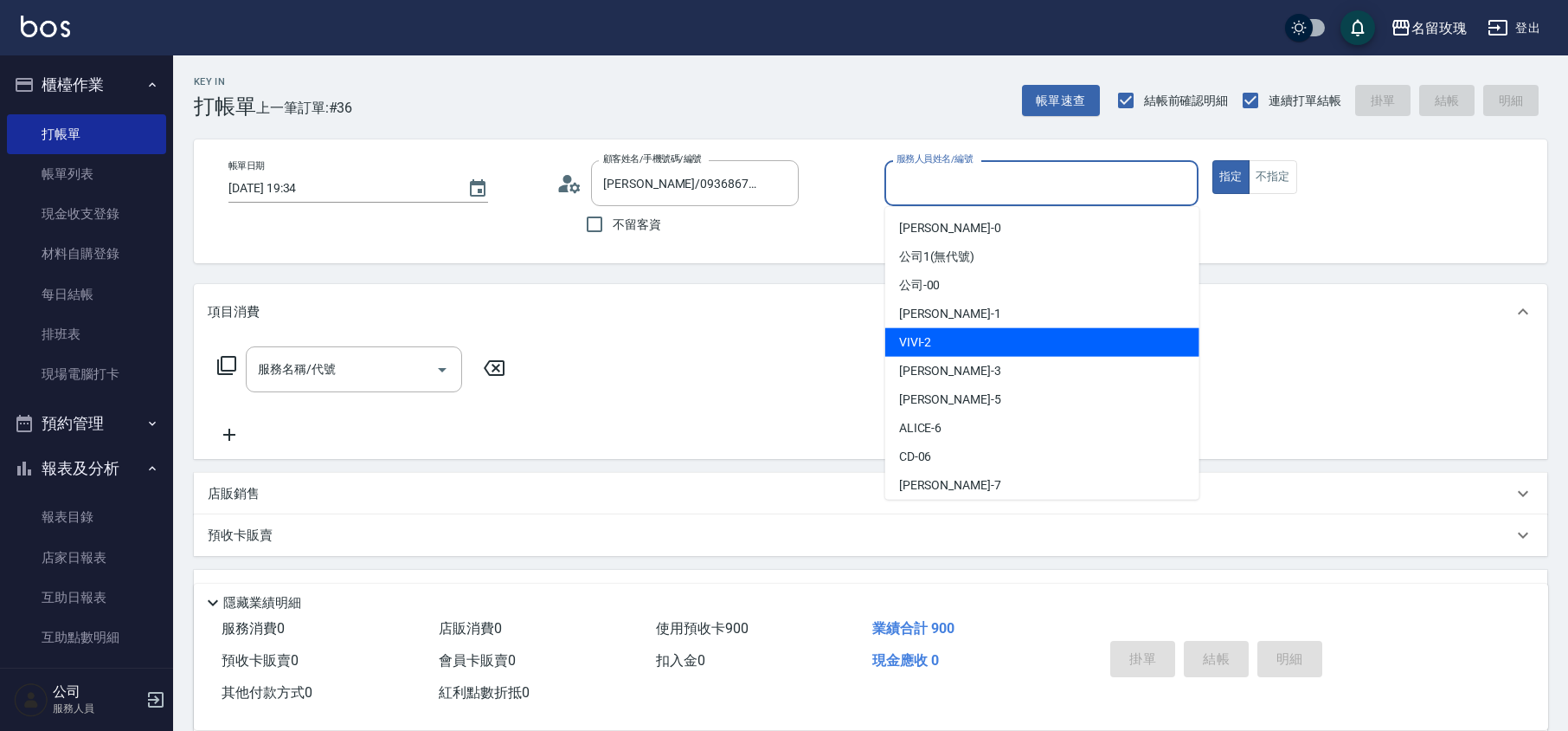
click at [924, 339] on span "VIVI -2" at bounding box center [916, 343] width 33 height 18
type input "VIVI-2"
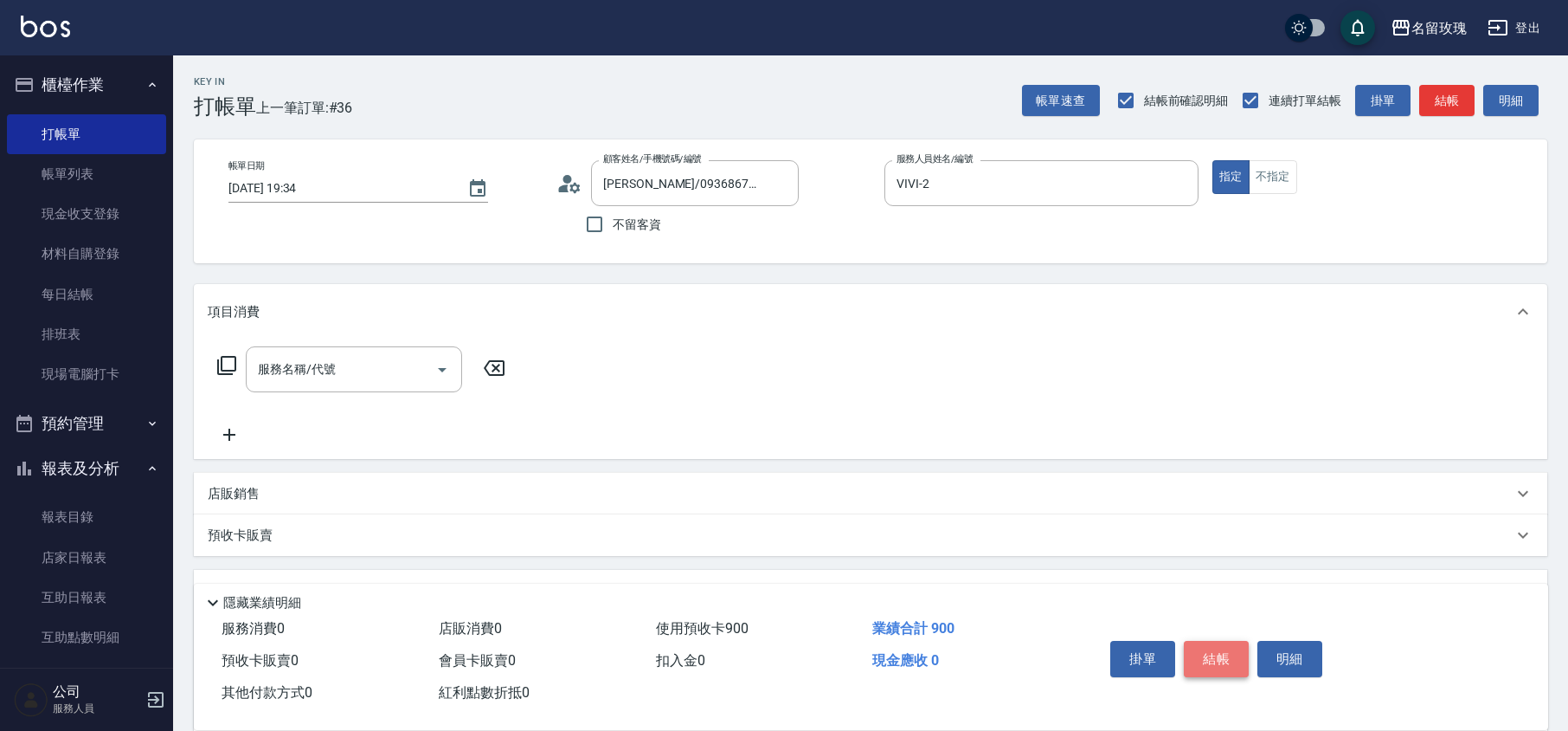
click at [1218, 654] on button "結帳" at bounding box center [1215, 659] width 65 height 36
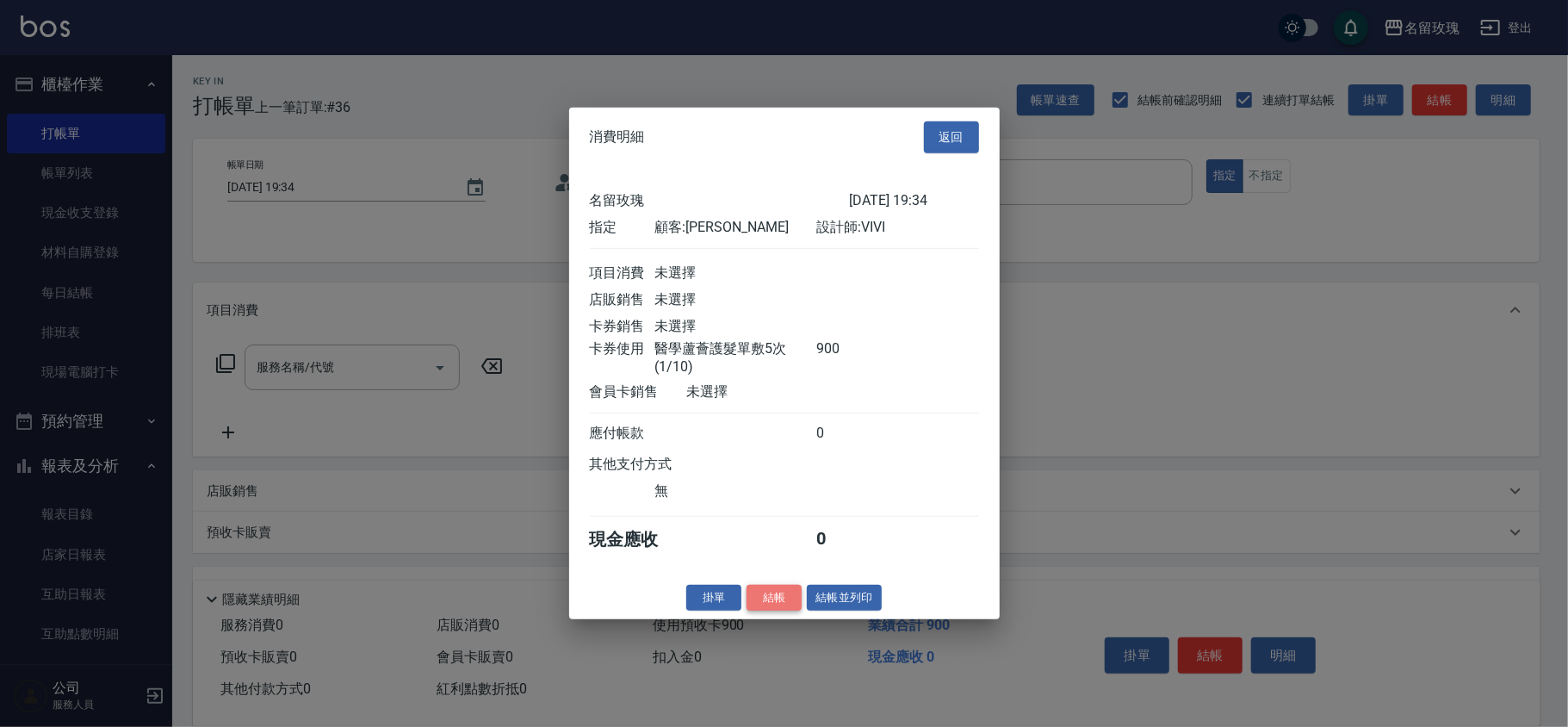
click at [777, 600] on button "結帳" at bounding box center [773, 596] width 55 height 26
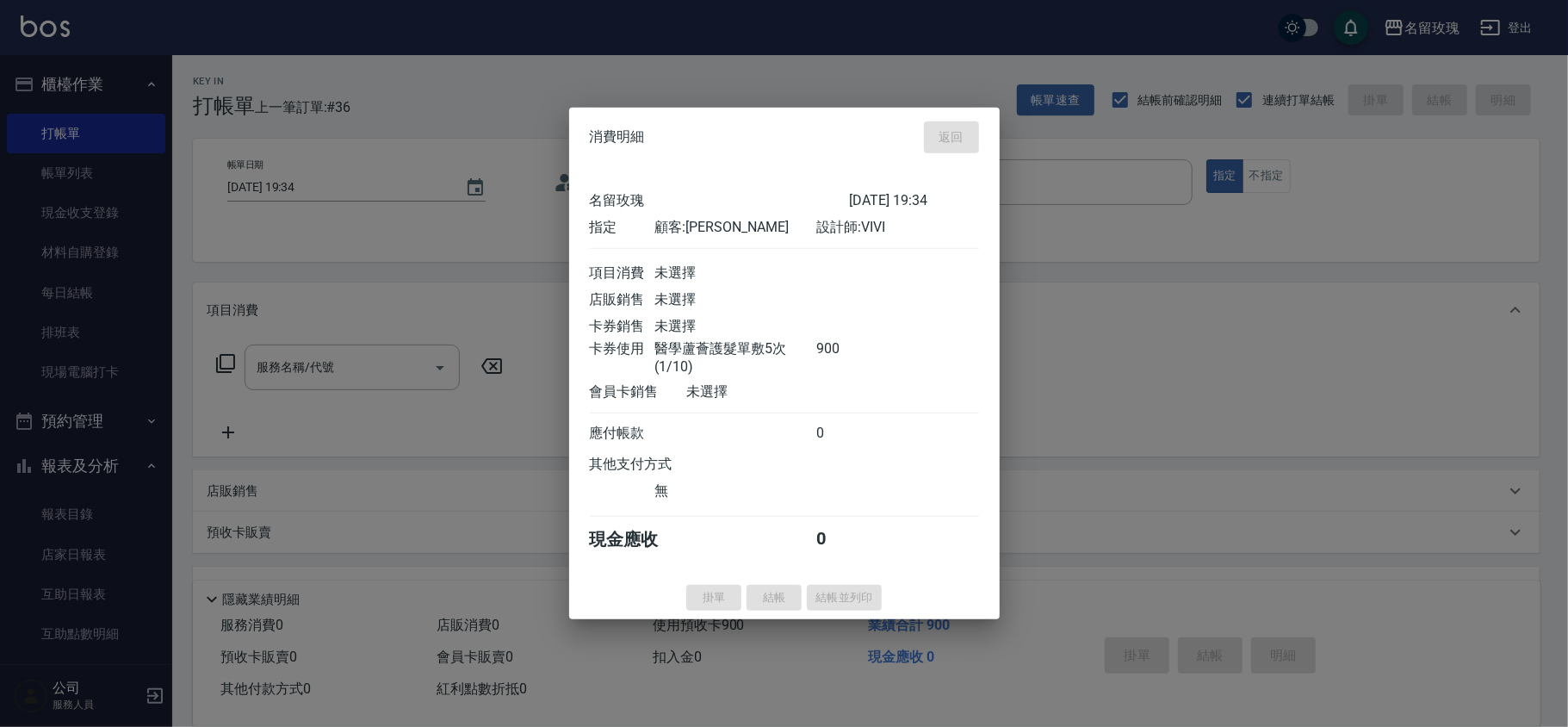
type input "[DATE] 19:38"
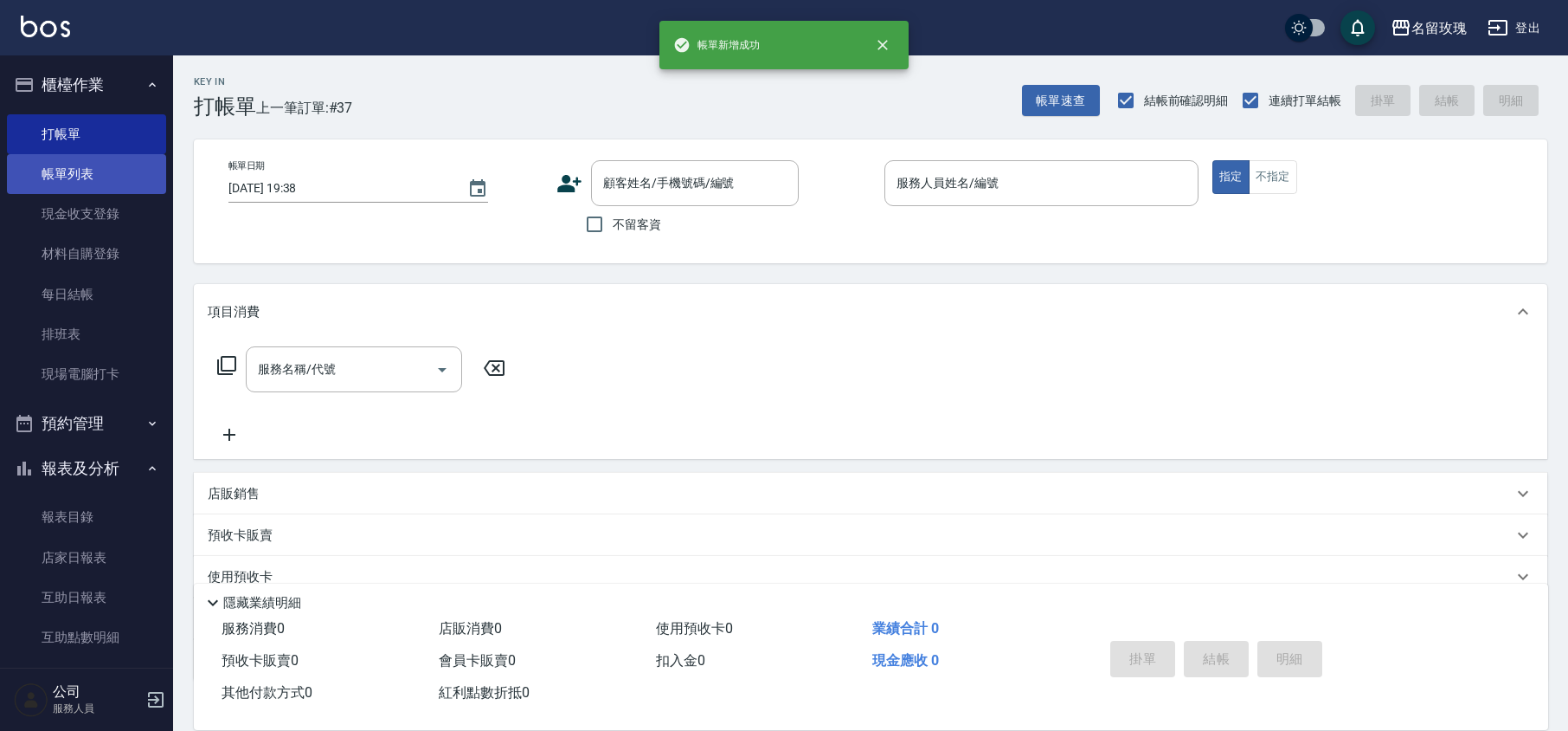
click at [101, 177] on link "帳單列表" at bounding box center [87, 174] width 159 height 40
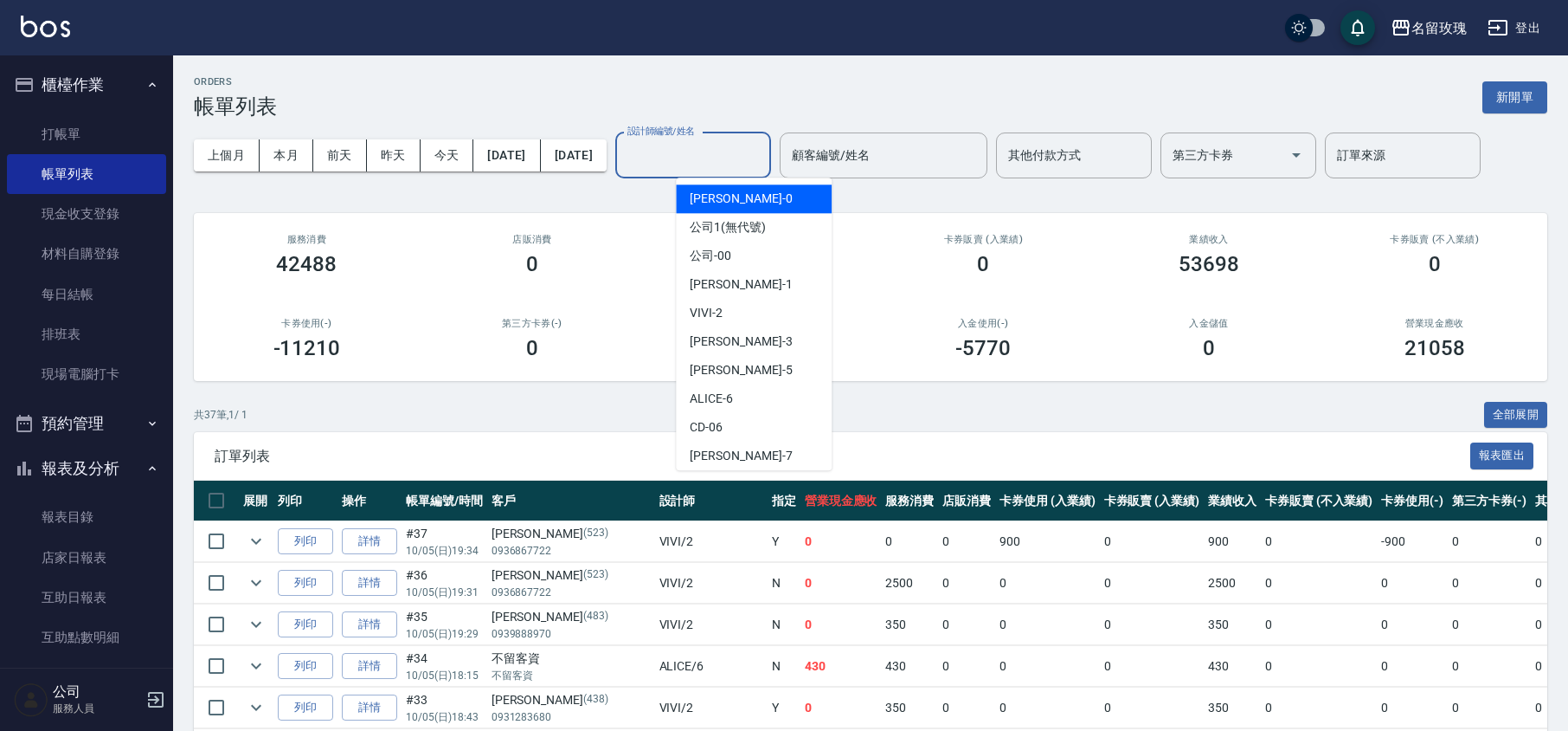
click at [691, 153] on div "設計師編號/姓名 設計師編號/姓名" at bounding box center [692, 155] width 156 height 46
click at [727, 303] on div "VIVI -2" at bounding box center [753, 313] width 156 height 28
type input "VIVI-2"
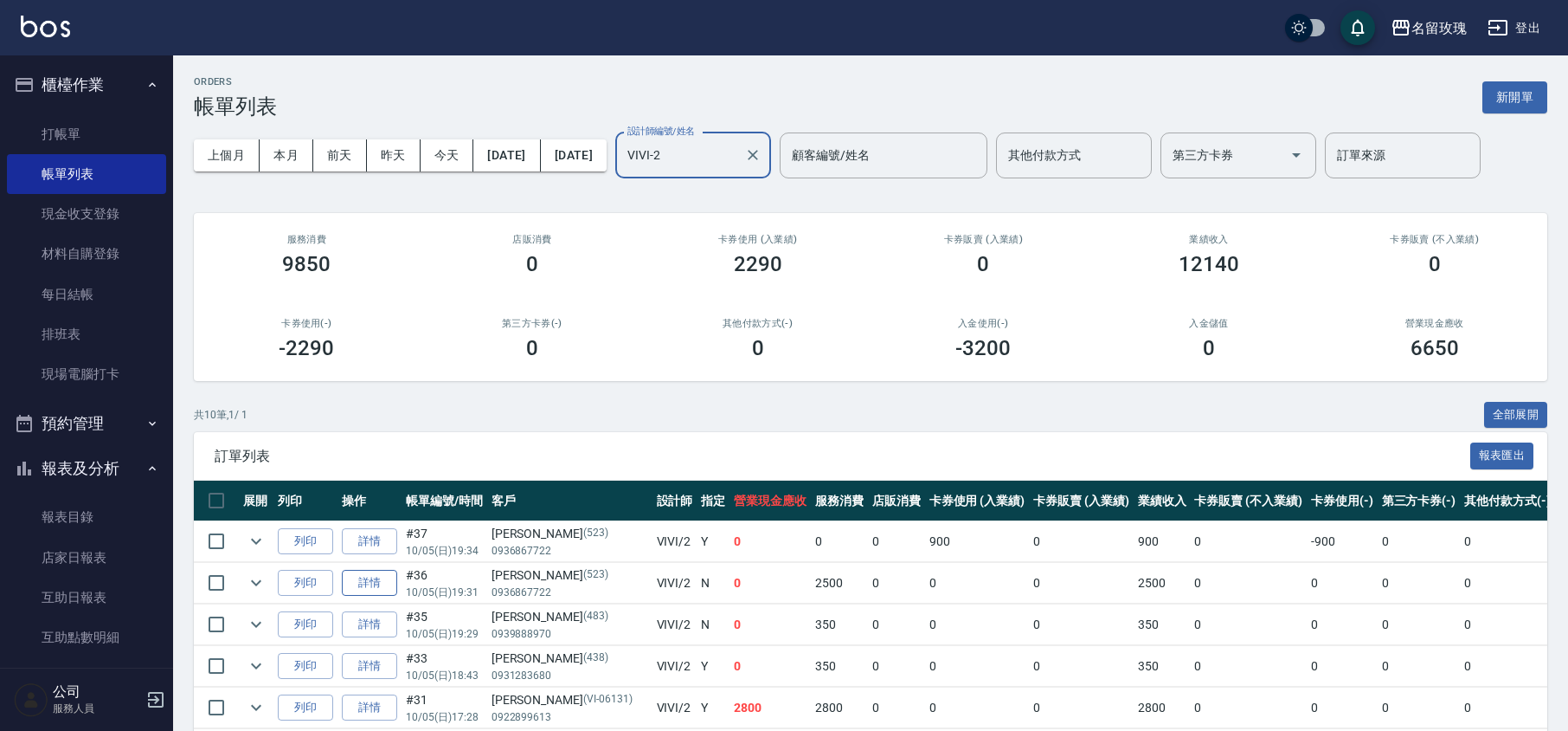
click at [368, 579] on link "詳情" at bounding box center [369, 582] width 56 height 26
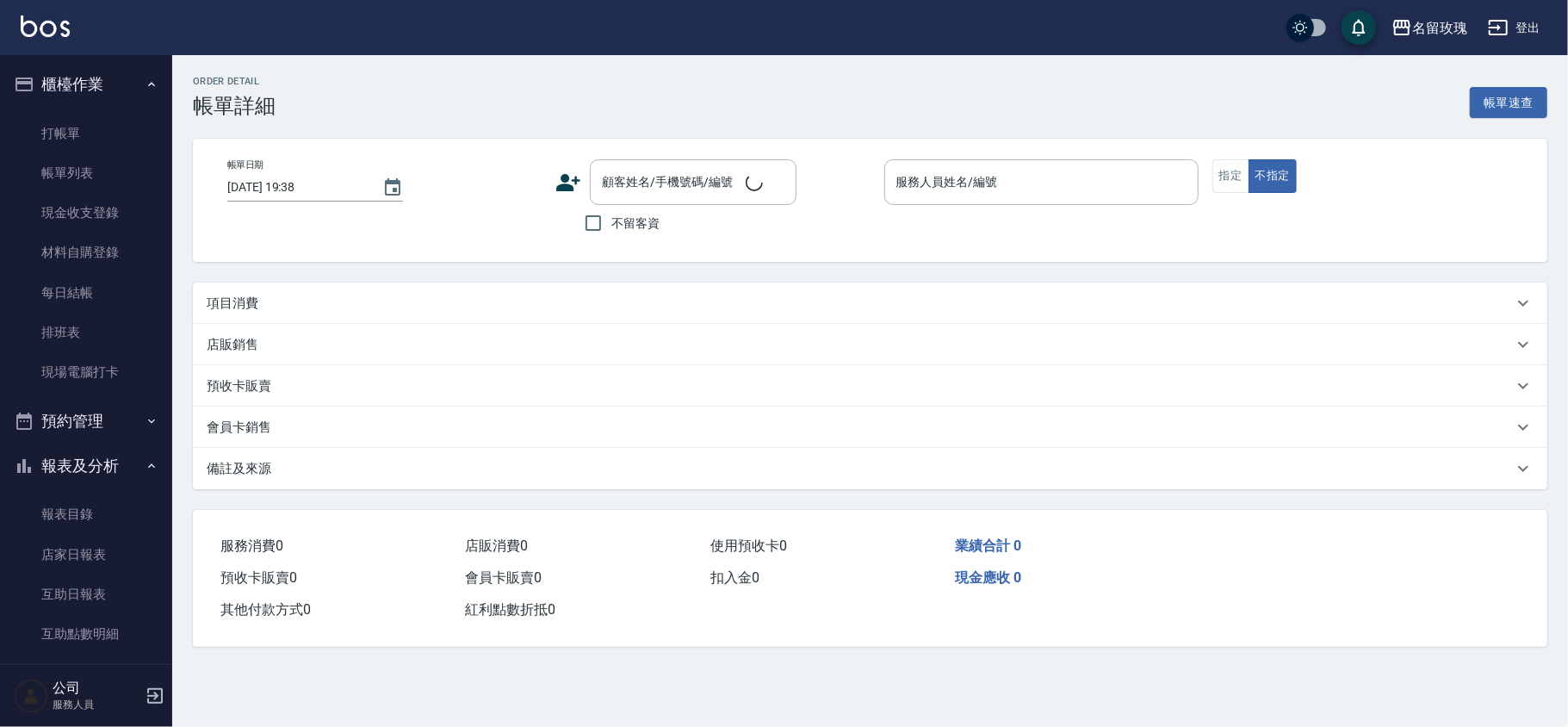
type input "[DATE] 19:31"
type input "VIVI-2"
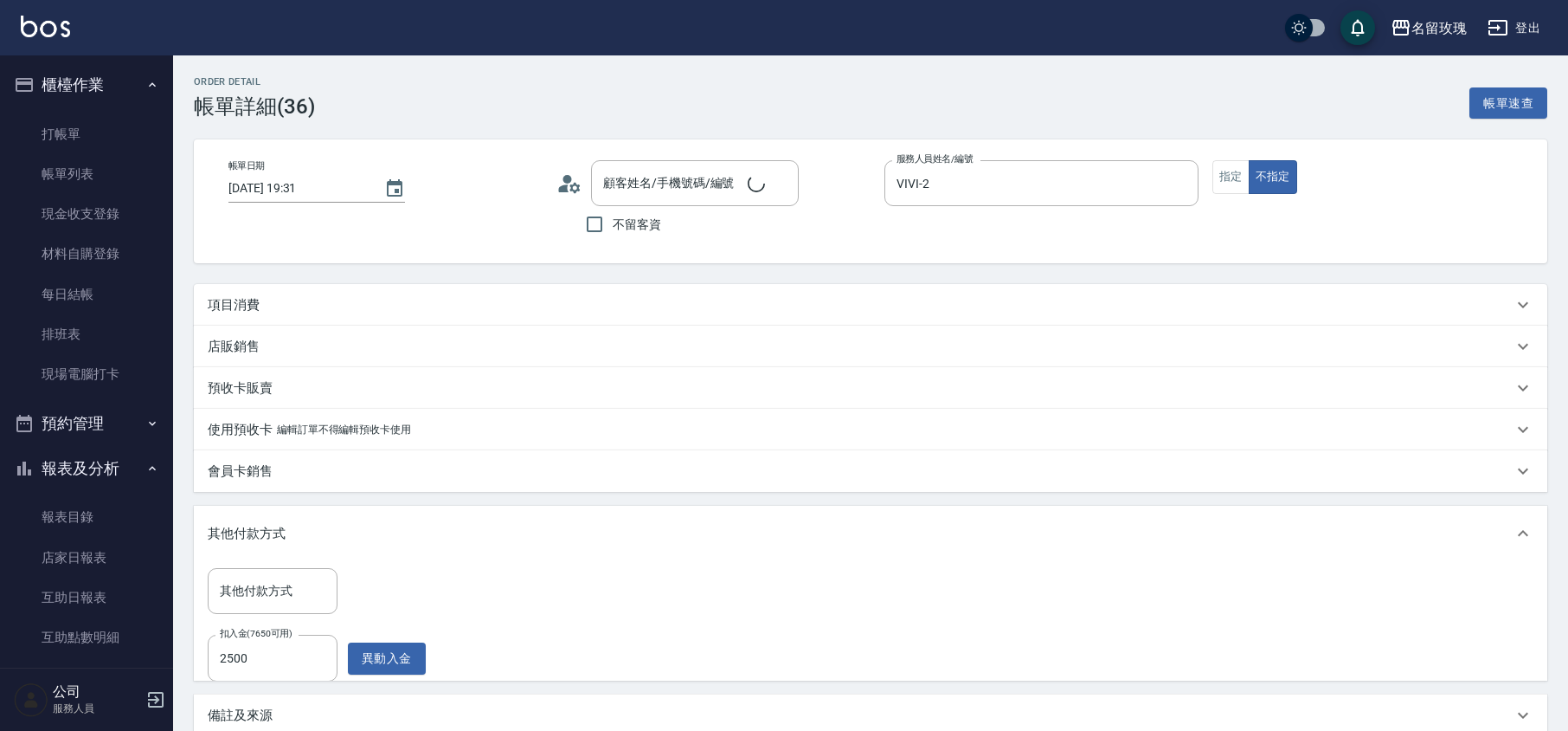
type input "[PERSON_NAME]/0936867722/523"
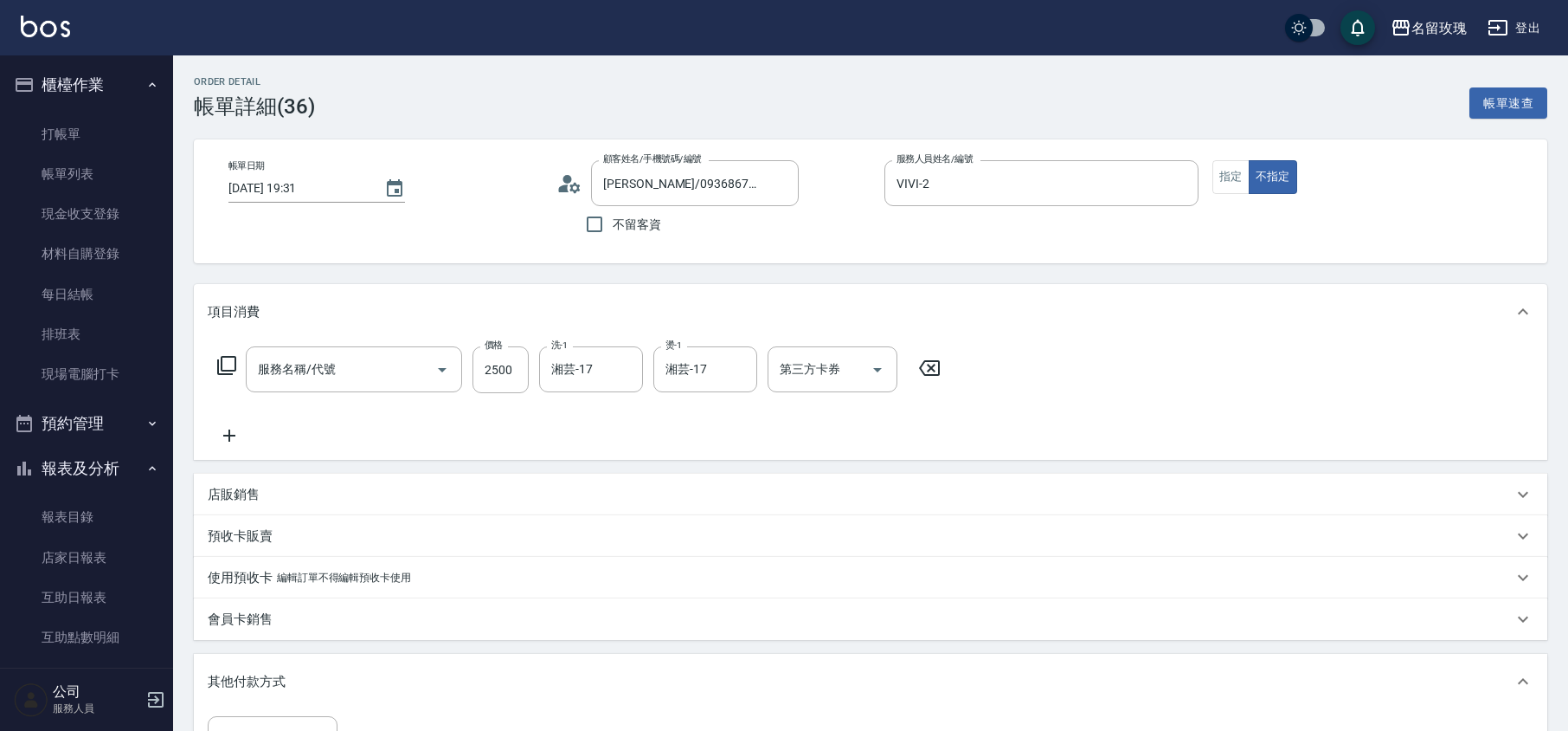
type input "燙髮(A1)舊藥水(405)"
click at [1222, 181] on button "指定" at bounding box center [1231, 177] width 37 height 34
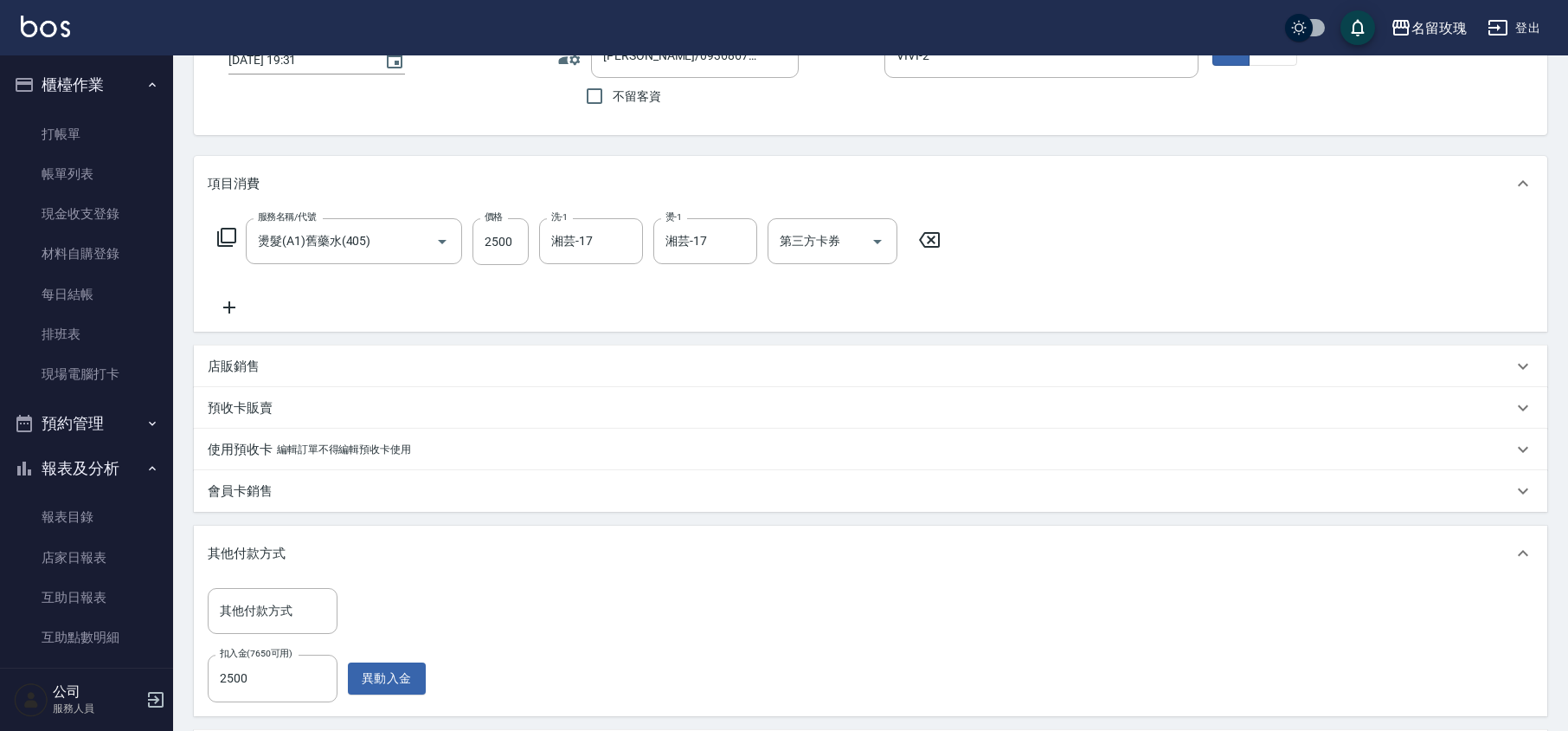
scroll to position [346, 0]
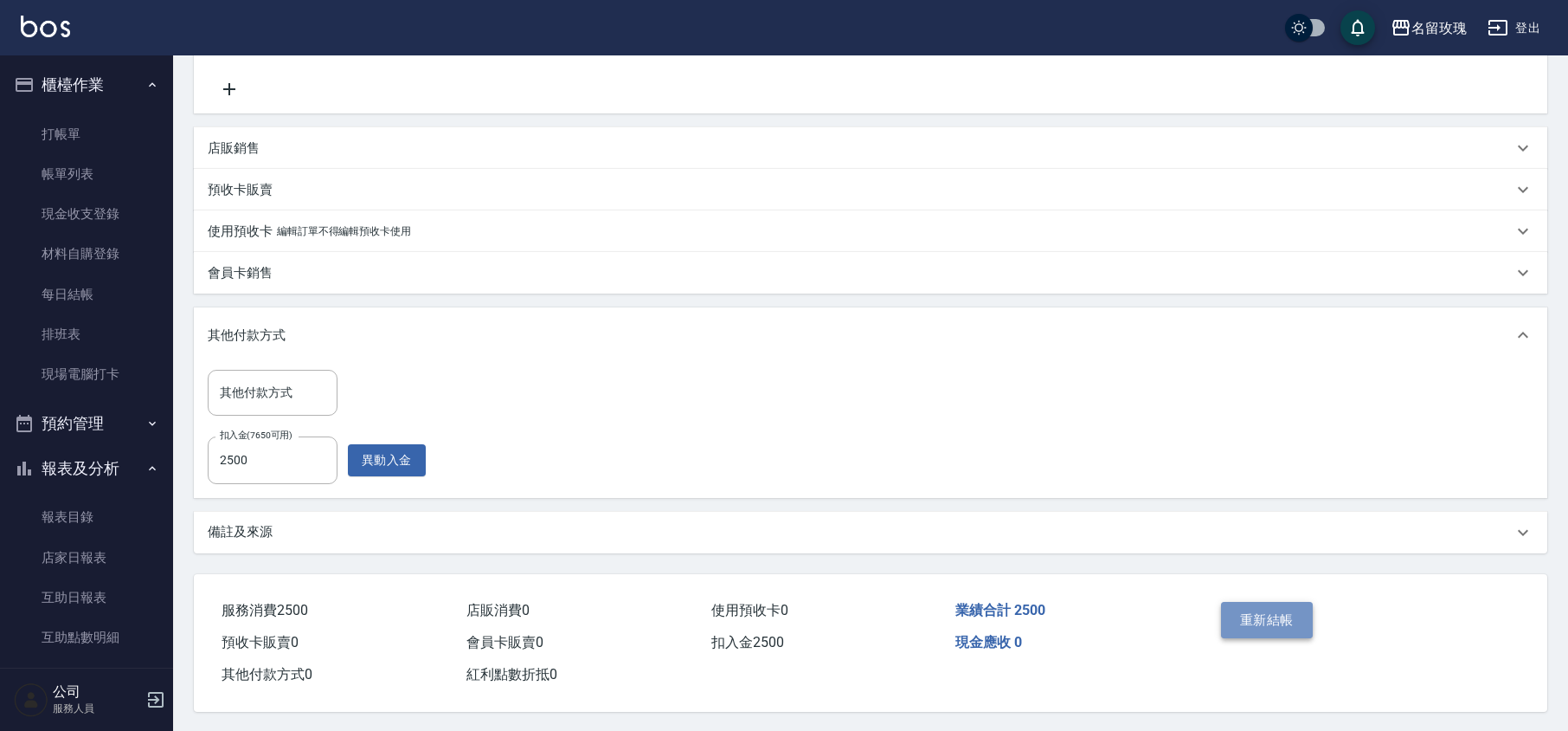
click at [1289, 617] on button "重新結帳" at bounding box center [1266, 620] width 92 height 36
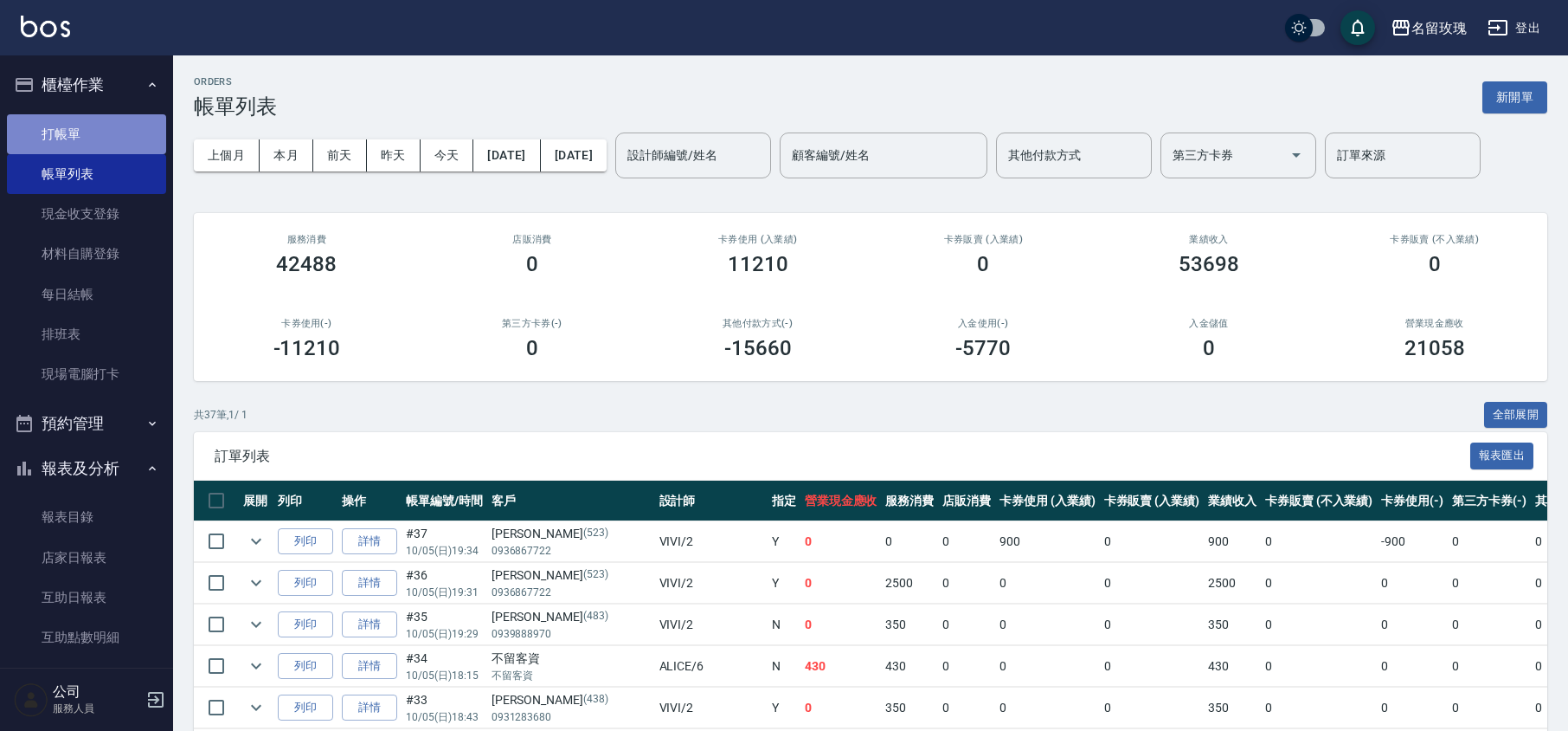
click at [122, 125] on link "打帳單" at bounding box center [87, 134] width 159 height 40
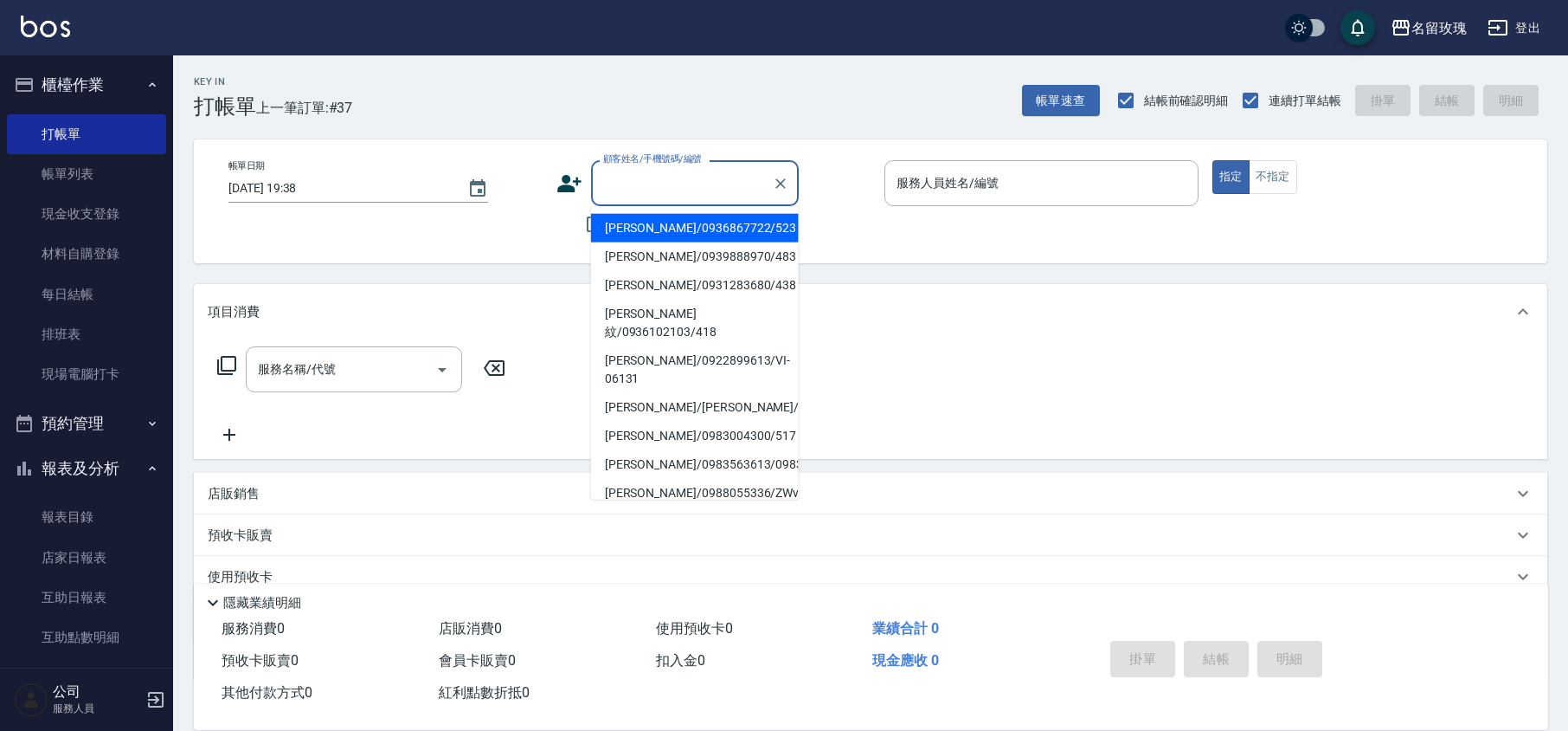
click at [687, 178] on input "顧客姓名/手機號碼/編號" at bounding box center [682, 182] width 166 height 30
click at [716, 227] on li "[PERSON_NAME]/0936867722/523" at bounding box center [695, 228] width 208 height 28
type input "[PERSON_NAME]/0936867722/523"
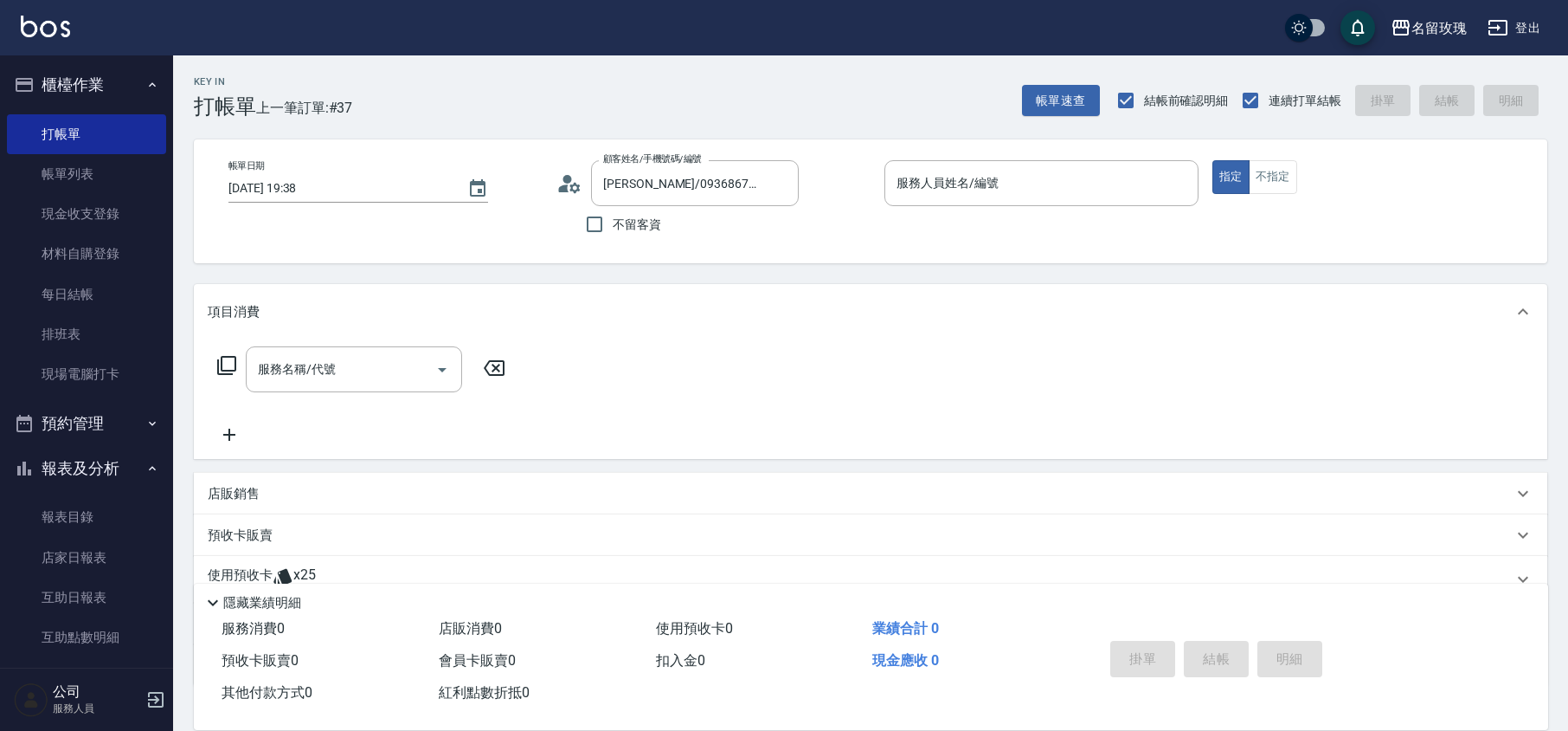
click at [564, 183] on icon at bounding box center [569, 183] width 26 height 26
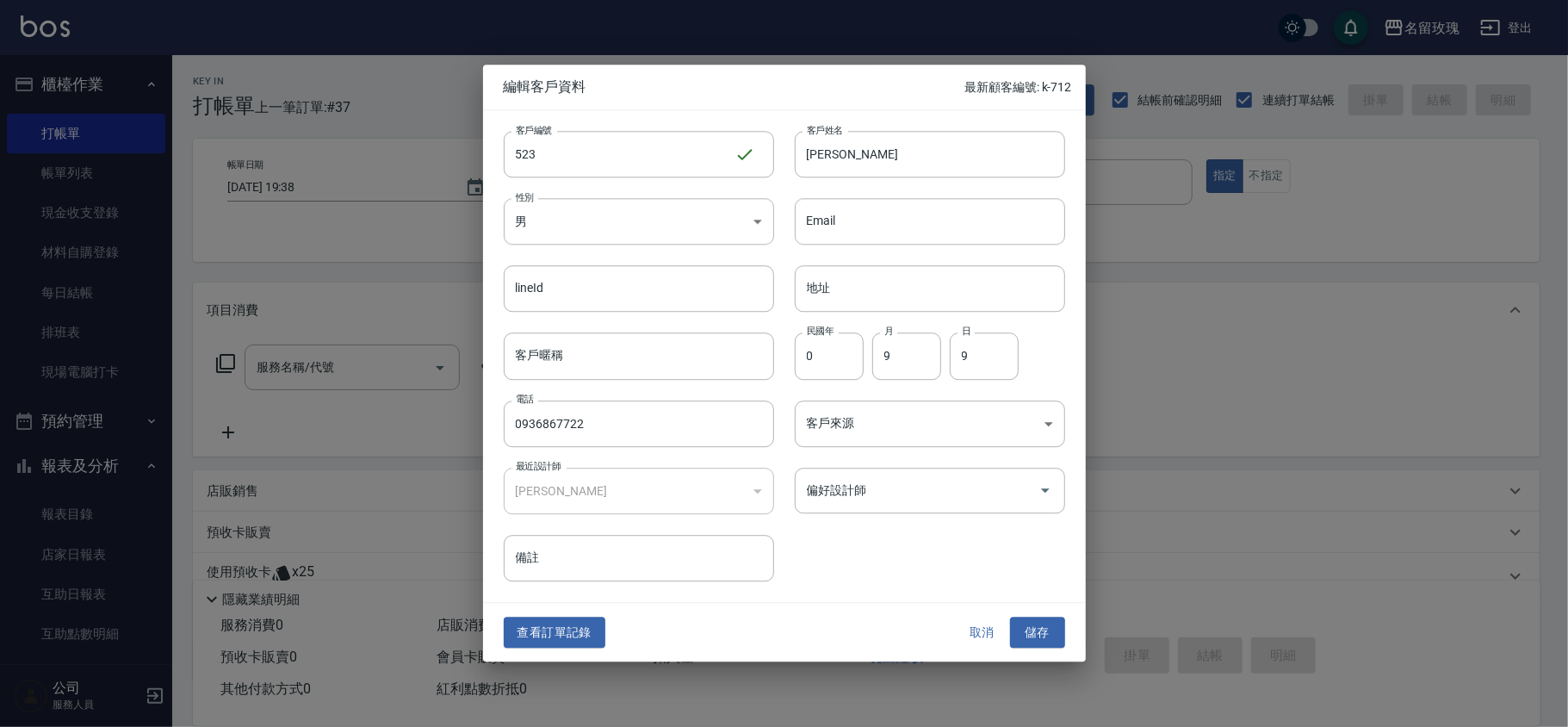
click at [973, 631] on button "取消" at bounding box center [982, 632] width 55 height 32
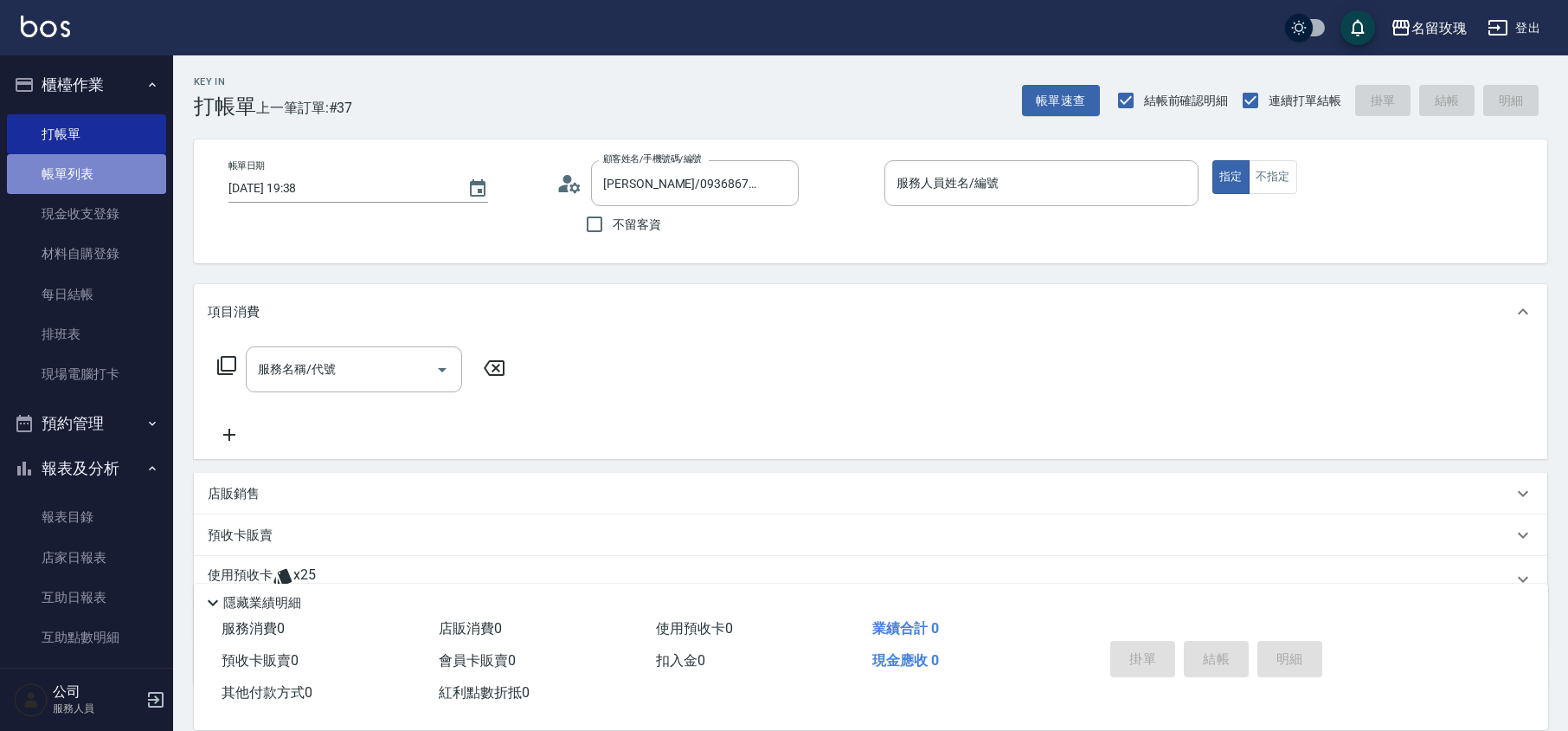
click at [123, 181] on link "帳單列表" at bounding box center [87, 174] width 159 height 40
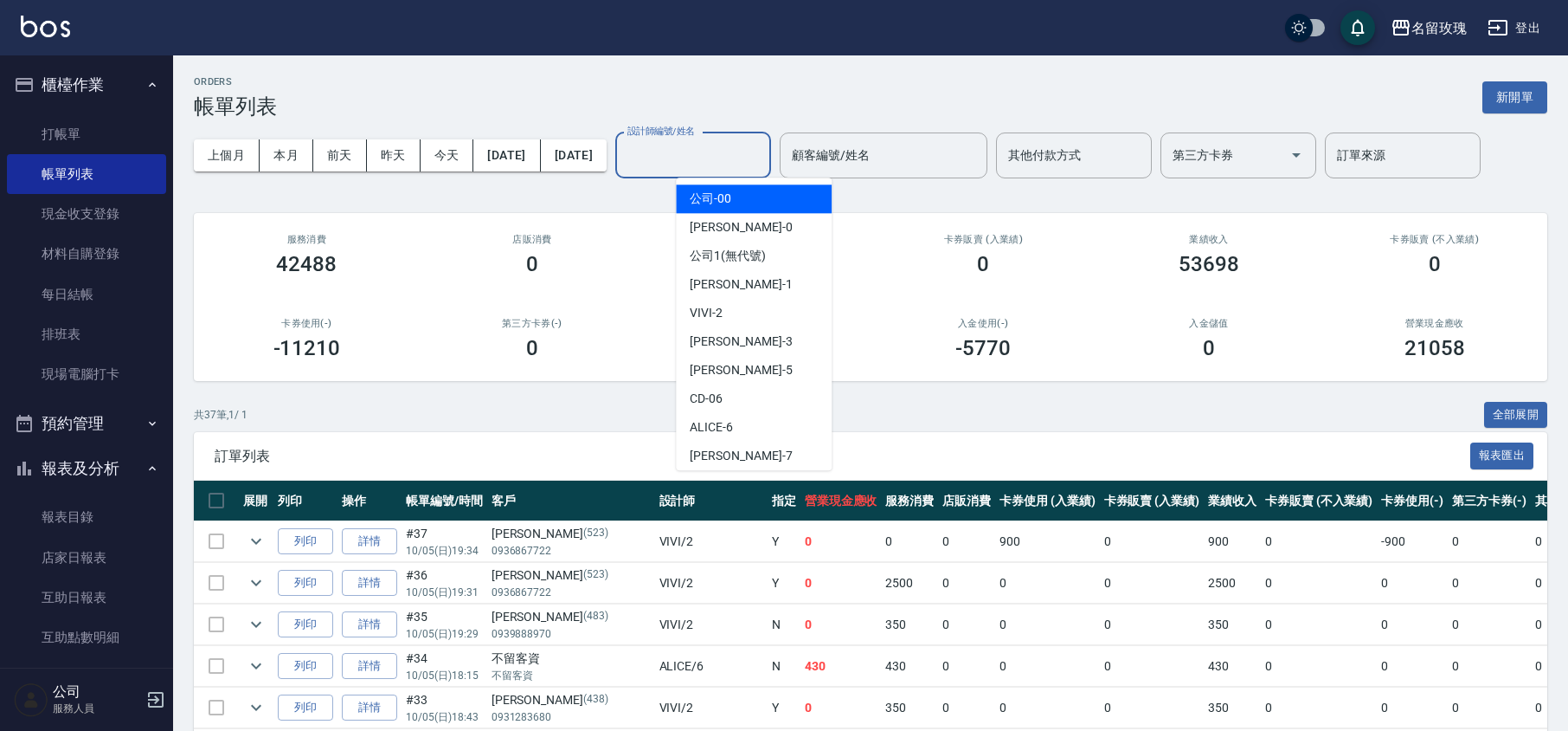
click at [722, 163] on input "設計師編號/姓名" at bounding box center [693, 155] width 140 height 30
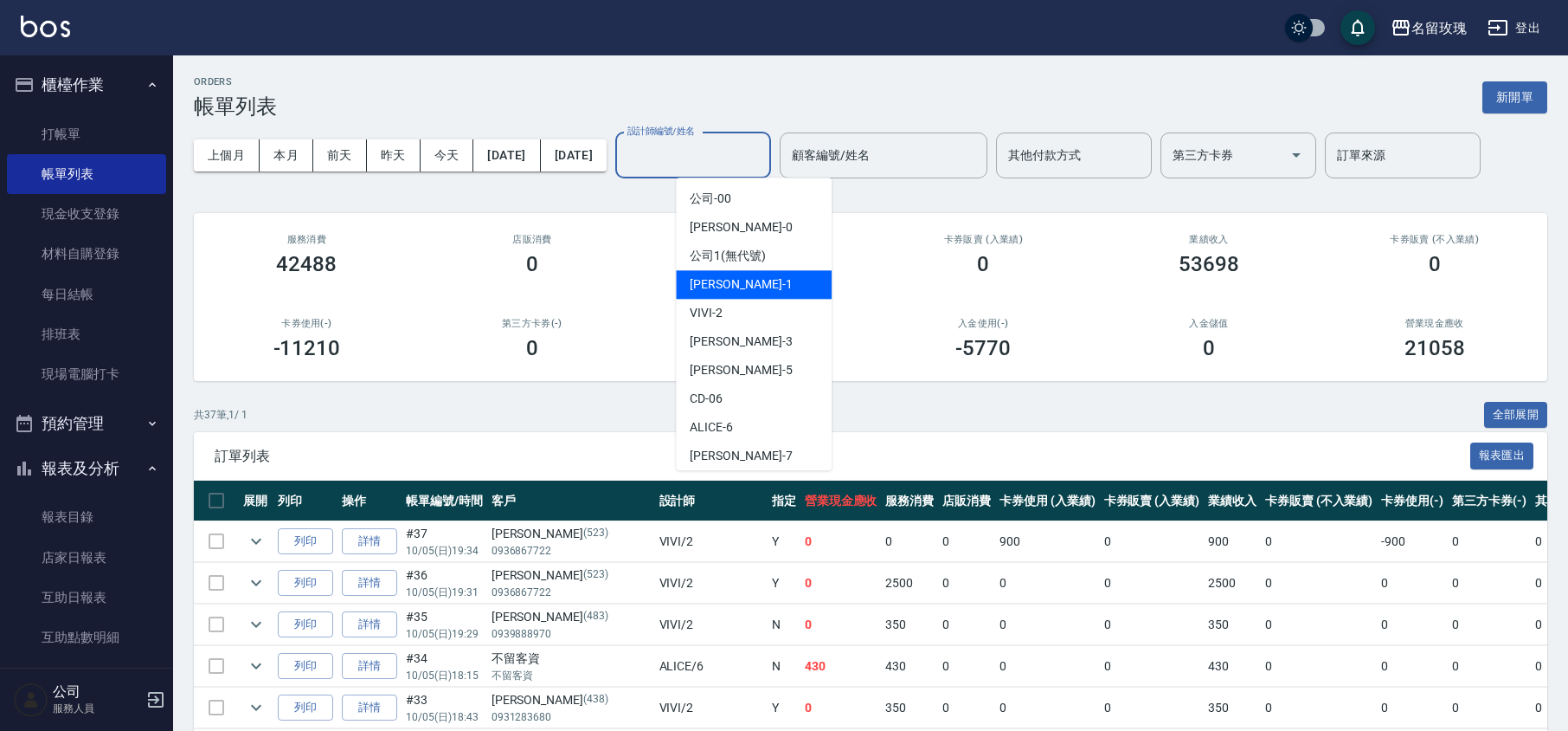
click at [723, 313] on div "VIVI -2" at bounding box center [753, 313] width 156 height 28
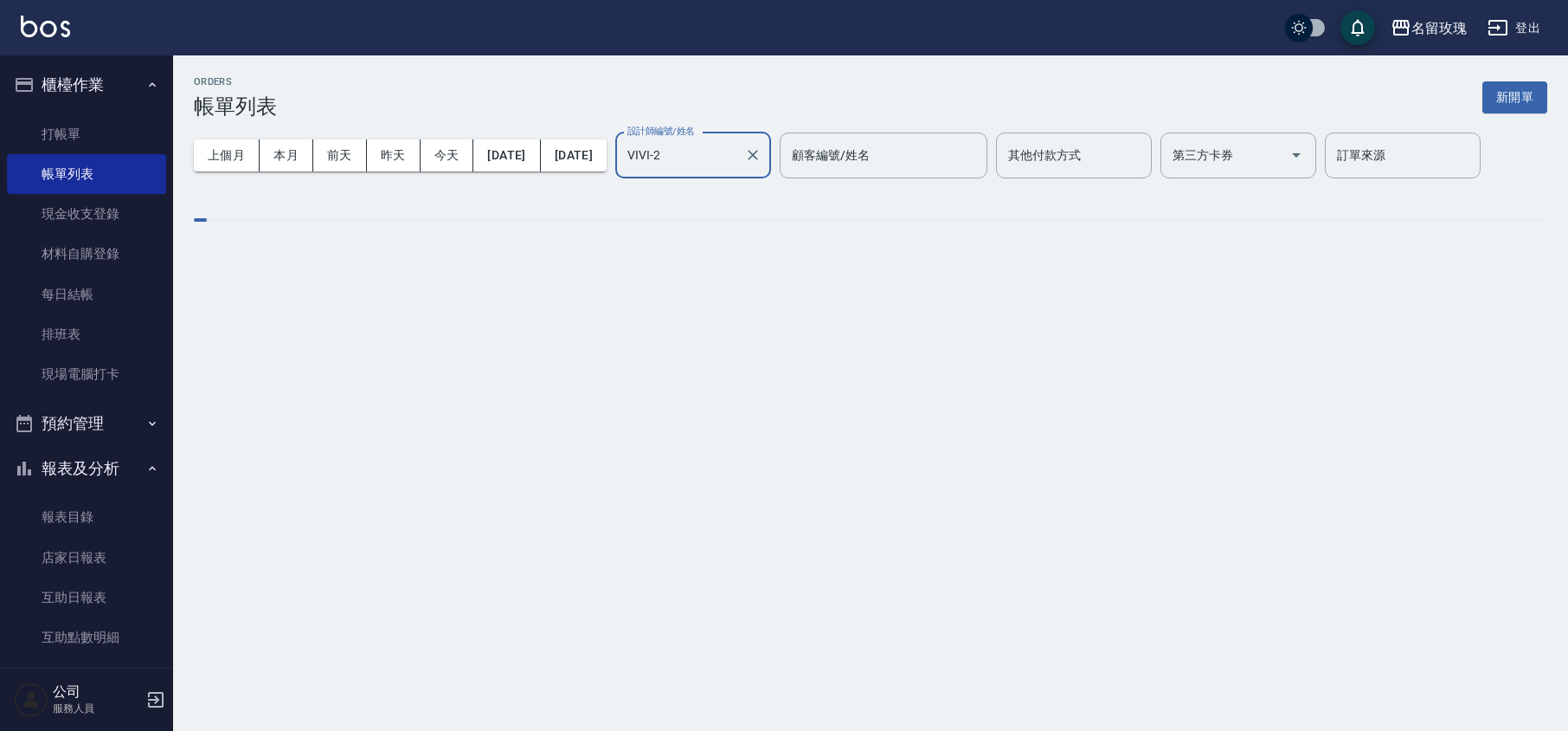
type input "VIVI-2"
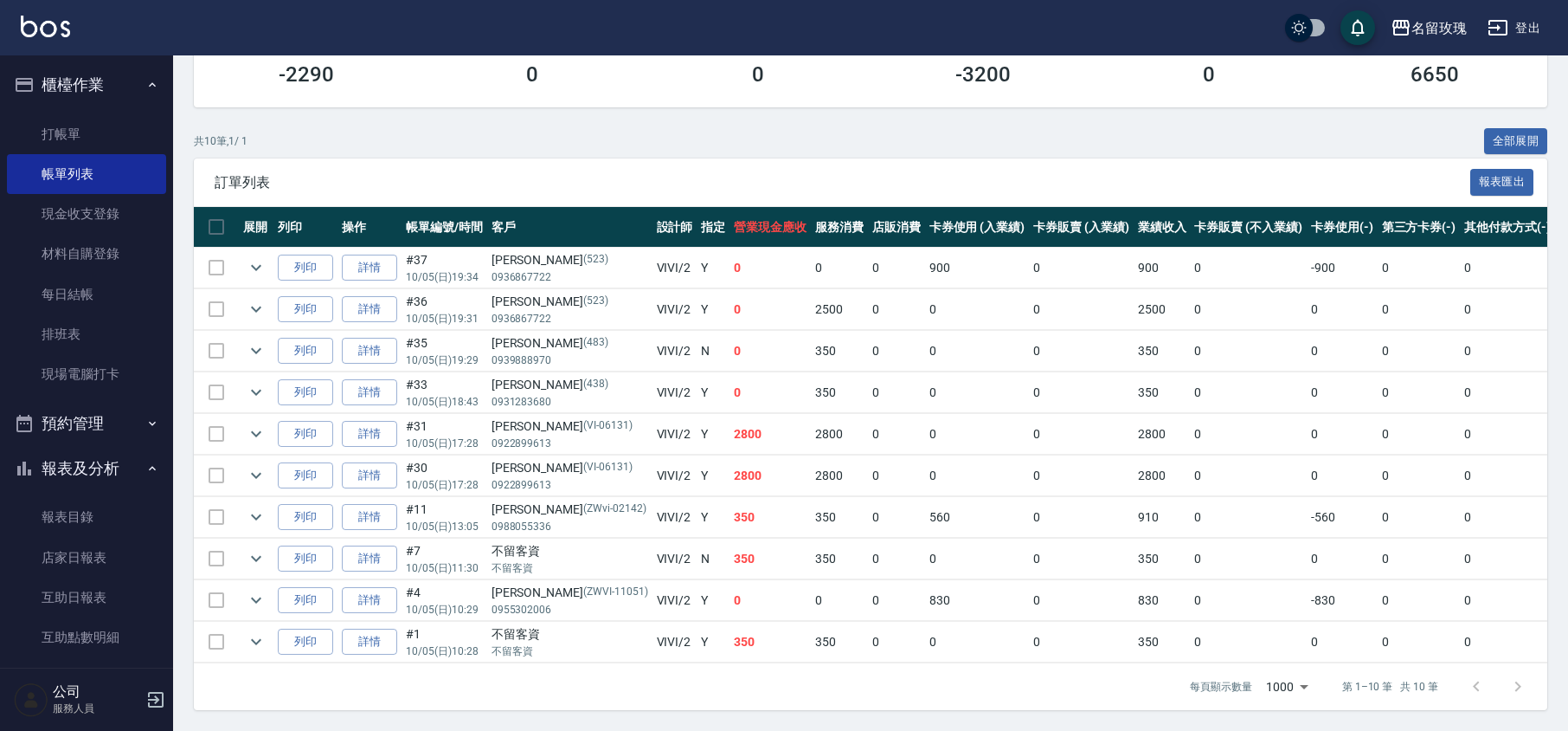
scroll to position [298, 0]
click at [264, 257] on icon "expand row" at bounding box center [256, 267] width 21 height 21
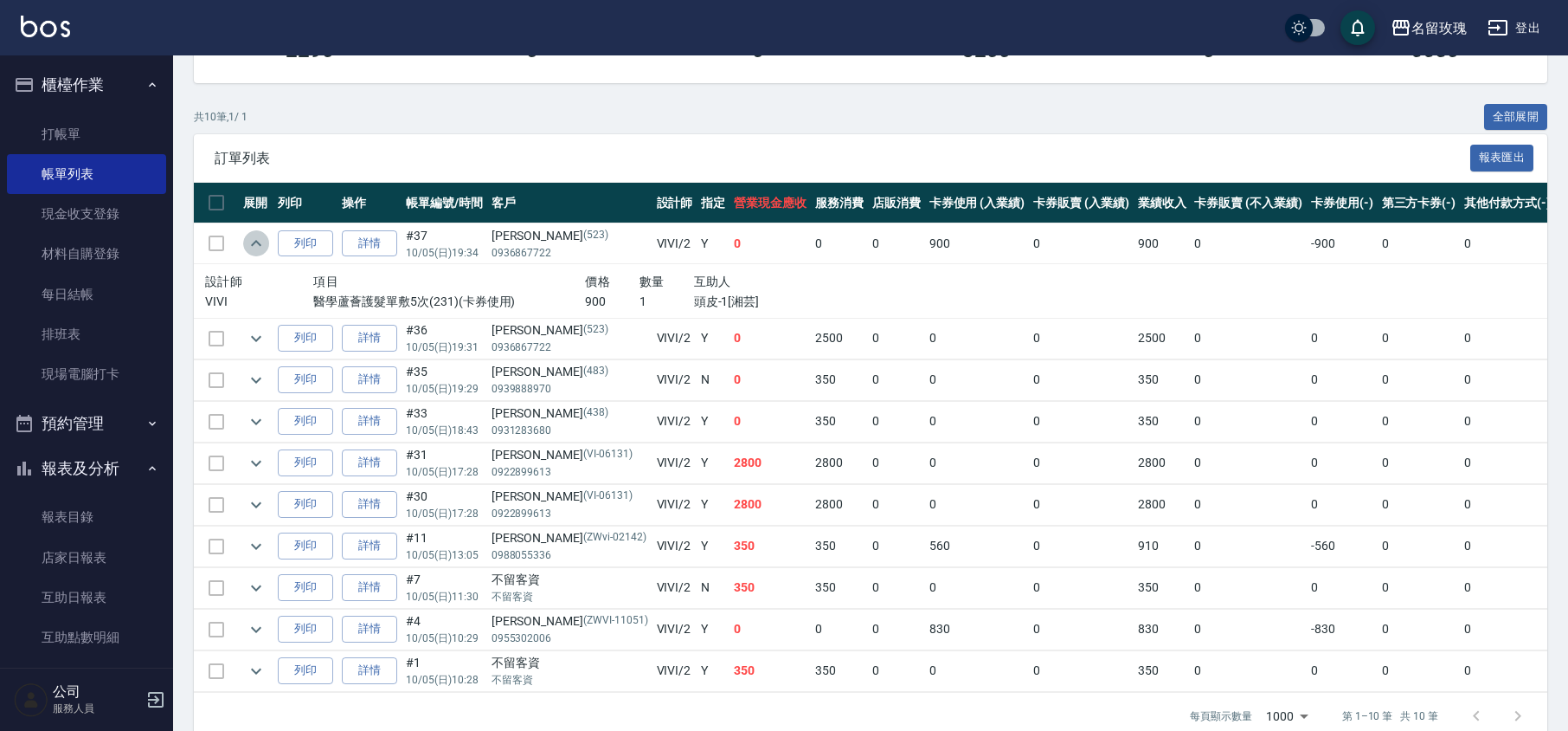
click at [264, 243] on icon "expand row" at bounding box center [256, 242] width 21 height 21
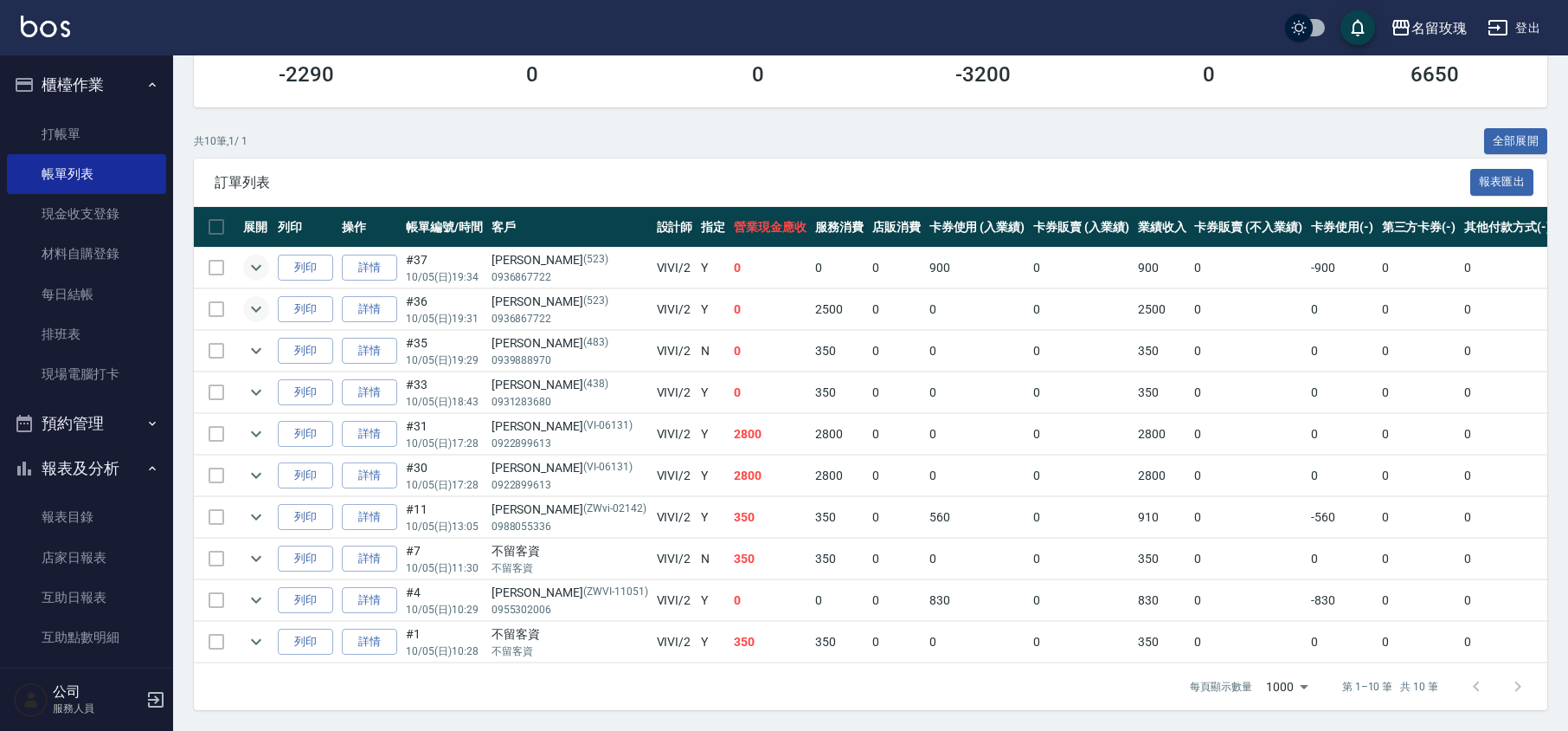
click at [261, 299] on icon "expand row" at bounding box center [256, 309] width 21 height 21
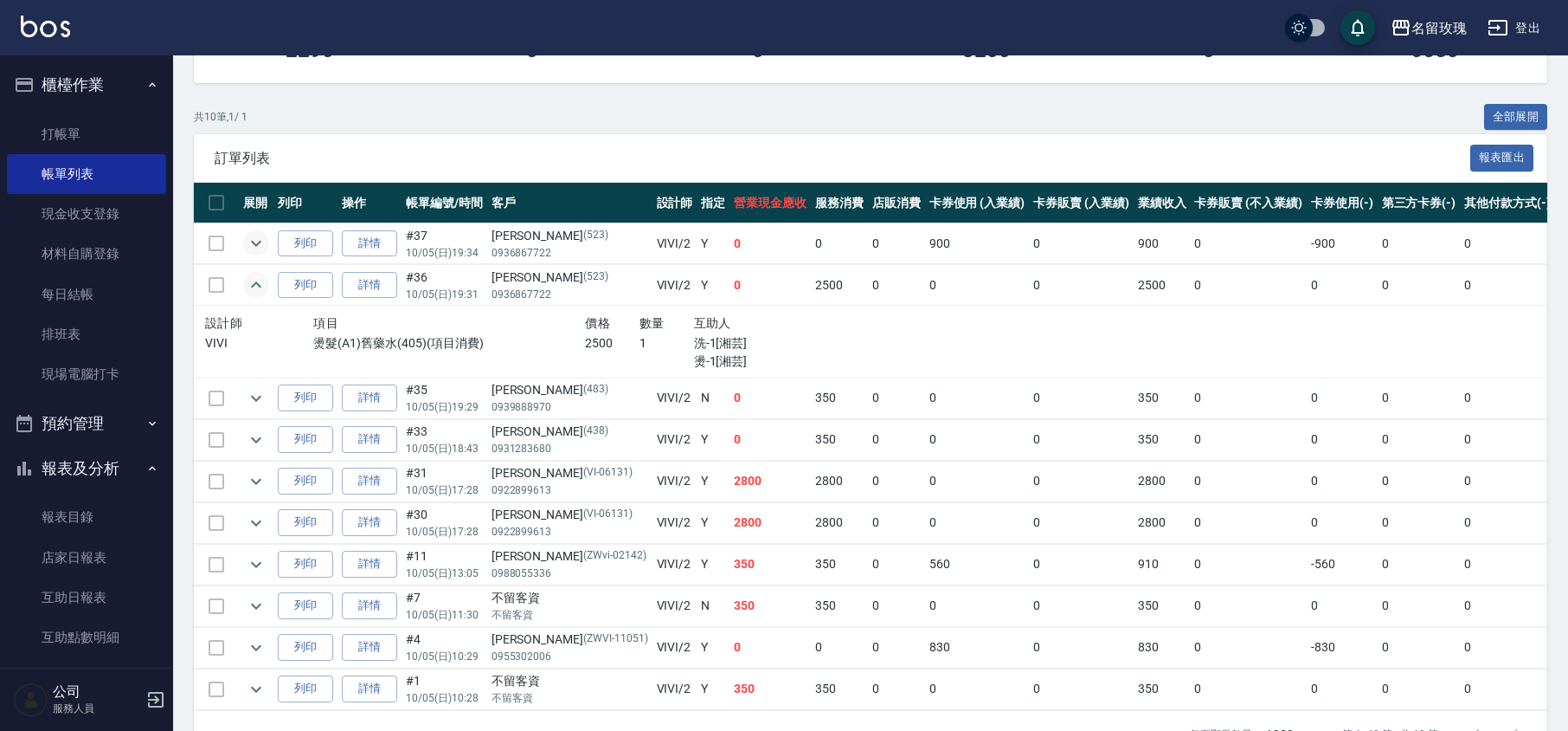
click at [250, 289] on icon "expand row" at bounding box center [256, 284] width 21 height 21
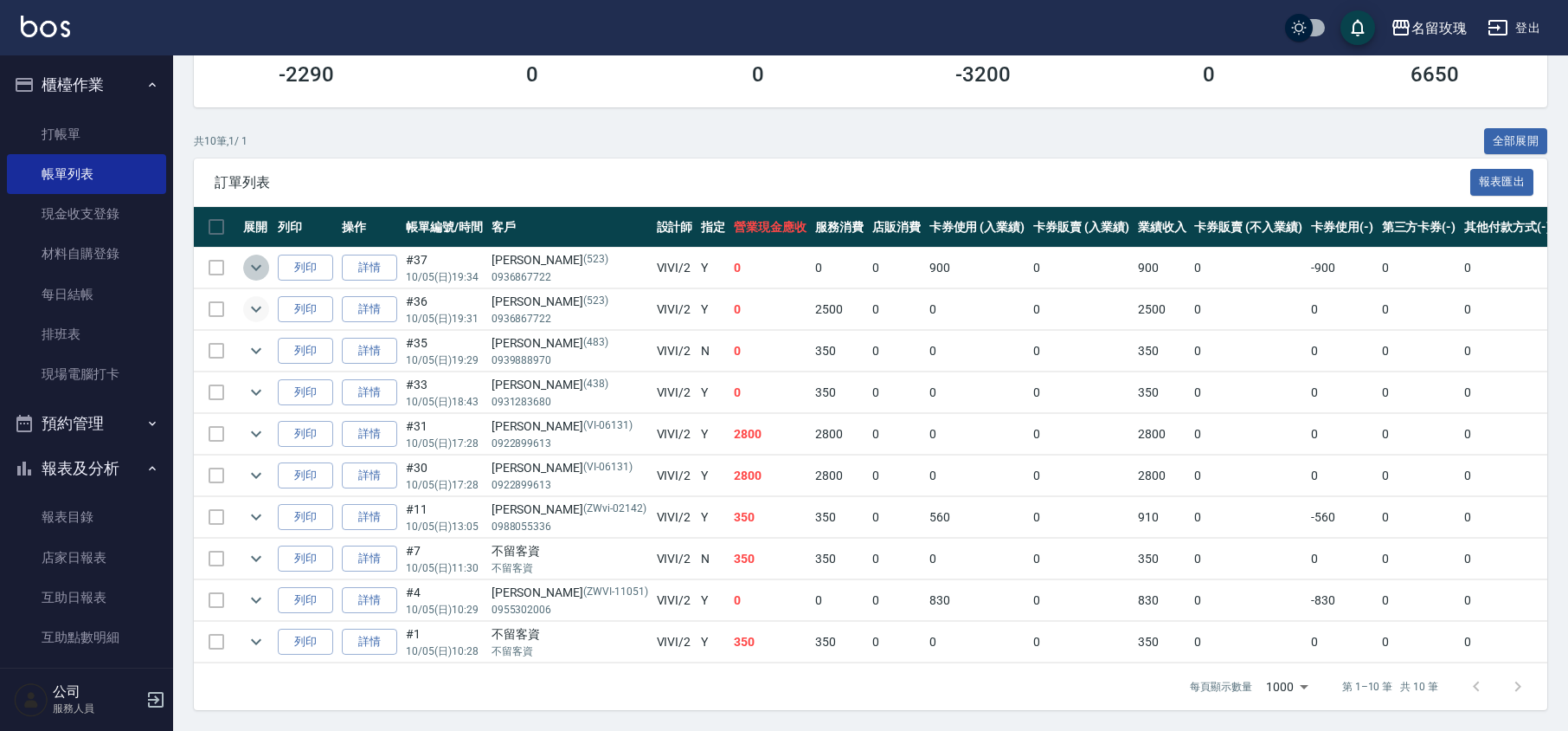
click at [246, 254] on button "expand row" at bounding box center [256, 267] width 26 height 26
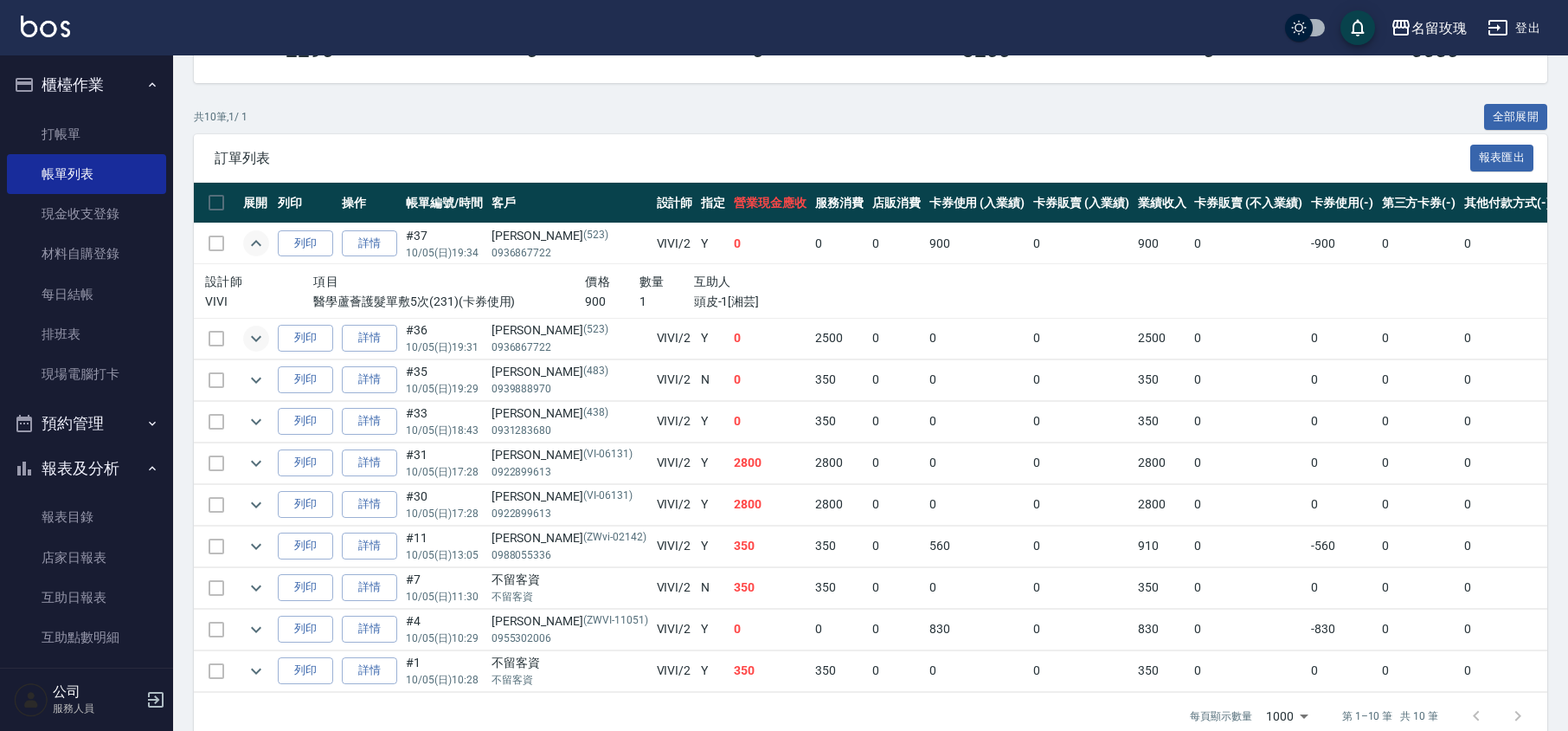
click at [248, 242] on icon "expand row" at bounding box center [256, 242] width 21 height 21
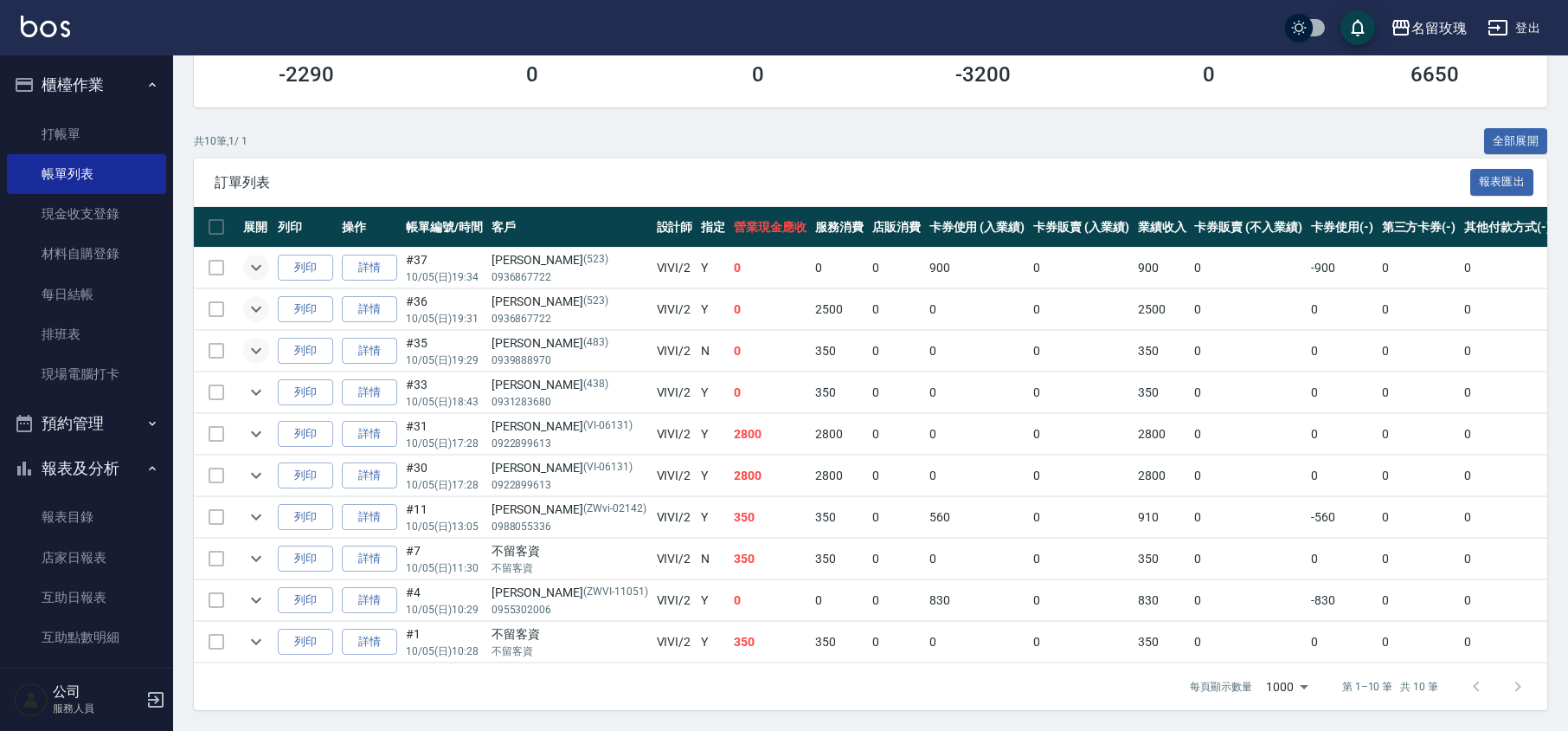
click at [261, 340] on icon "expand row" at bounding box center [256, 350] width 21 height 21
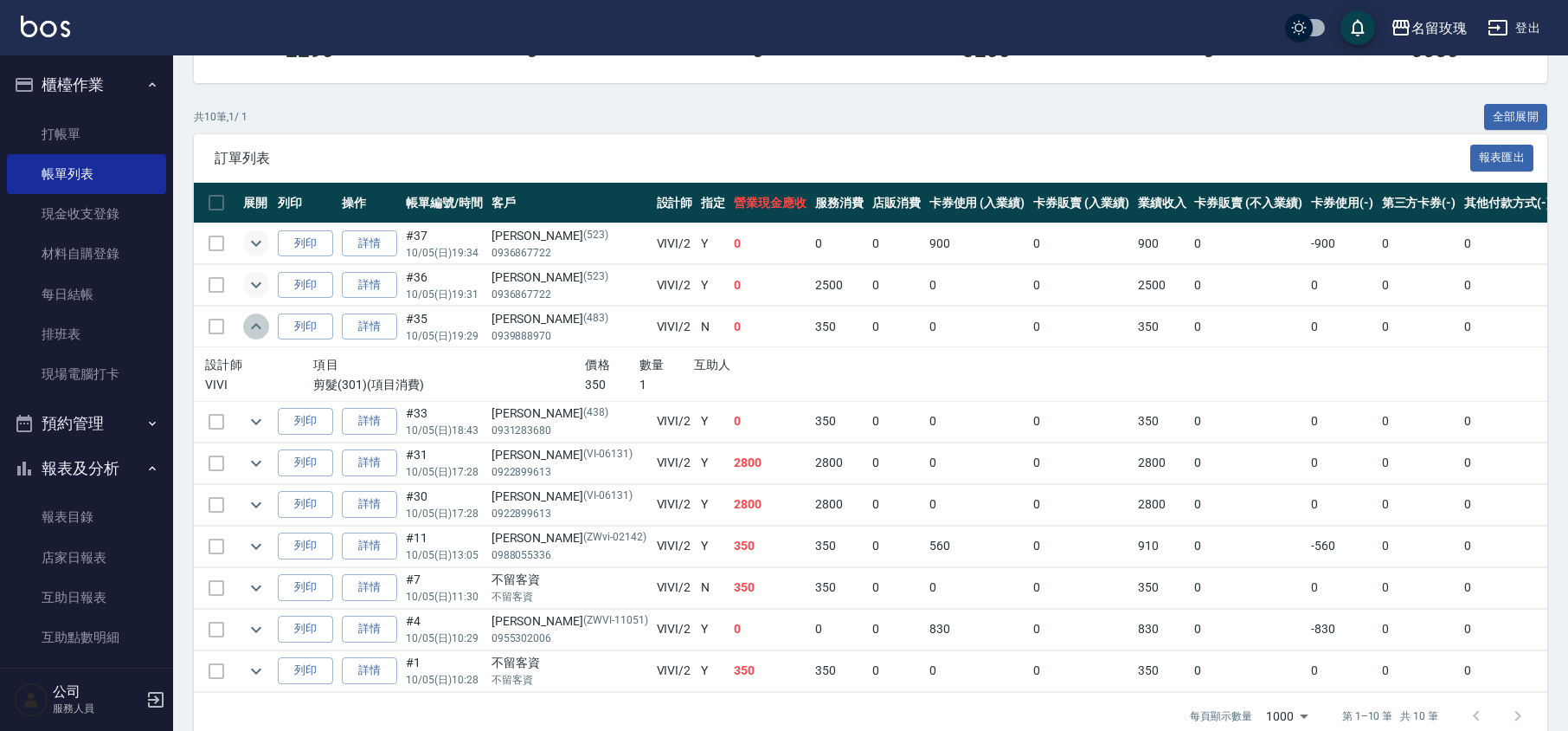
click at [263, 330] on icon "expand row" at bounding box center [256, 326] width 21 height 21
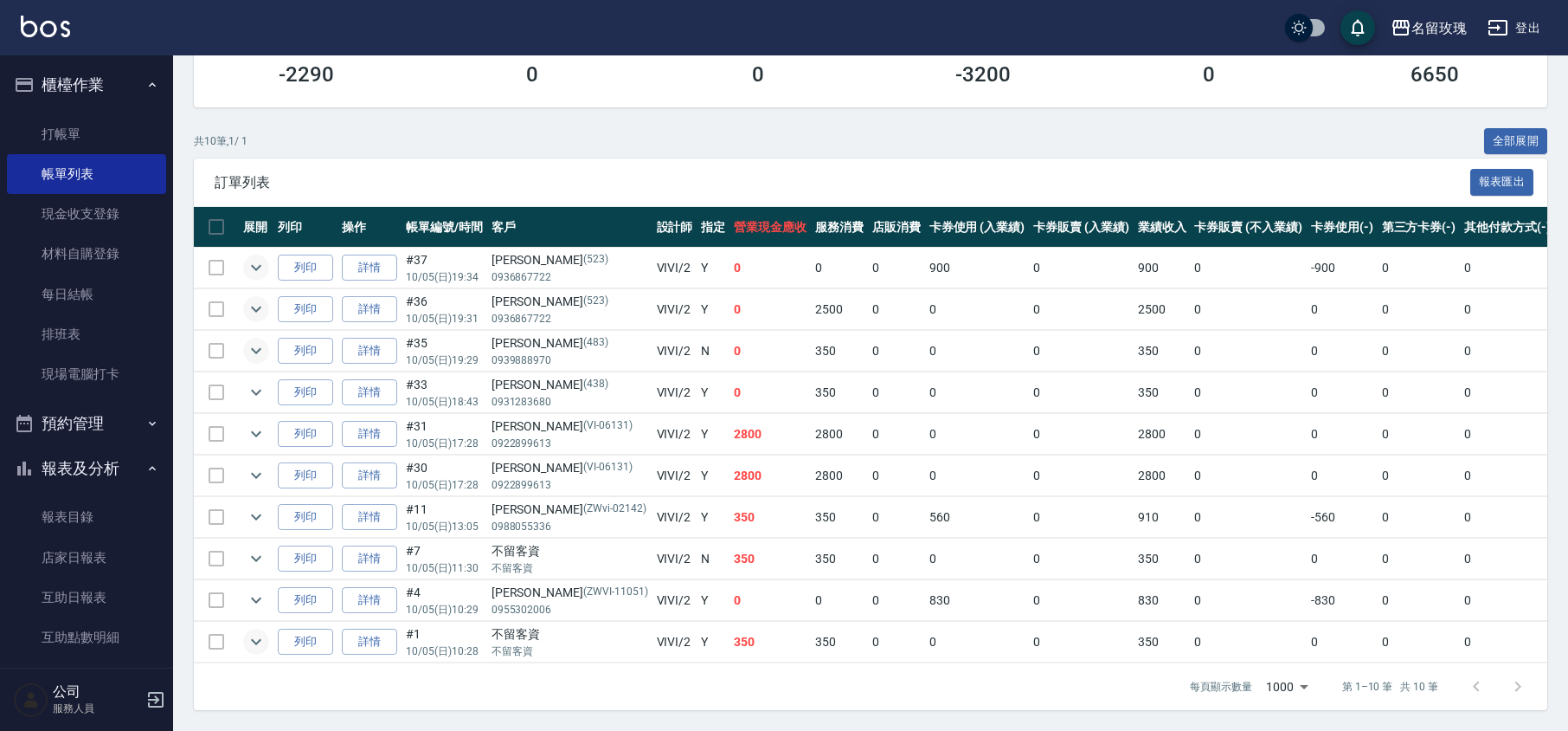
click at [261, 631] on icon "expand row" at bounding box center [256, 641] width 21 height 21
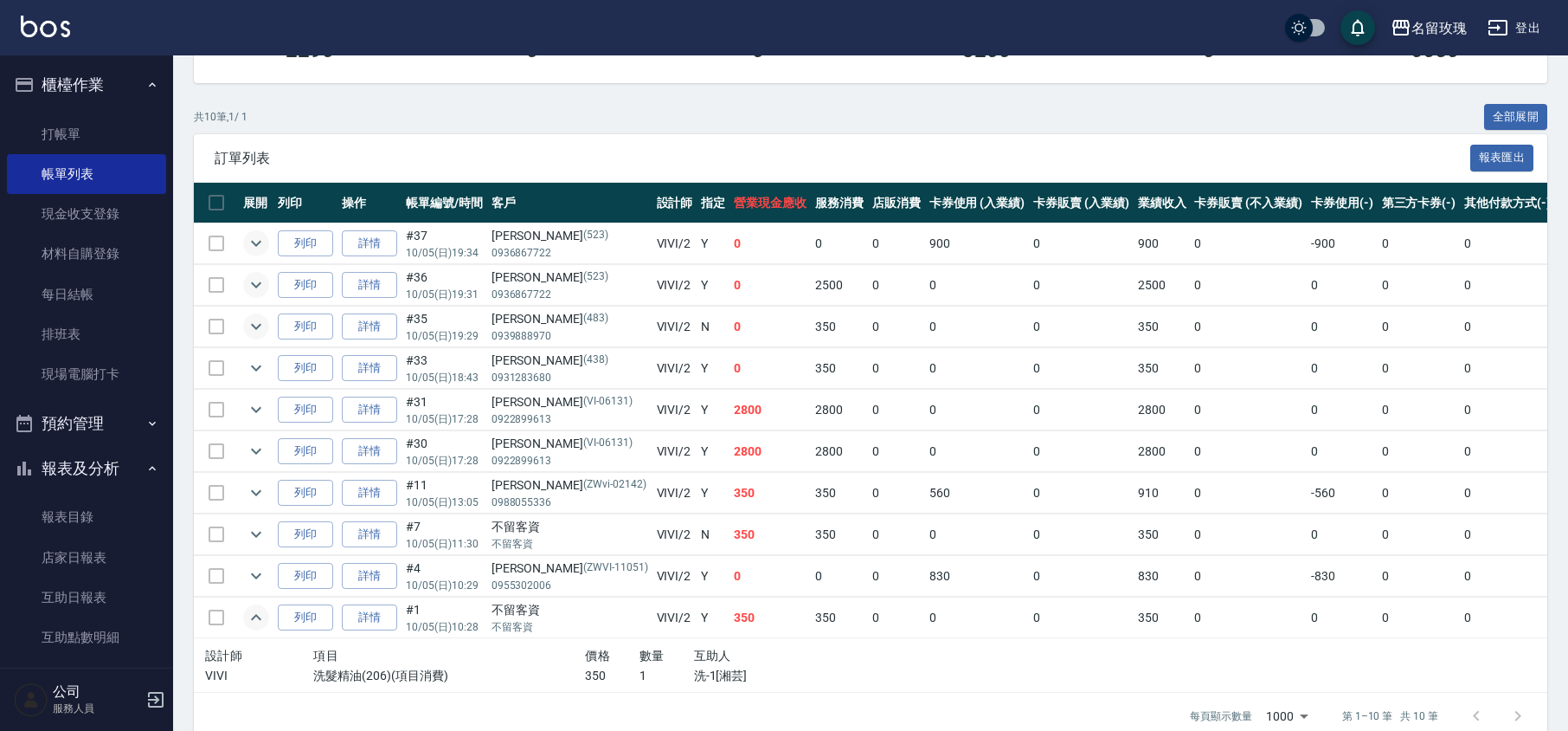
click at [267, 244] on button "expand row" at bounding box center [256, 243] width 26 height 26
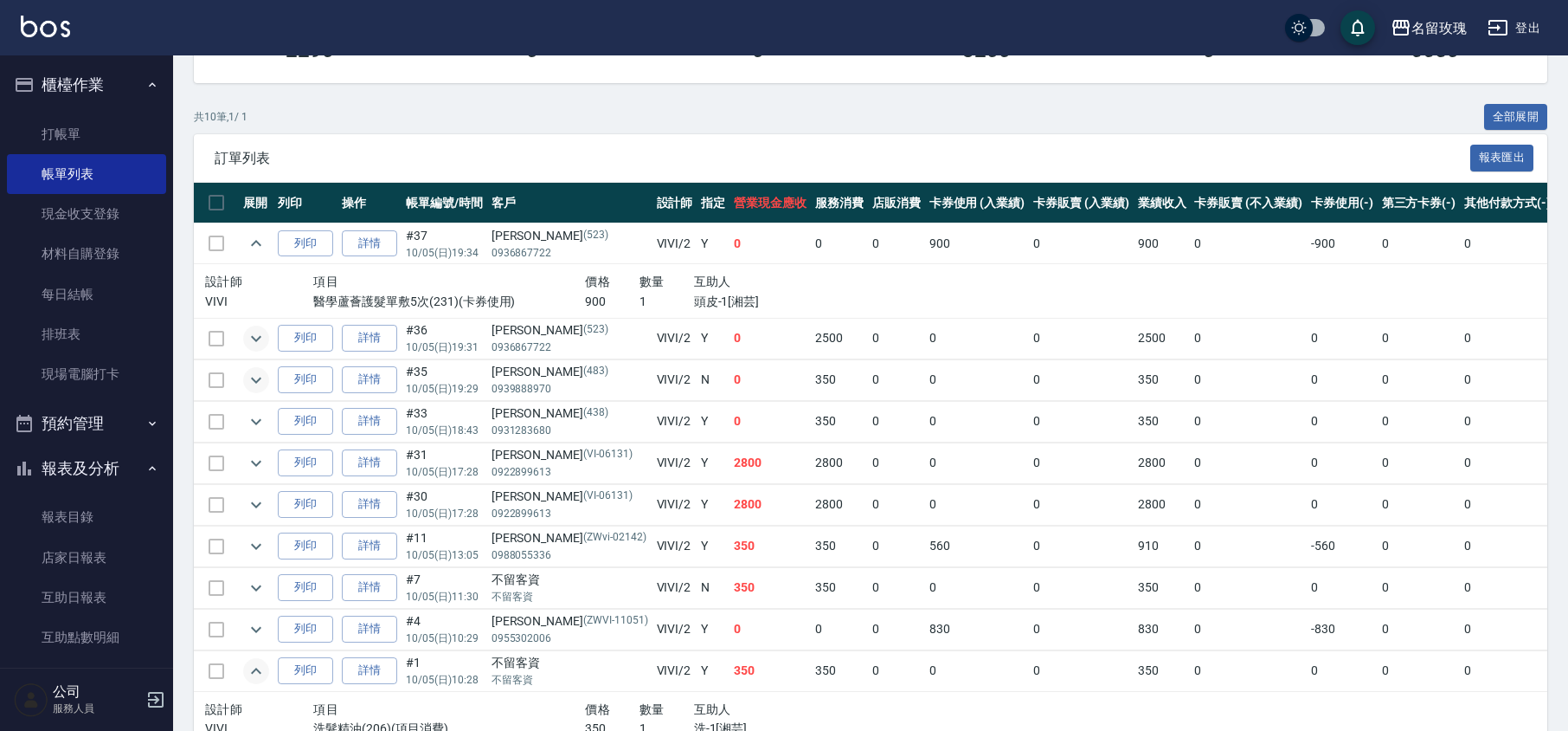
click at [260, 340] on icon "expand row" at bounding box center [256, 338] width 21 height 21
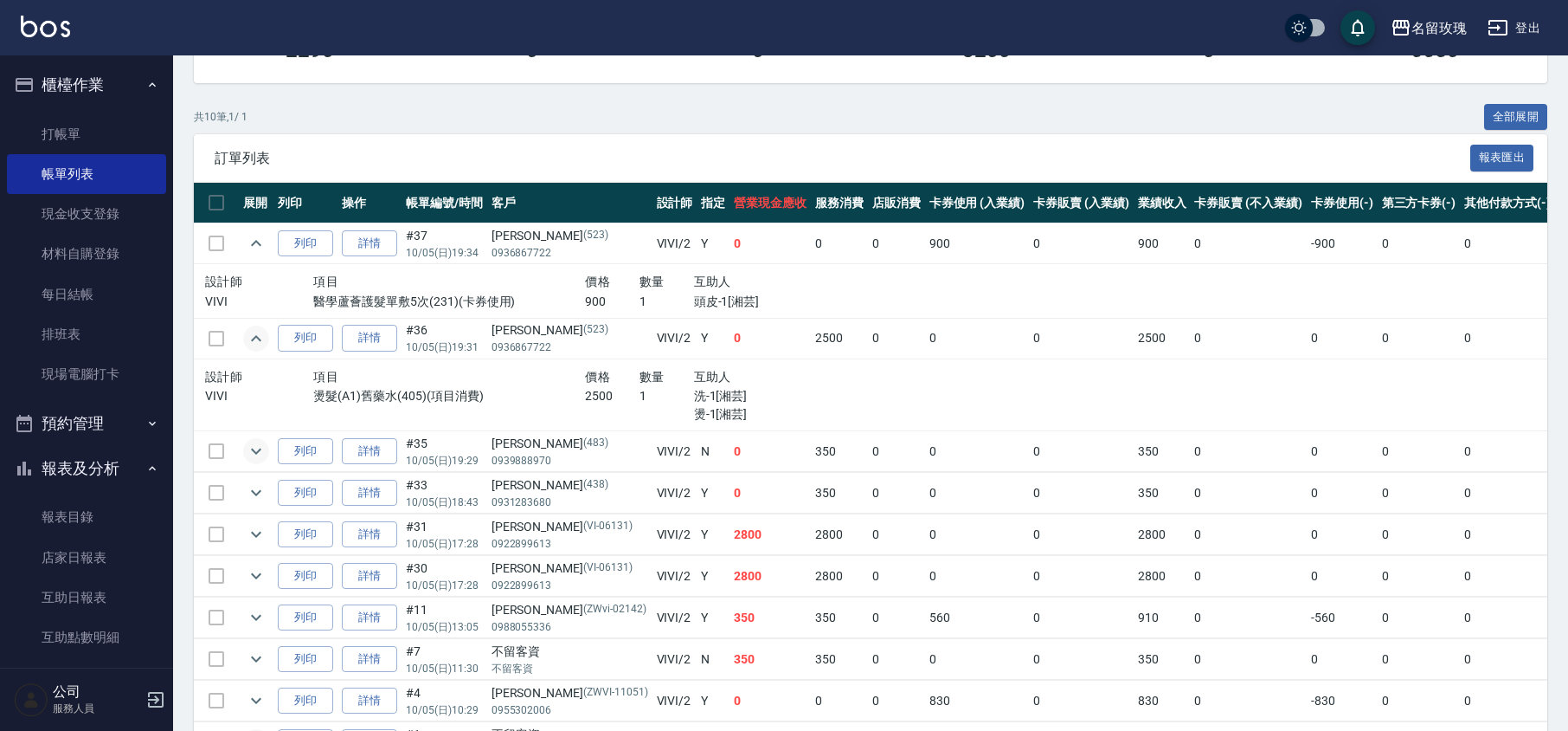
scroll to position [475, 0]
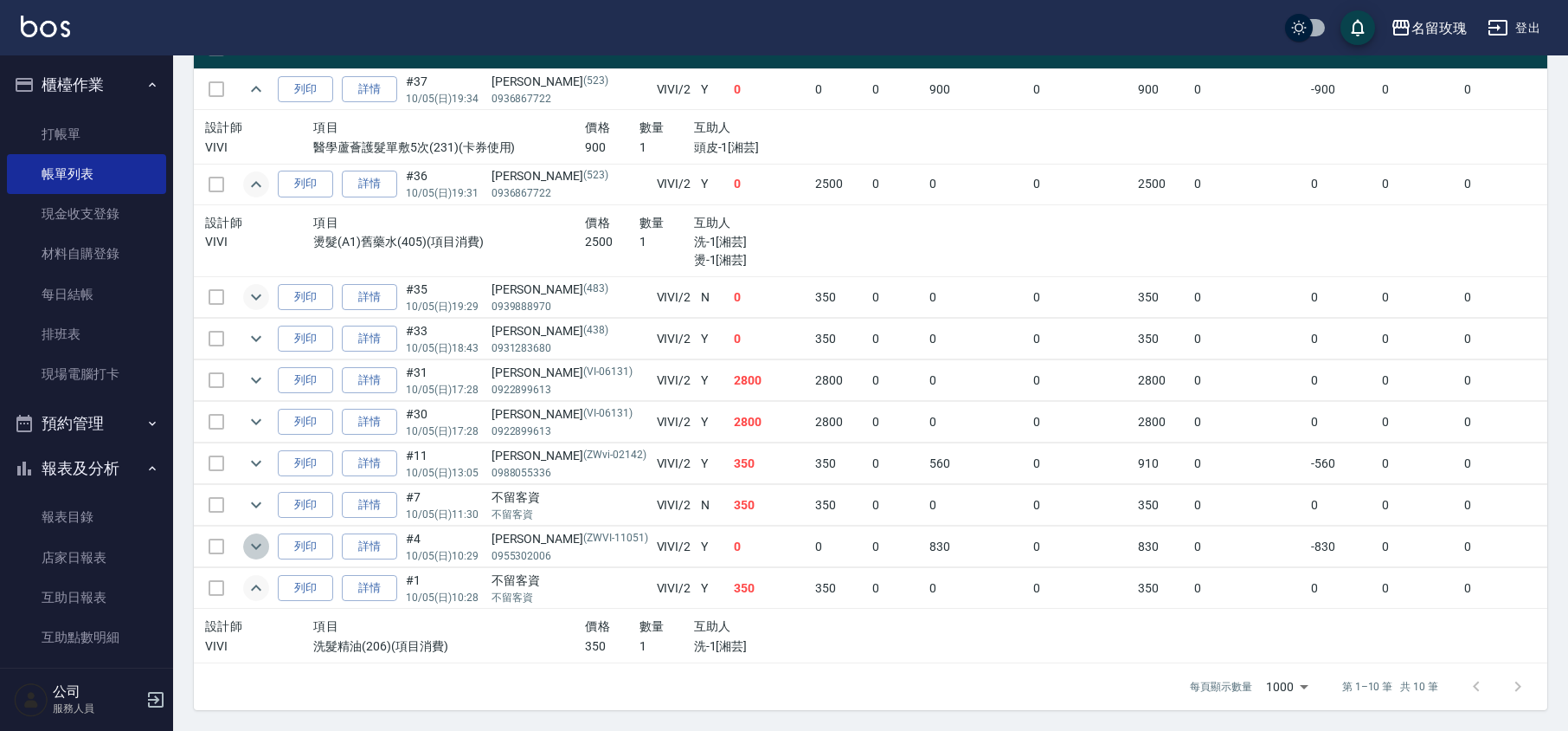
click at [260, 543] on icon "expand row" at bounding box center [255, 546] width 10 height 6
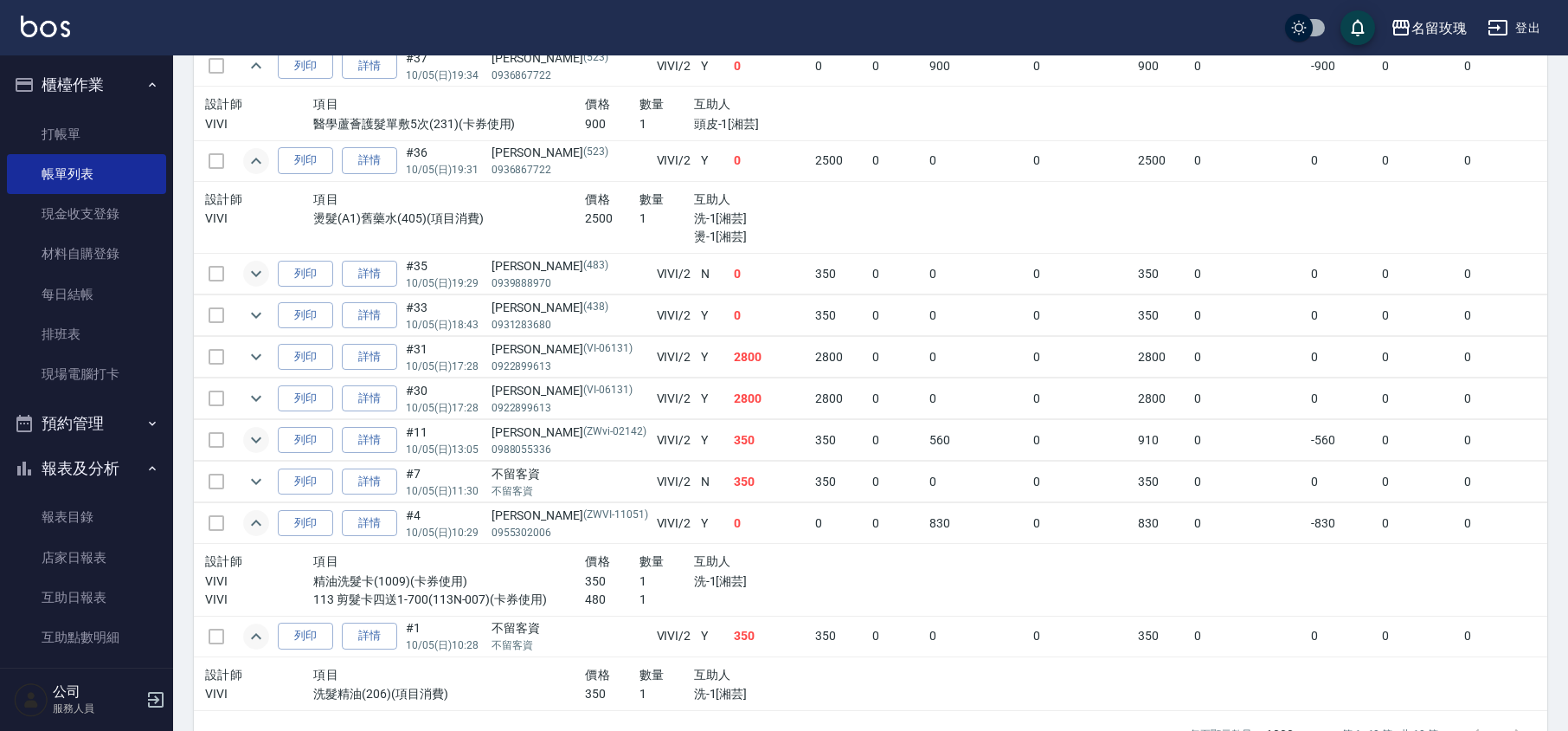
click at [251, 440] on icon "expand row" at bounding box center [256, 439] width 21 height 21
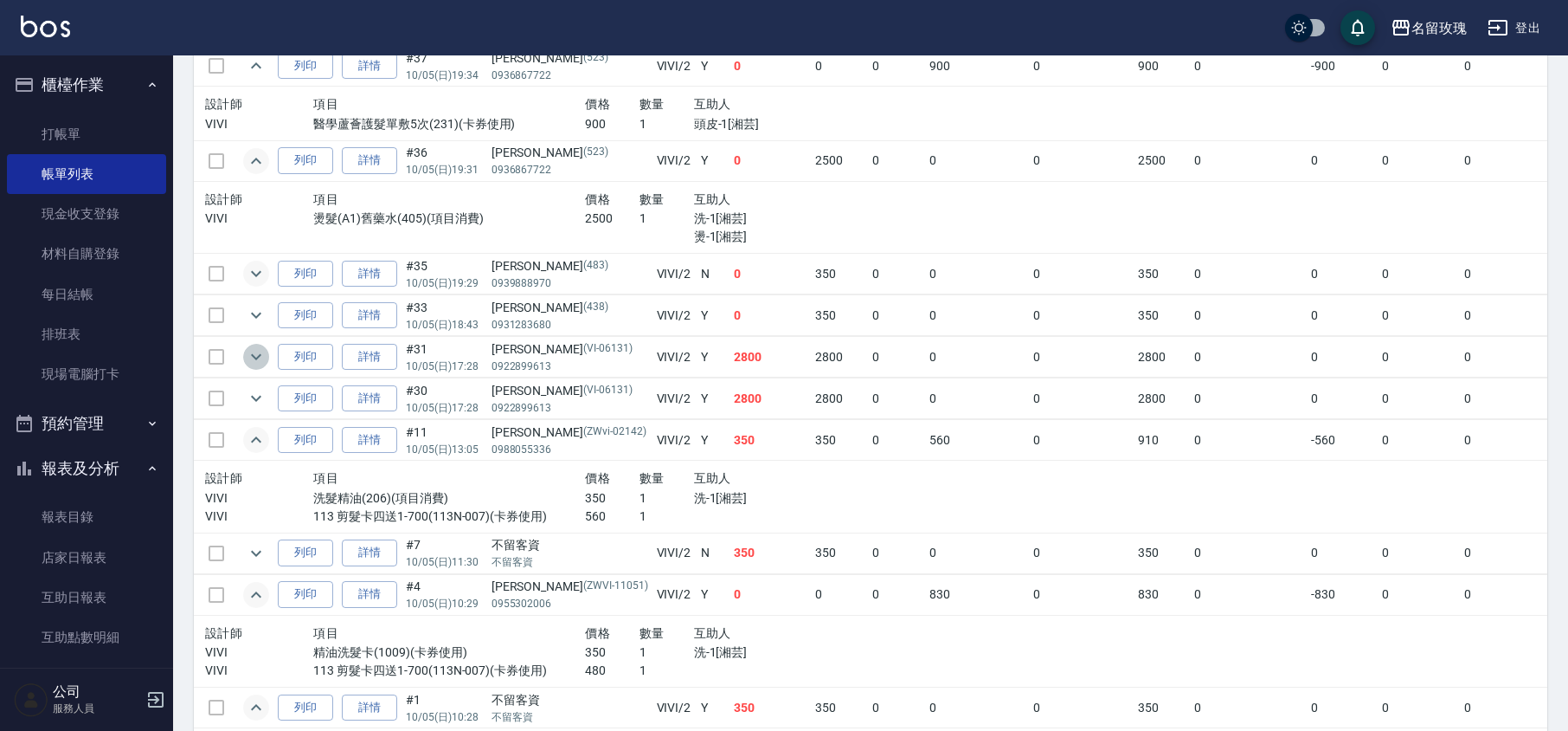
click at [253, 367] on icon "expand row" at bounding box center [256, 356] width 21 height 21
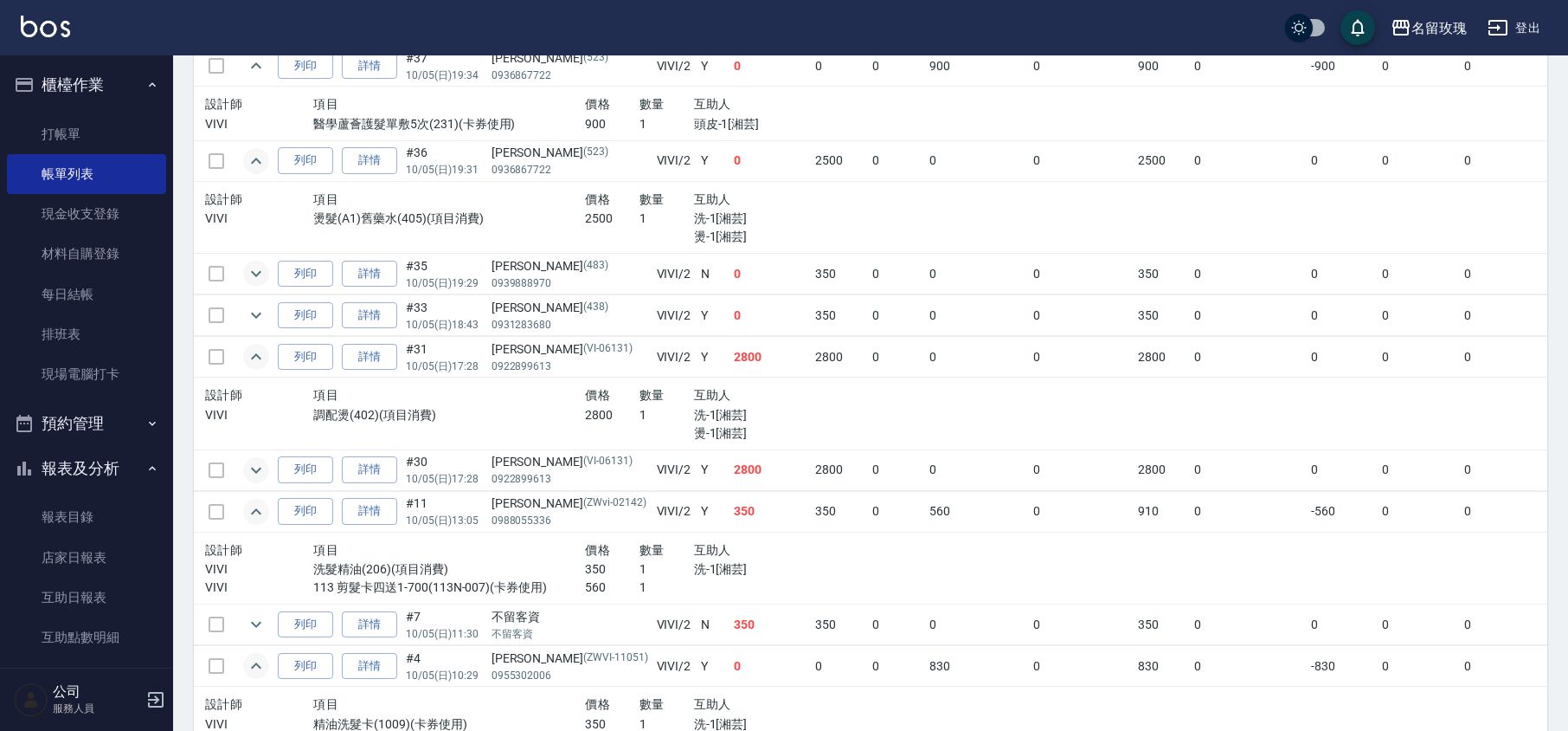
click at [252, 461] on icon "expand row" at bounding box center [256, 469] width 21 height 21
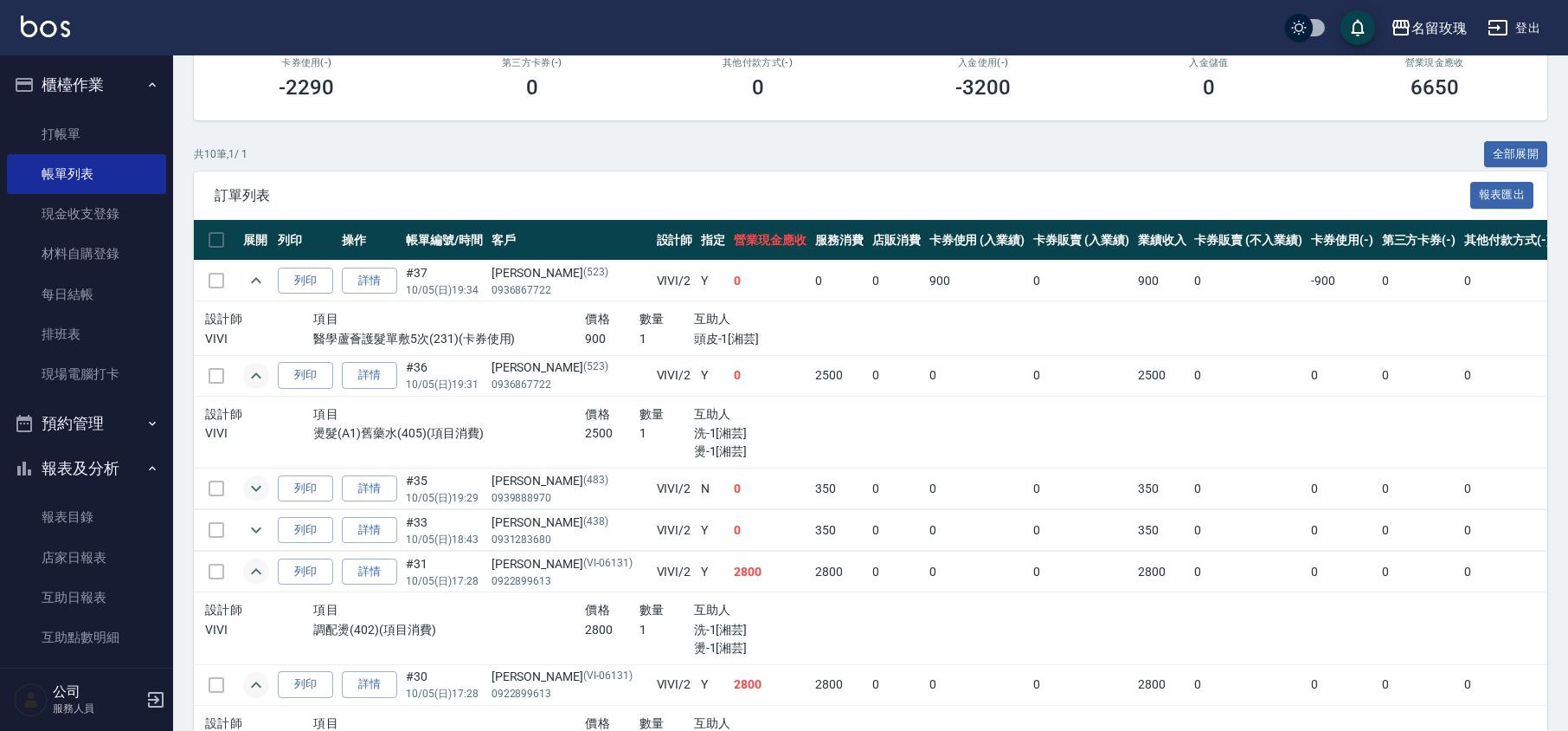
scroll to position [244, 0]
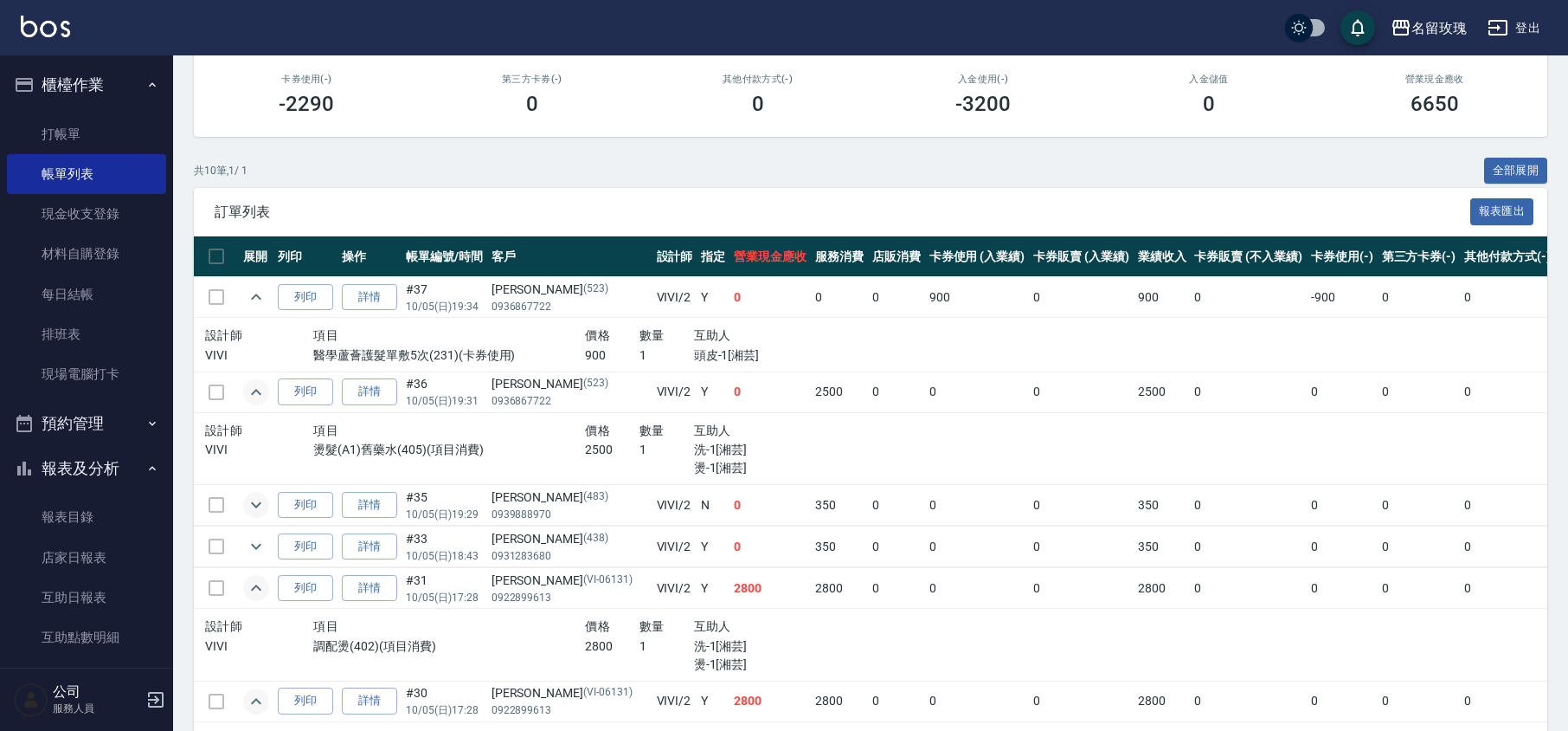
click at [253, 520] on td at bounding box center [256, 505] width 35 height 41
click at [258, 512] on icon "expand row" at bounding box center [256, 504] width 21 height 21
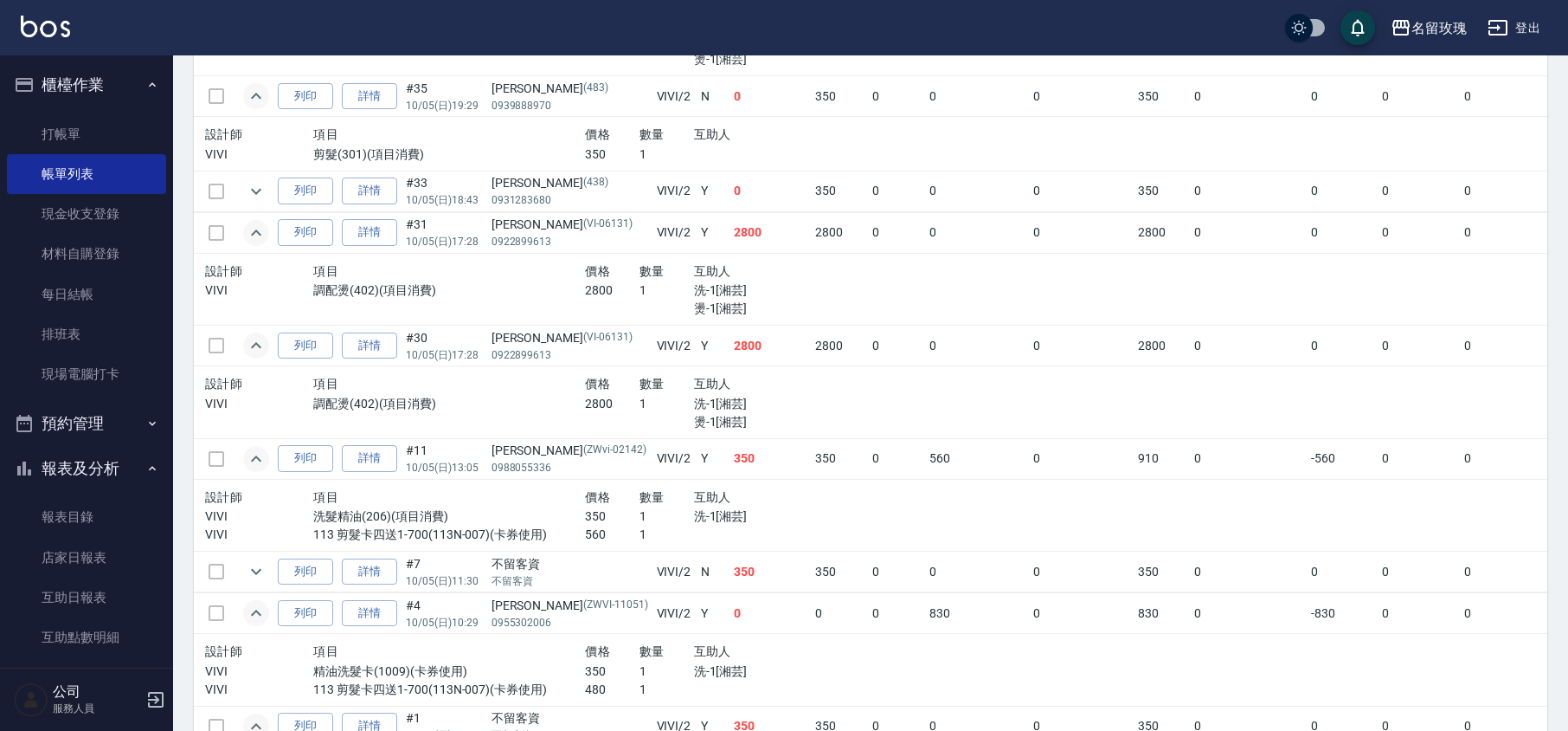
scroll to position [352, 0]
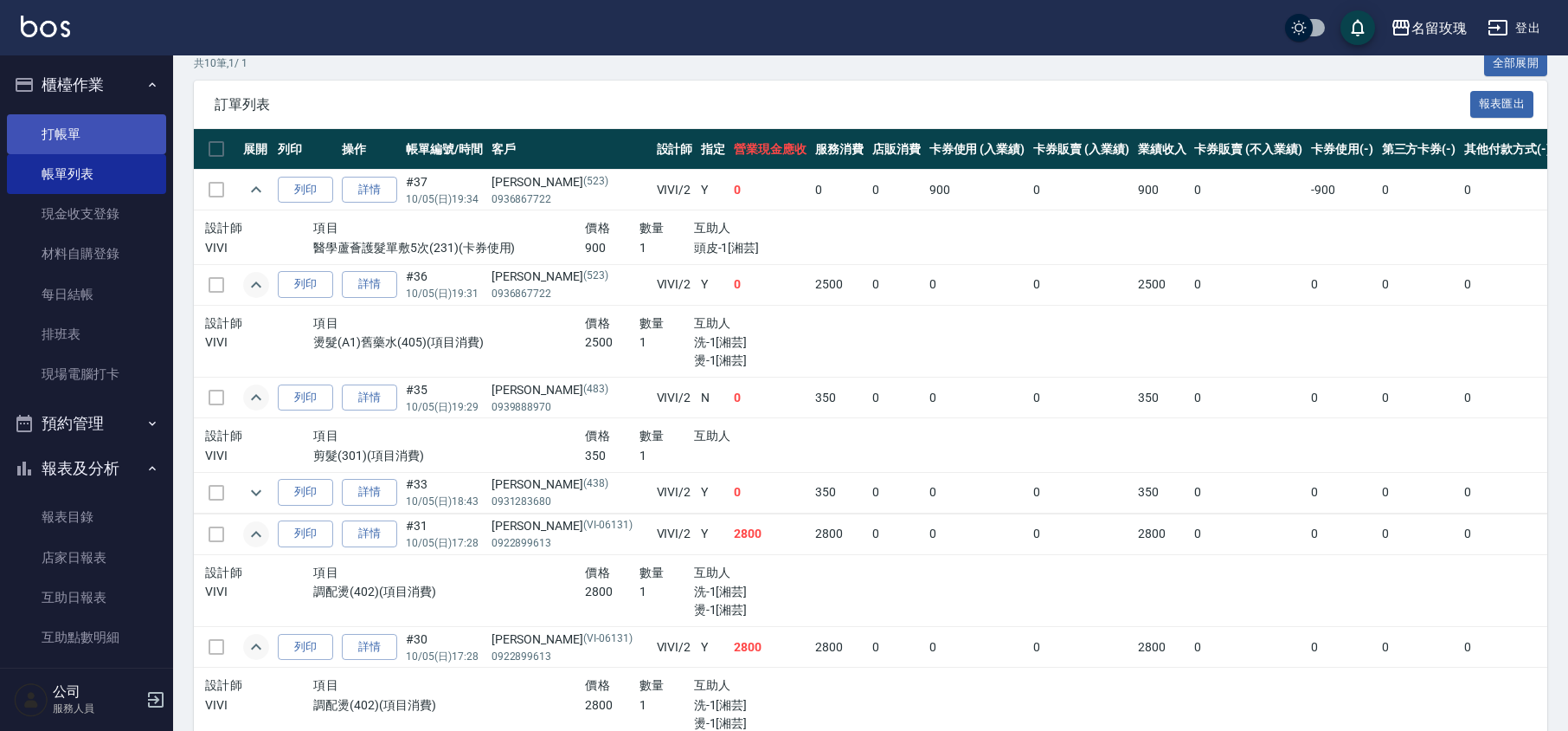
click at [39, 129] on link "打帳單" at bounding box center [87, 134] width 159 height 40
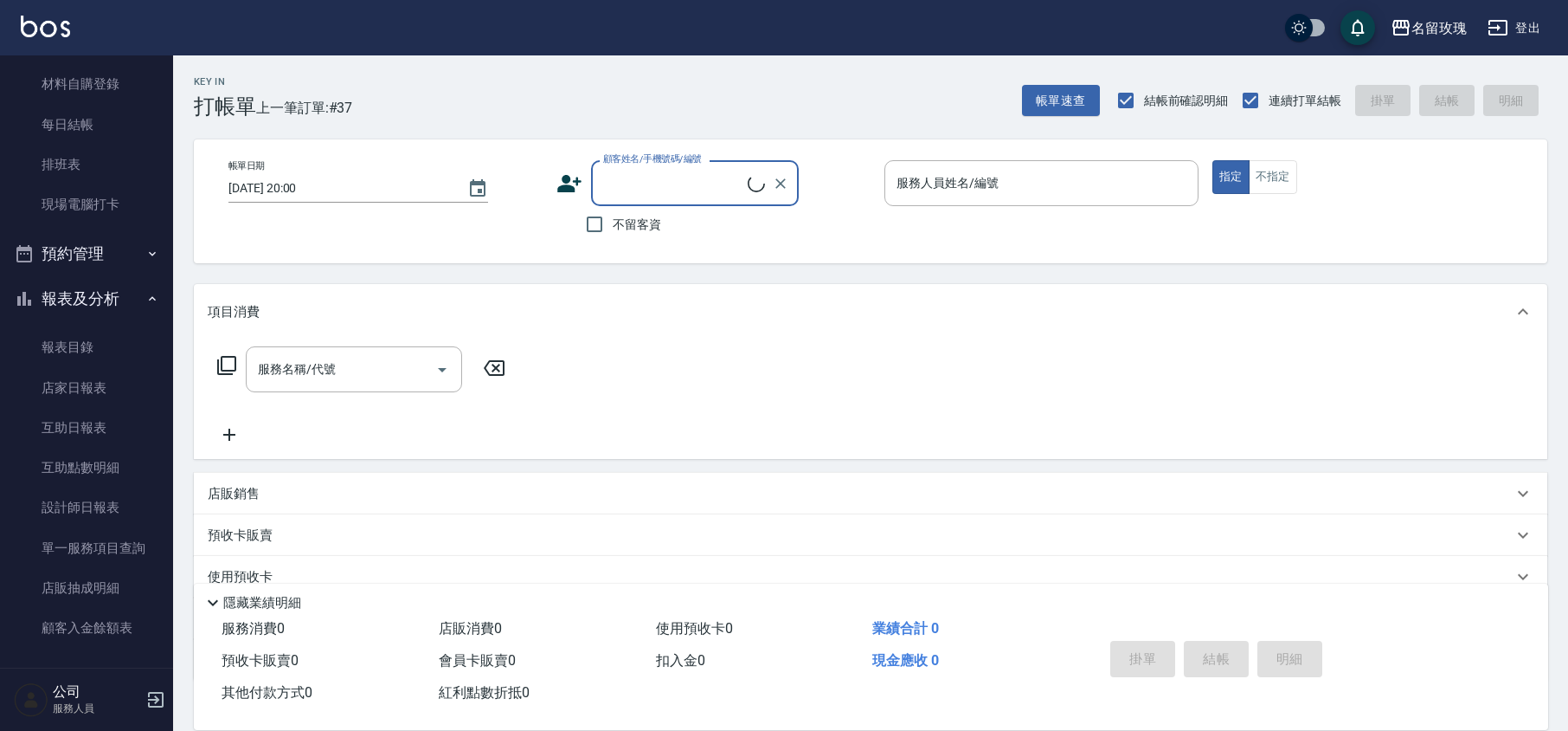
scroll to position [267, 0]
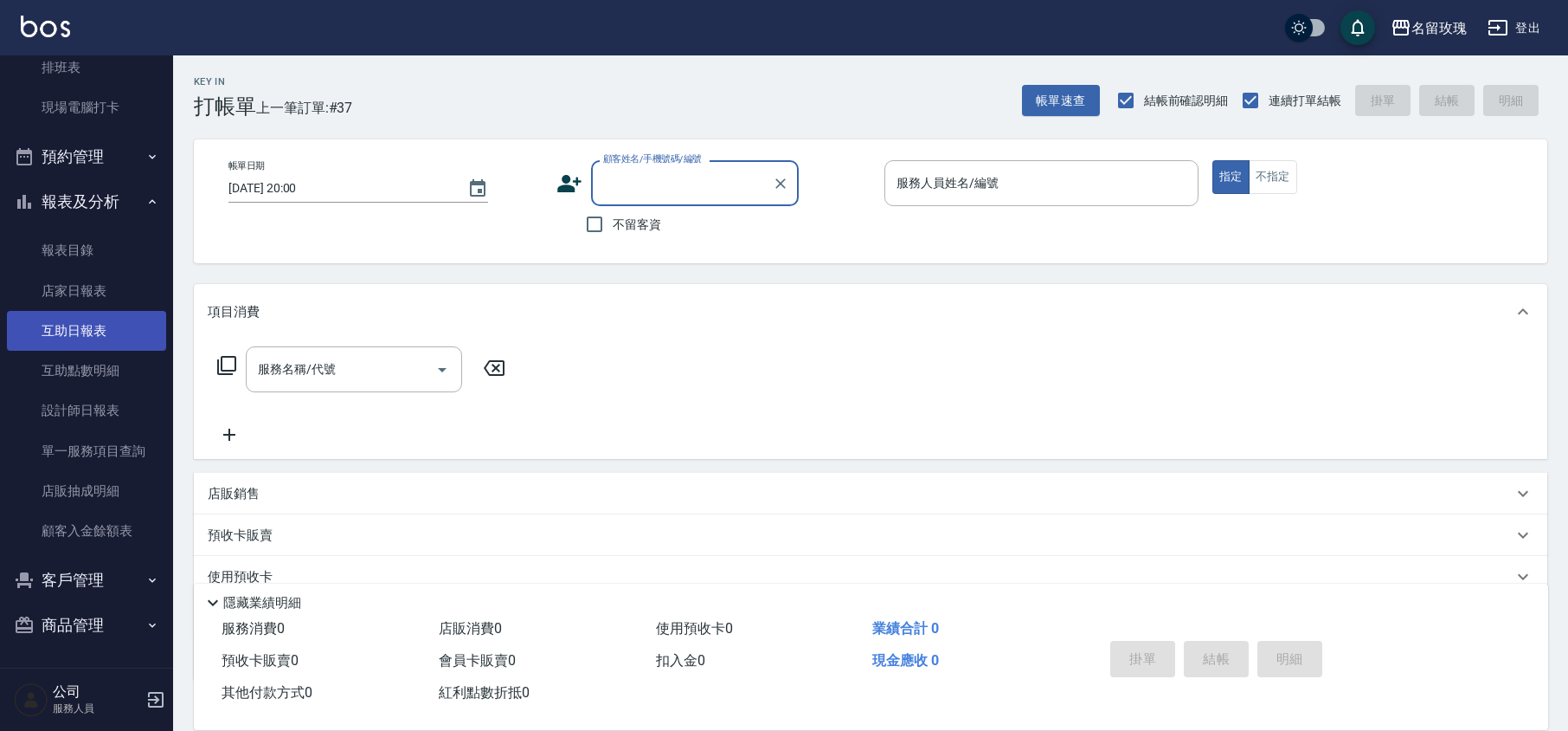
click at [112, 340] on link "互助日報表" at bounding box center [87, 331] width 159 height 40
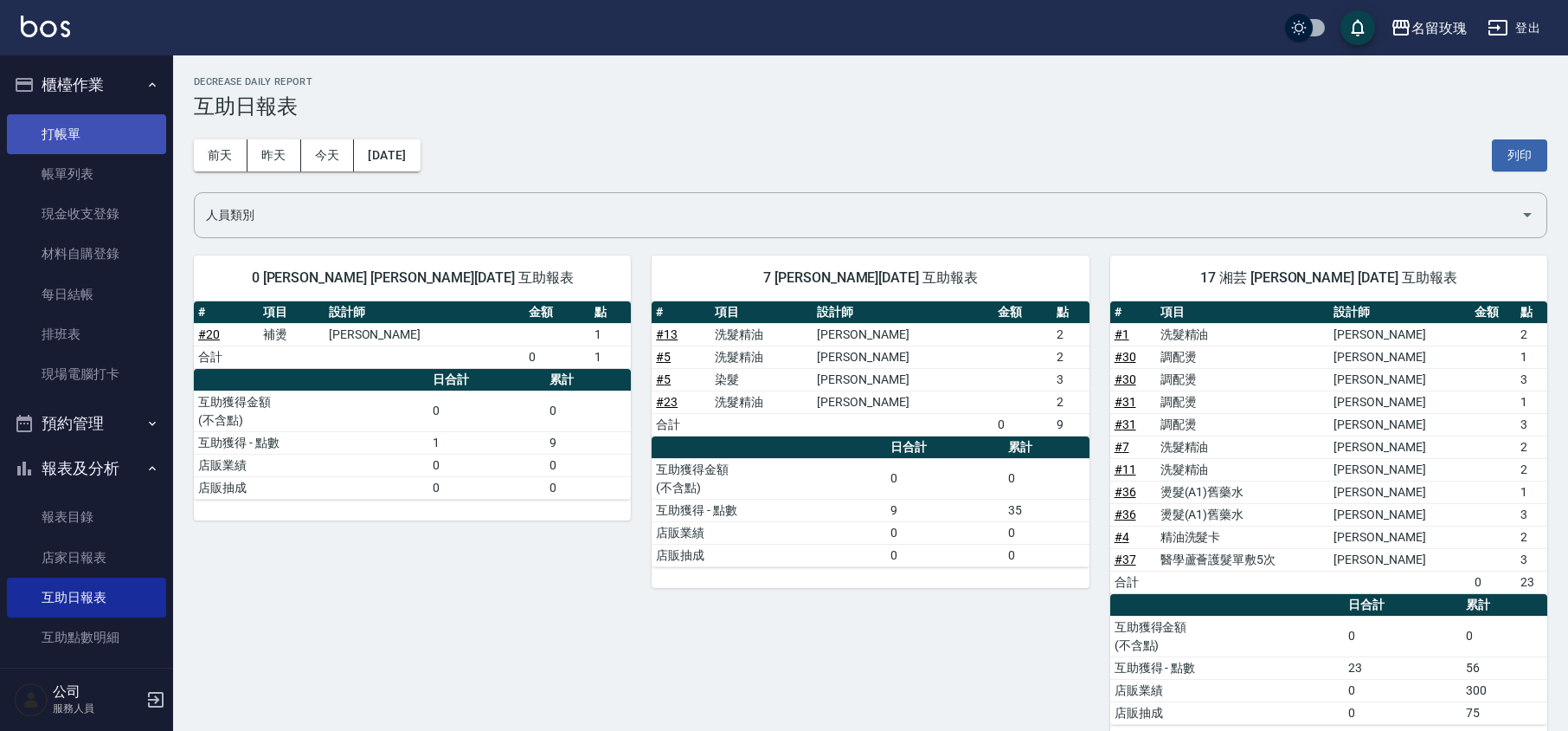
click at [56, 125] on link "打帳單" at bounding box center [87, 134] width 159 height 40
